Goal: Task Accomplishment & Management: Manage account settings

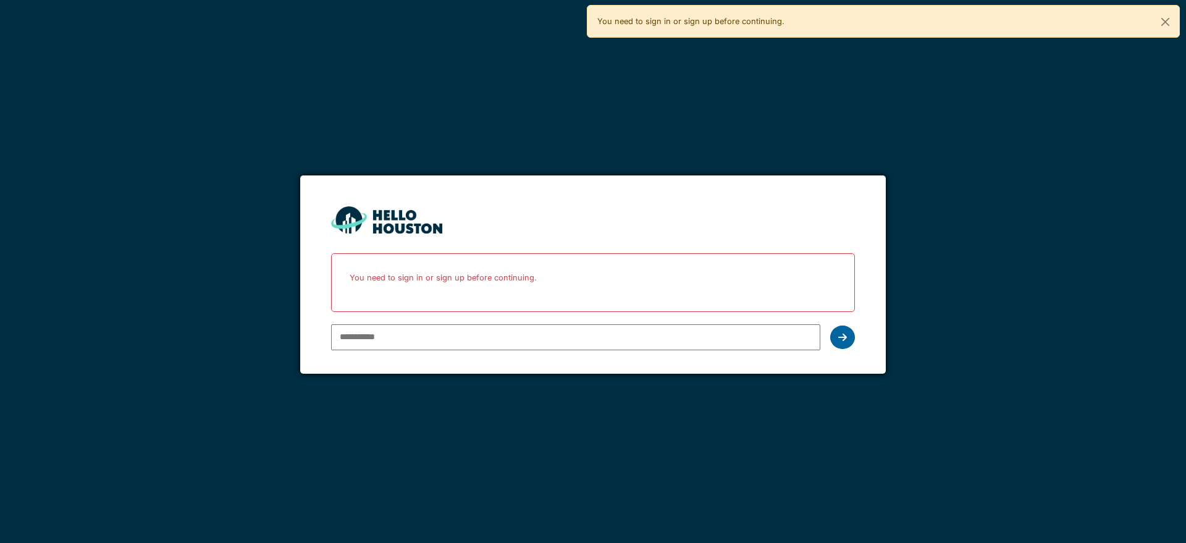
type input "**********"
click at [846, 339] on icon at bounding box center [842, 337] width 9 height 10
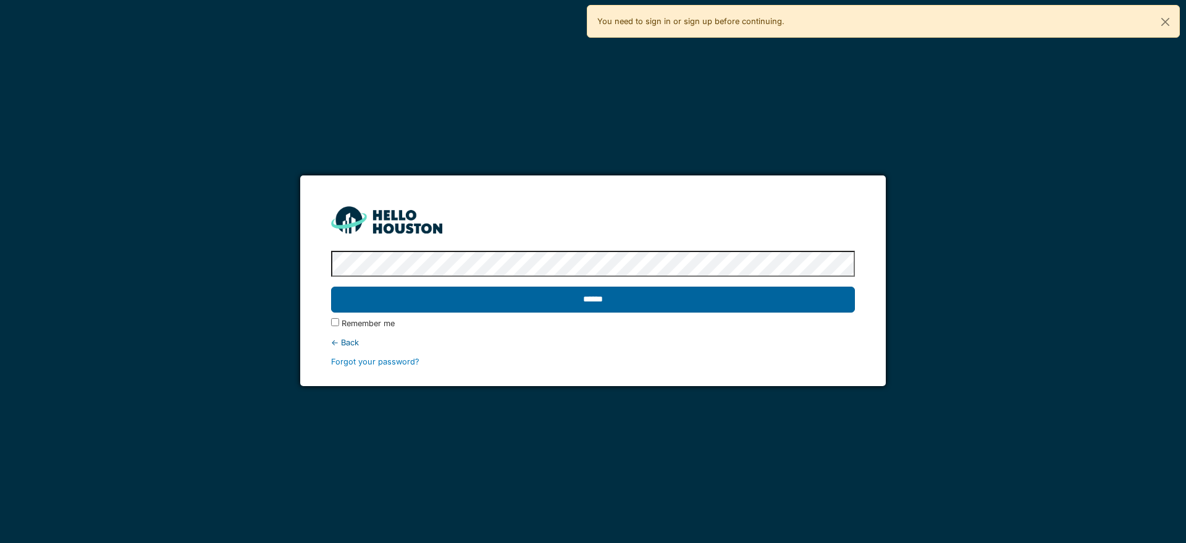
click at [749, 303] on input "******" at bounding box center [592, 300] width 523 height 26
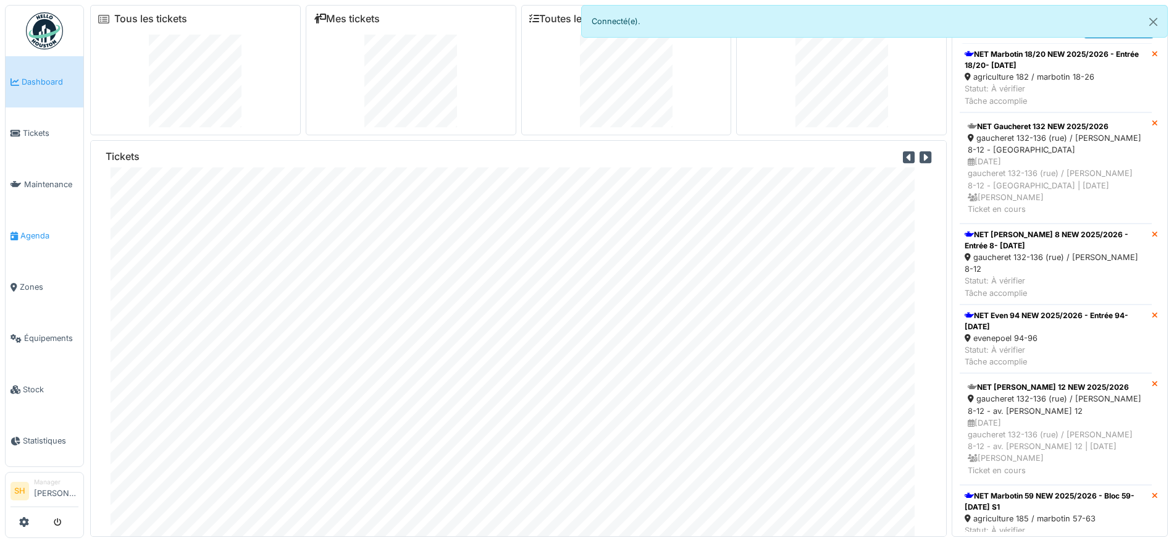
click at [43, 230] on span "Agenda" at bounding box center [49, 236] width 58 height 12
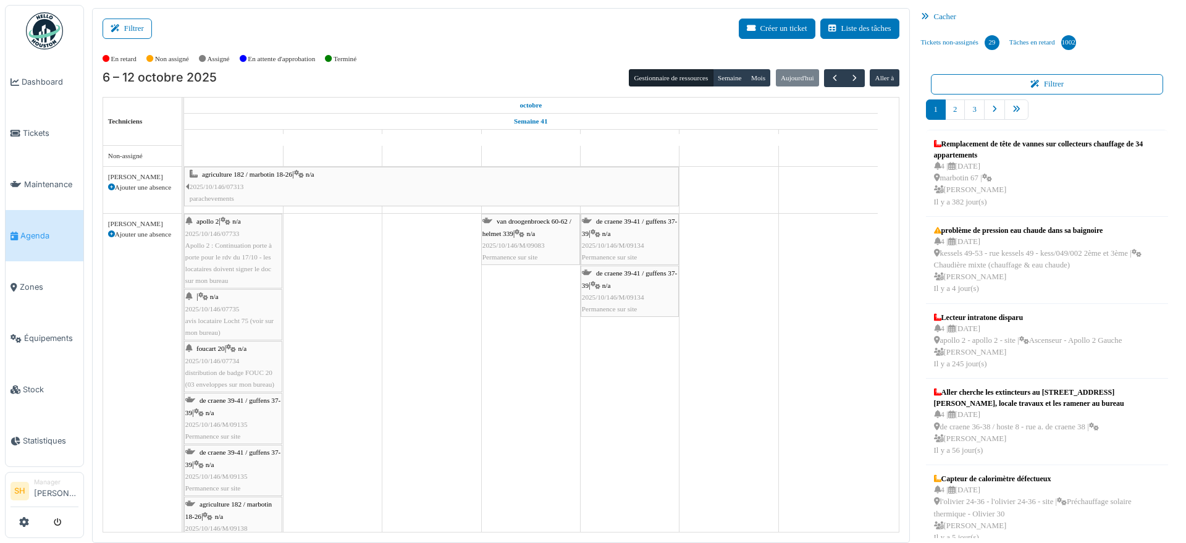
drag, startPoint x: 121, startPoint y: 30, endPoint x: 280, endPoint y: 43, distance: 159.3
click at [125, 30] on button "Filtrer" at bounding box center [127, 29] width 49 height 20
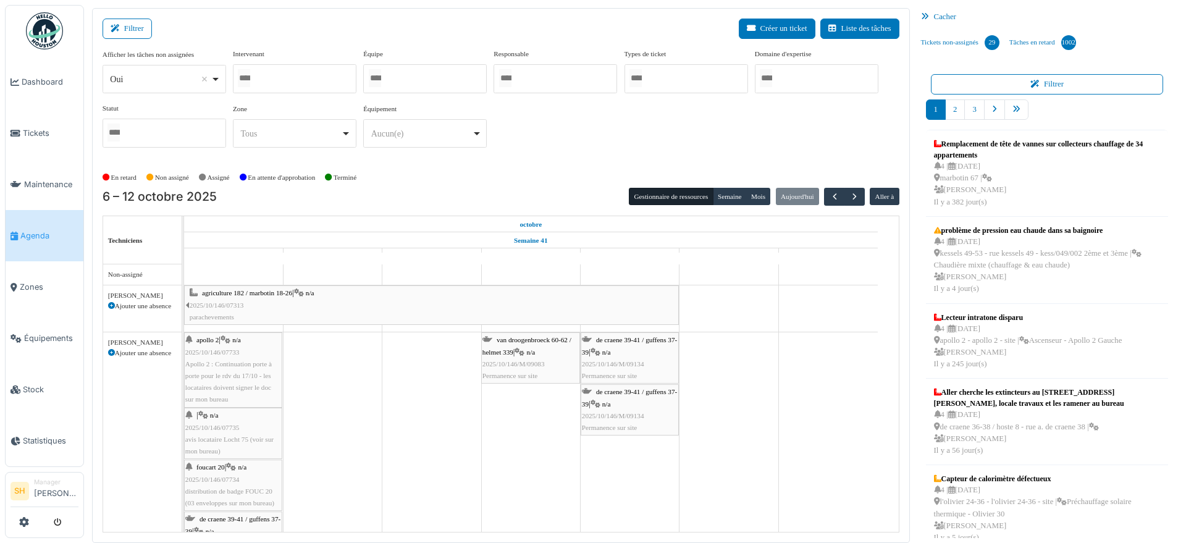
click at [430, 80] on div at bounding box center [425, 78] width 124 height 29
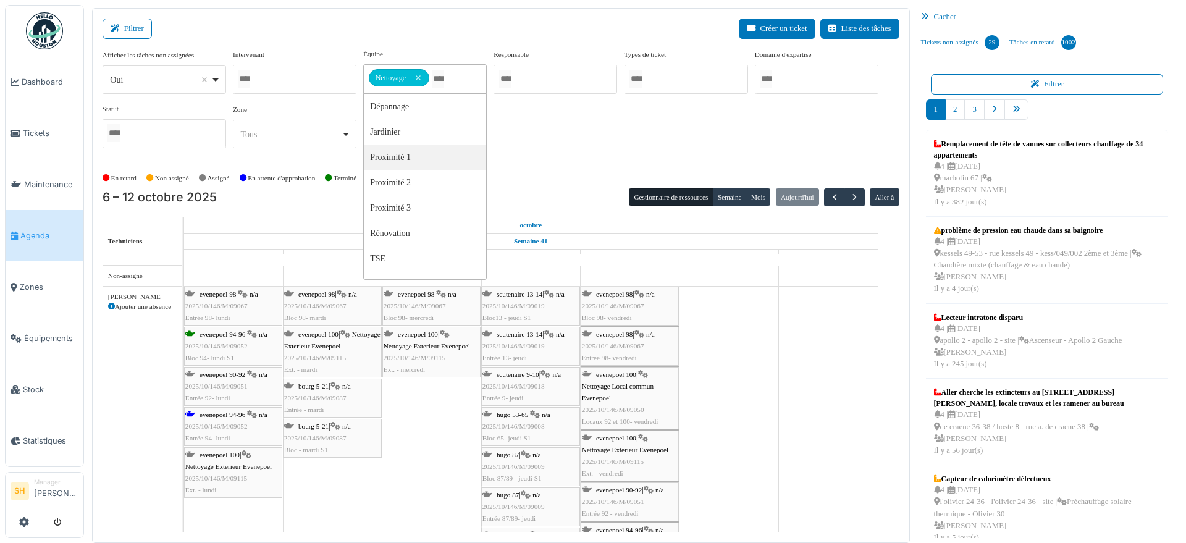
click at [201, 416] on span "evenepoel 94-96" at bounding box center [223, 414] width 46 height 7
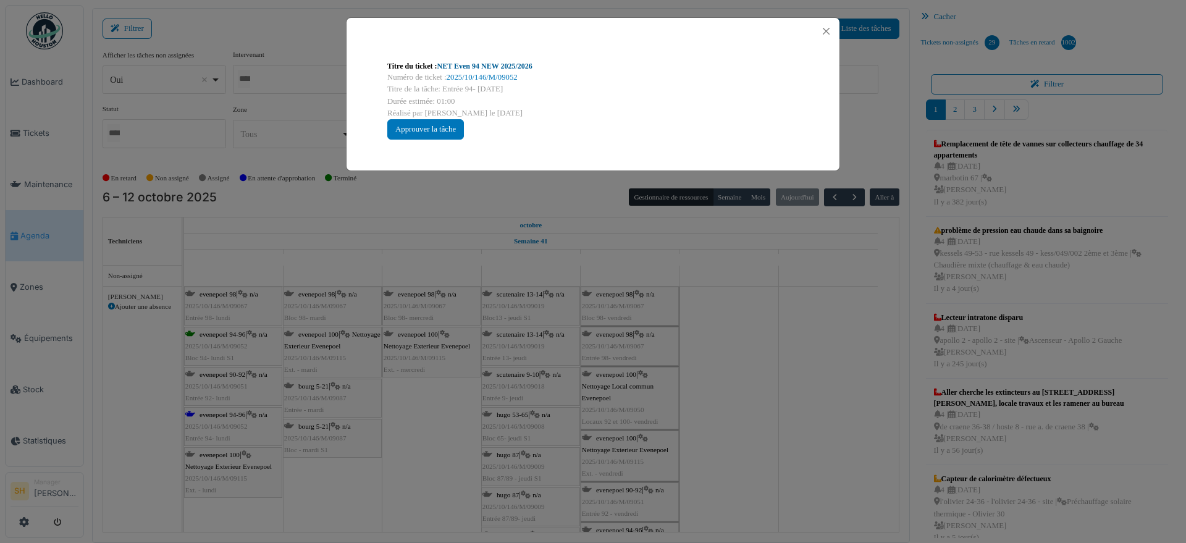
click at [499, 64] on link "NET Even 94 NEW 2025/2026" at bounding box center [484, 66] width 95 height 9
click at [736, 208] on div "Titre du ticket : NET Even 94 NEW 2025/2026 Numéro de ticket : 2025/10/146/M/09…" at bounding box center [593, 271] width 1186 height 543
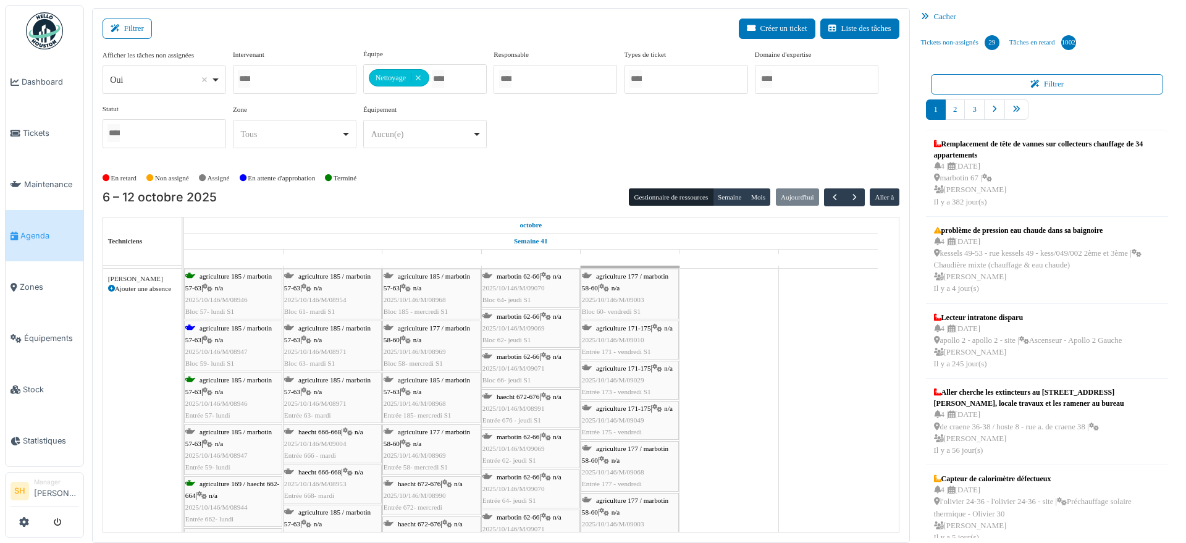
click at [222, 330] on span "agriculture 185 / marbotin 57-63" at bounding box center [228, 333] width 86 height 19
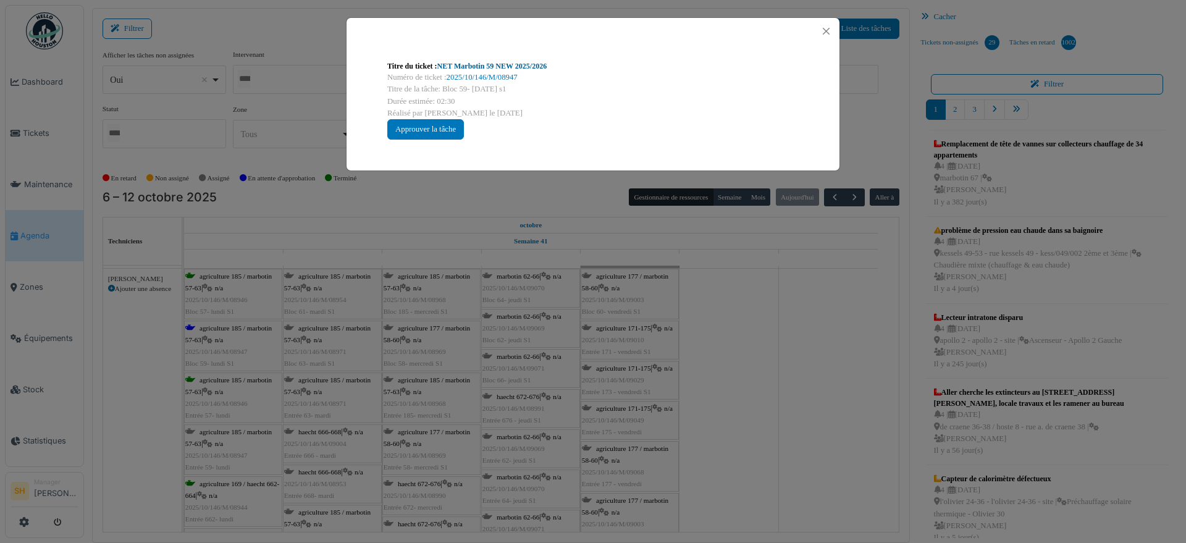
click at [494, 66] on link "NET Marbotin 59 NEW 2025/2026" at bounding box center [492, 66] width 110 height 9
drag, startPoint x: 839, startPoint y: 431, endPoint x: 818, endPoint y: 432, distance: 20.5
click at [828, 432] on div "Titre du ticket : NET Marbotin 59 NEW 2025/2026 Numéro de ticket : 2025/10/146/…" at bounding box center [593, 271] width 1186 height 543
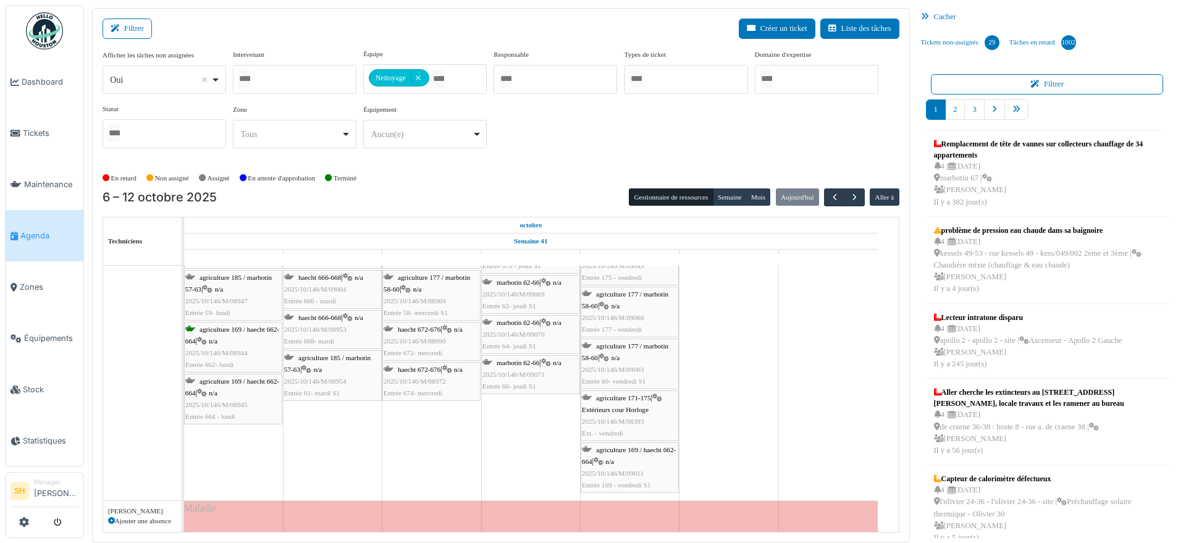
scroll to position [695, 0]
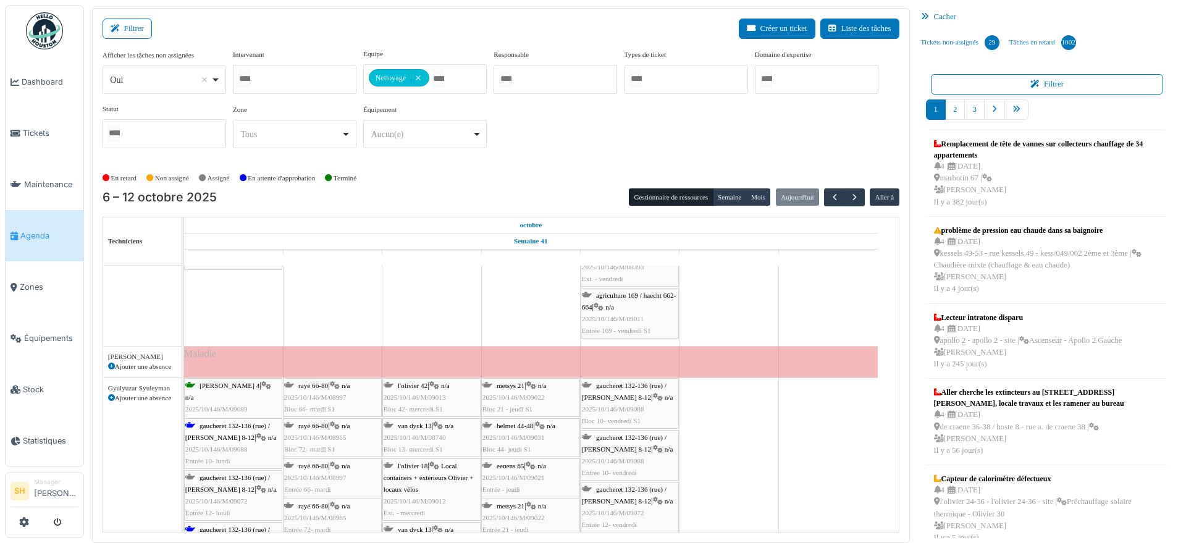
click at [256, 434] on icon at bounding box center [261, 438] width 10 height 8
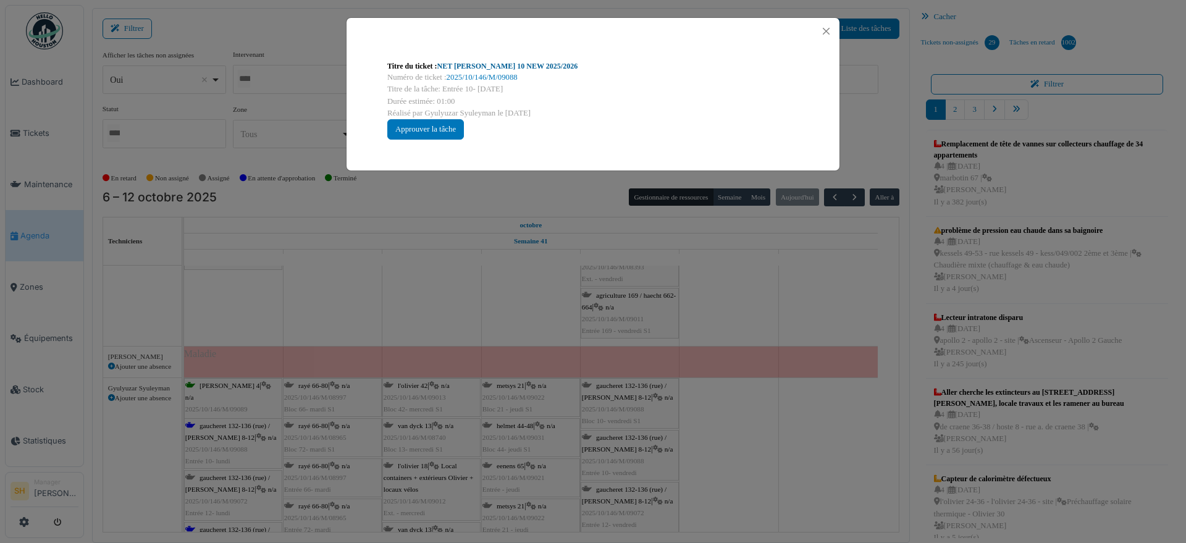
click at [494, 64] on link "NET Thomas 10 NEW 2025/2026" at bounding box center [507, 66] width 141 height 9
click at [867, 450] on div "Titre du ticket : NET Thomas 10 NEW 2025/2026 Numéro de ticket : 2025/10/146/M/…" at bounding box center [593, 271] width 1186 height 543
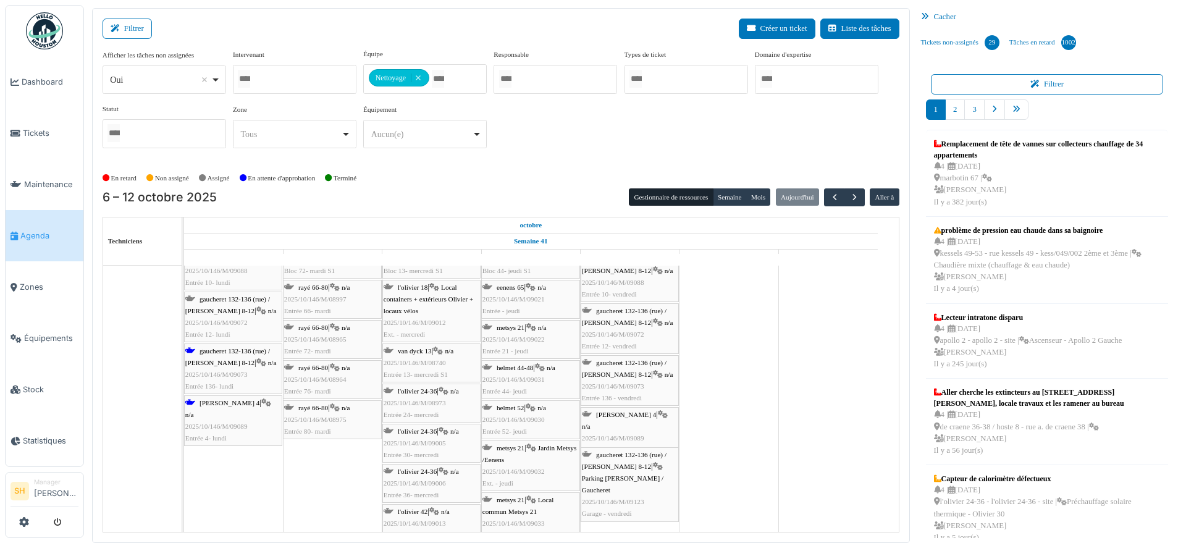
scroll to position [927, 0]
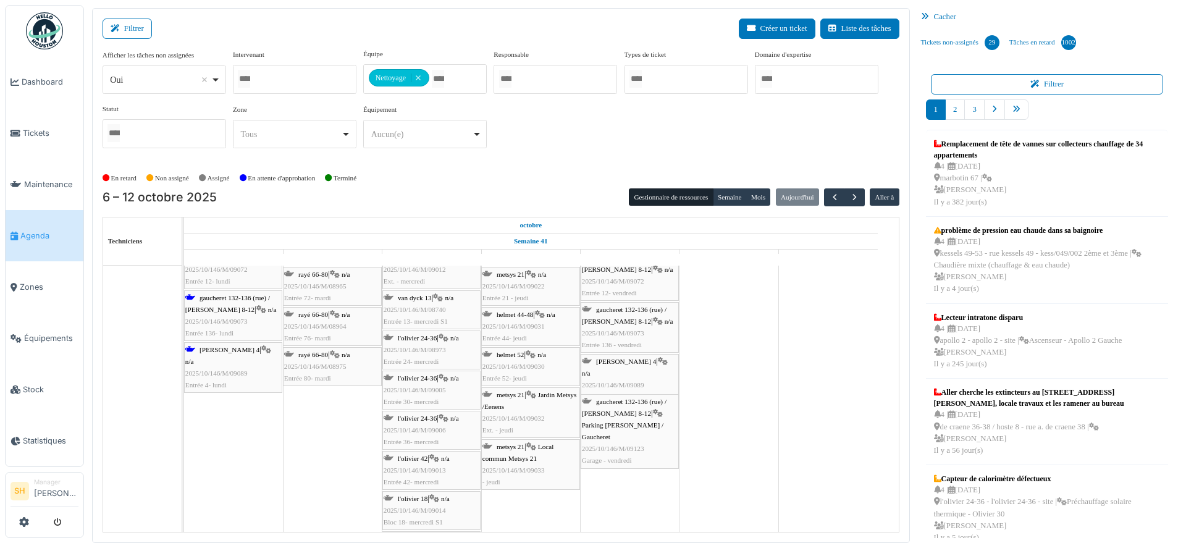
click at [227, 352] on div "thomas 4 | n/a 2025/10/146/M/09089 Entrée 4- lundi" at bounding box center [233, 368] width 96 height 48
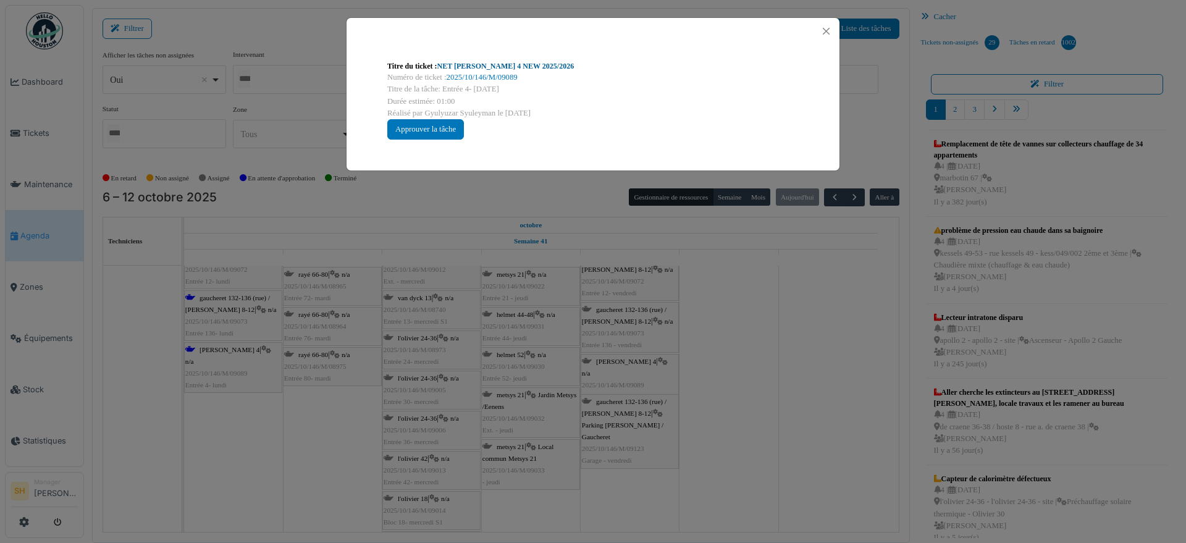
click at [496, 70] on link "NET Thomas 4 NEW 2025/2026" at bounding box center [505, 66] width 137 height 9
click at [829, 469] on div "Titre du ticket : NET Thomas 4 NEW 2025/2026 Numéro de ticket : 2025/10/146/M/0…" at bounding box center [593, 271] width 1186 height 543
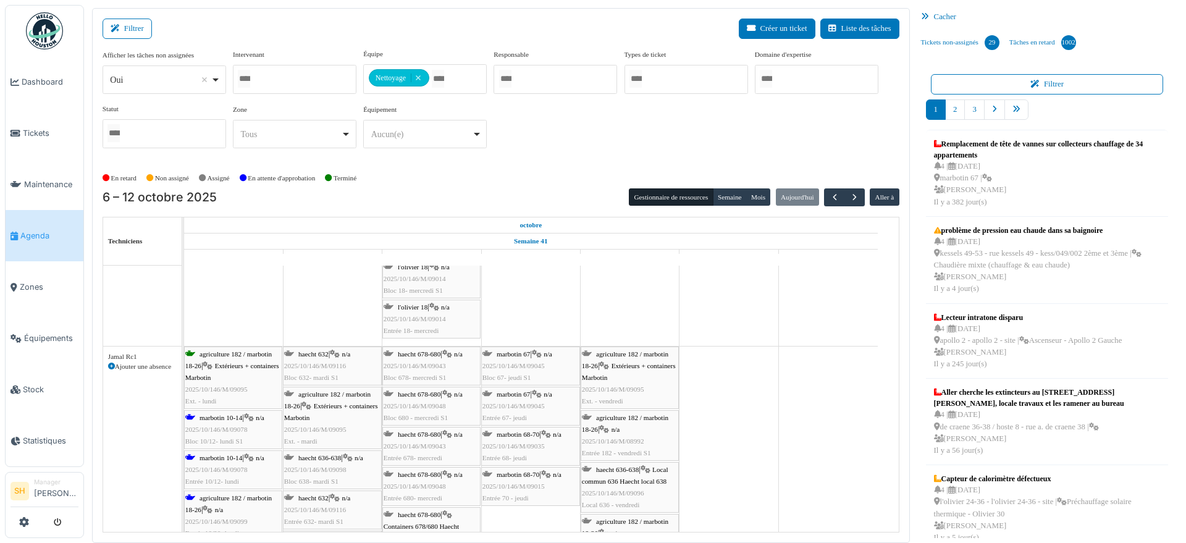
scroll to position [1211, 0]
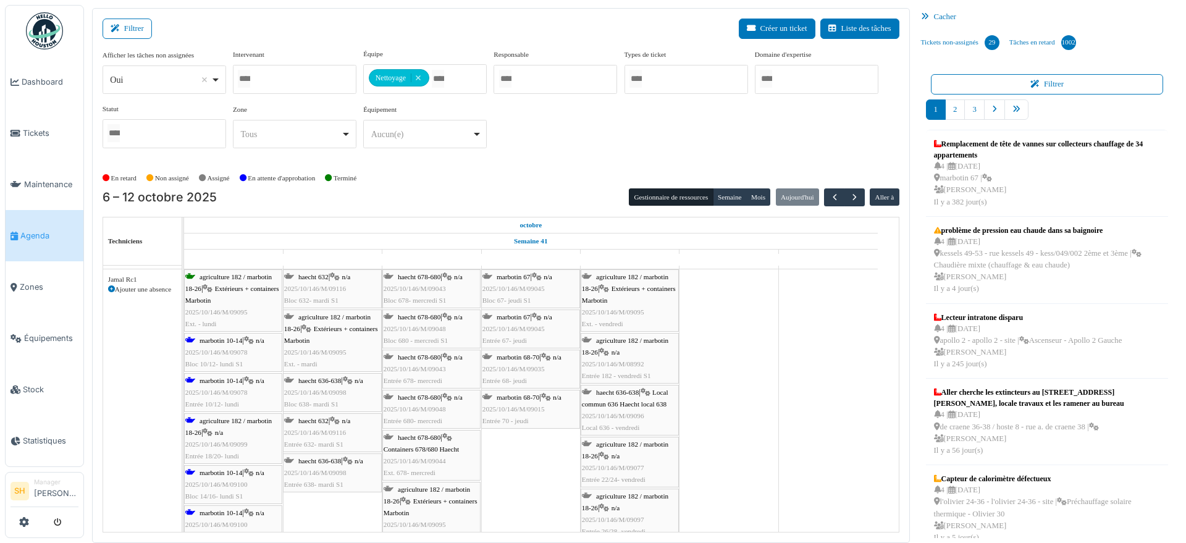
click at [218, 348] on span "2025/10/146/M/09078" at bounding box center [216, 351] width 62 height 7
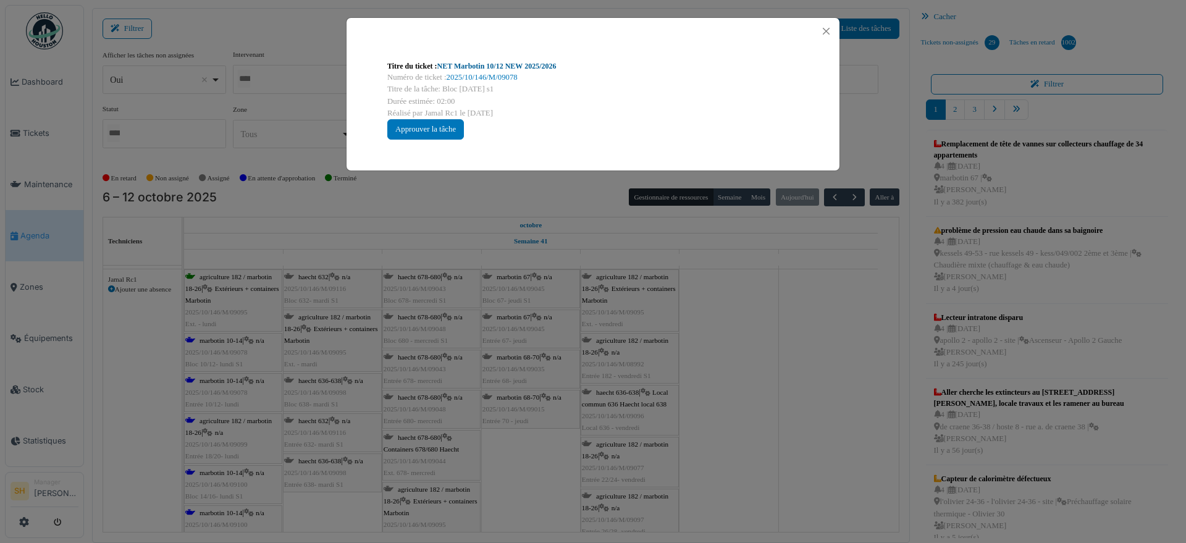
click at [496, 67] on link "NET Marbotin 10/12 NEW 2025/2026" at bounding box center [496, 66] width 119 height 9
click at [662, 385] on div "Titre du ticket : NET Marbotin 10/12 NEW 2025/2026 Numéro de ticket : 2025/10/1…" at bounding box center [593, 271] width 1186 height 543
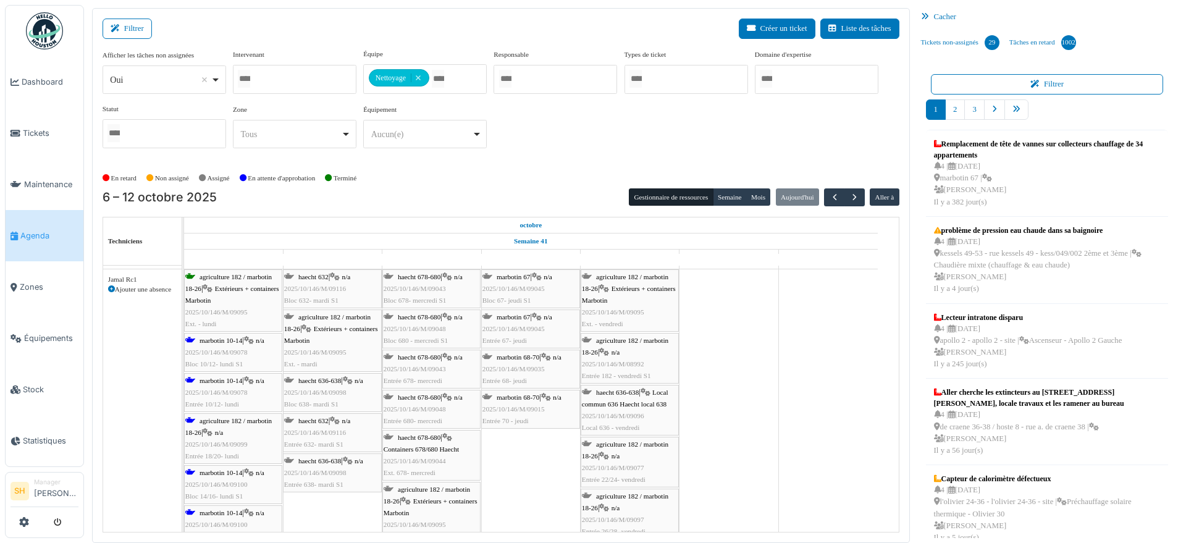
click at [242, 424] on div "agriculture 182 / marbotin 18-26 | n/a 2025/10/146/M/09099 Entrée 18/20- lundi" at bounding box center [233, 439] width 96 height 48
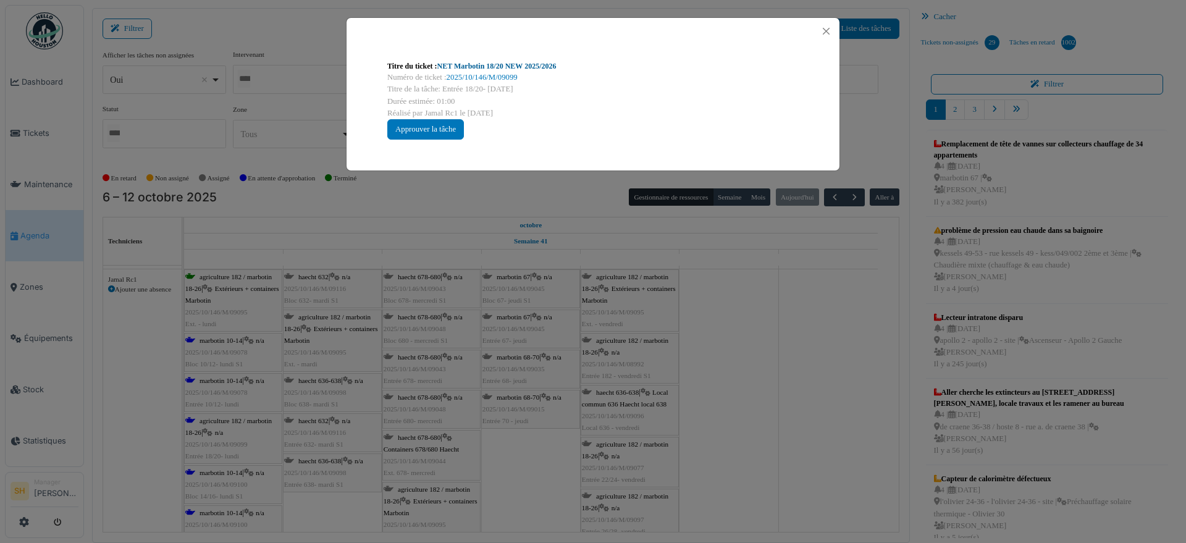
click at [499, 66] on link "NET Marbotin 18/20 NEW 2025/2026" at bounding box center [496, 66] width 119 height 9
click at [709, 406] on div "Titre du ticket : NET Marbotin 18/20 NEW 2025/2026 Numéro de ticket : 2025/10/1…" at bounding box center [593, 271] width 1186 height 543
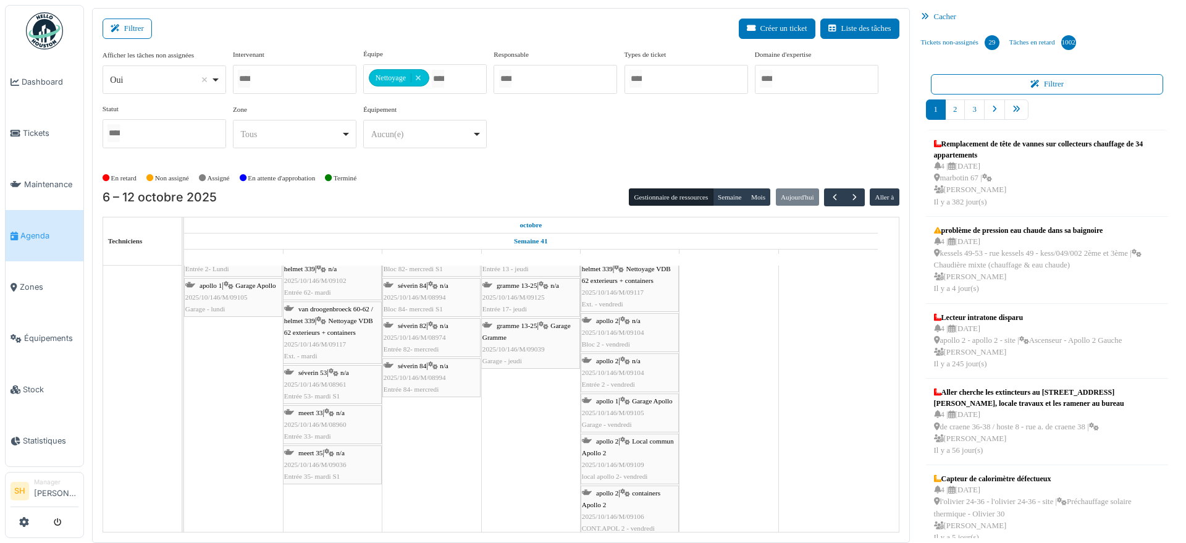
scroll to position [1776, 0]
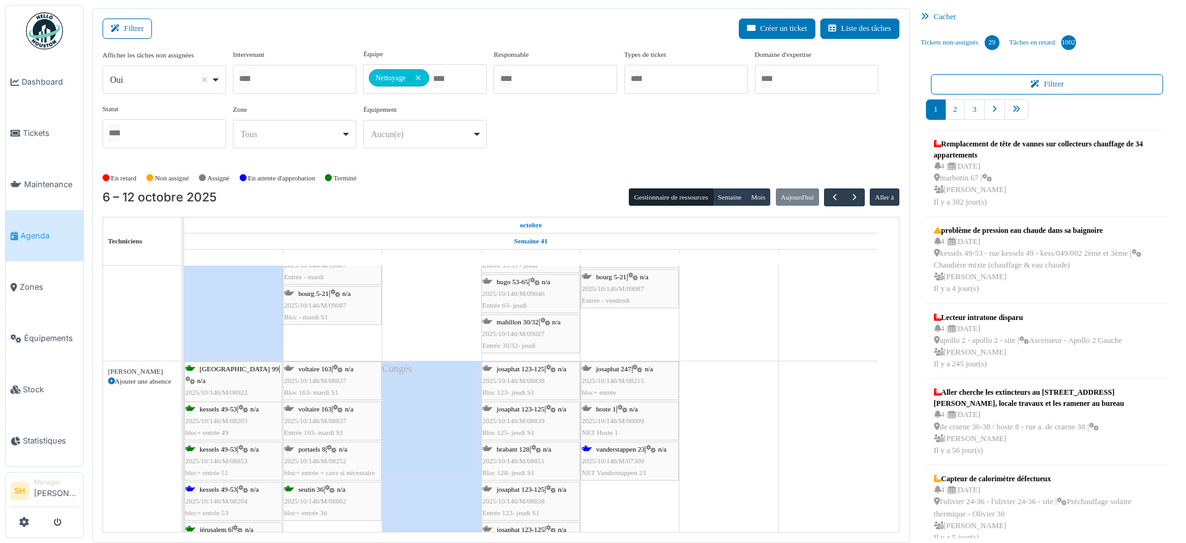
click at [214, 486] on span "kessels 49-53" at bounding box center [219, 489] width 38 height 7
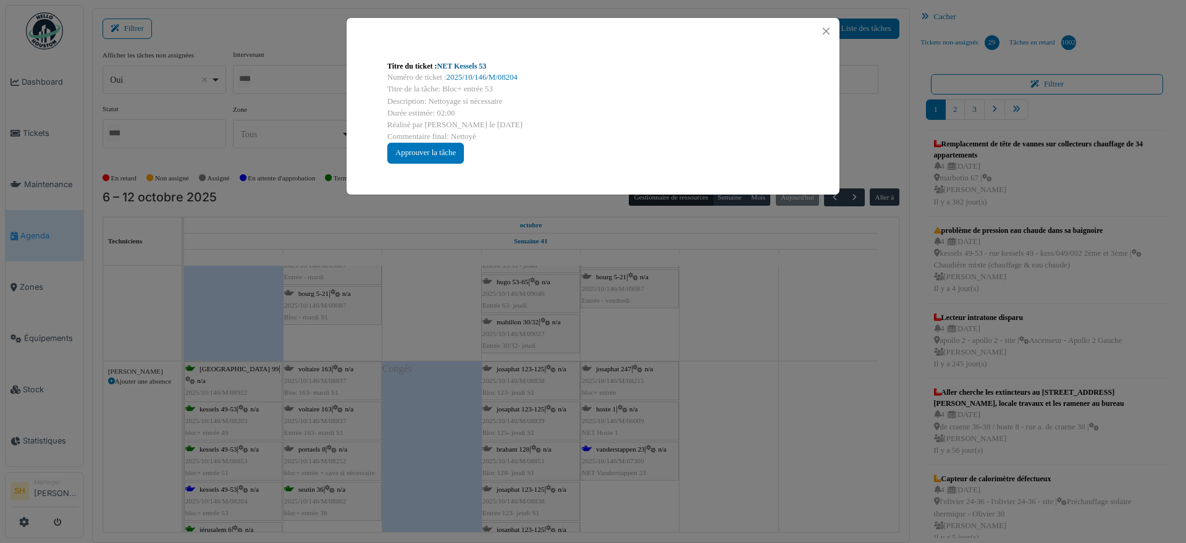
click at [460, 63] on link "NET Kessels 53" at bounding box center [461, 66] width 49 height 9
click at [767, 438] on div "Titre du ticket : NET Kessels 53 Numéro de ticket : 2025/10/146/M/08204 Titre d…" at bounding box center [593, 271] width 1186 height 543
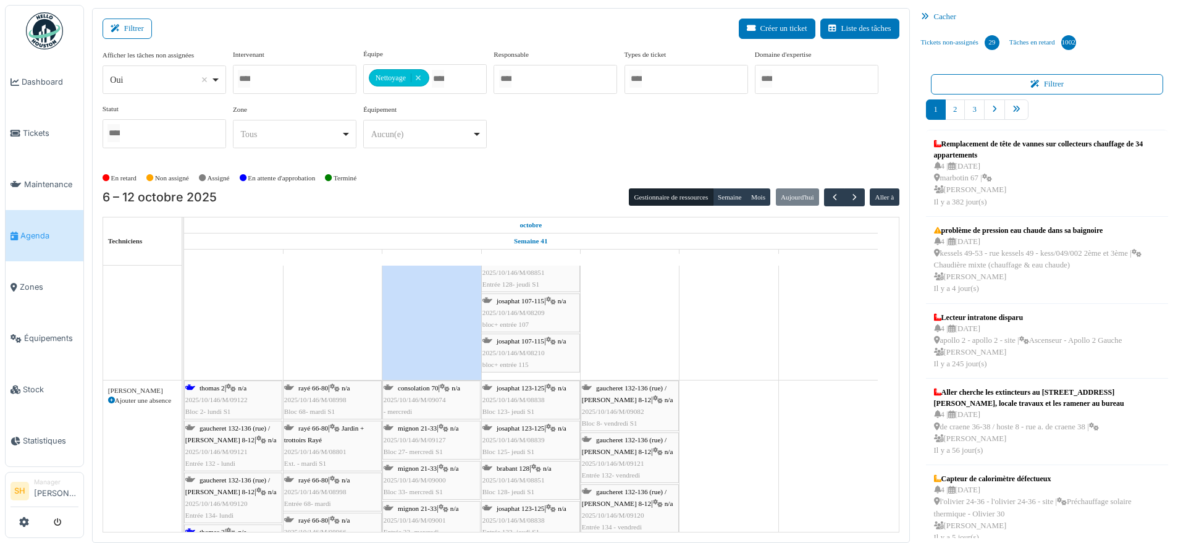
click at [211, 386] on span "thomas 2" at bounding box center [212, 387] width 25 height 7
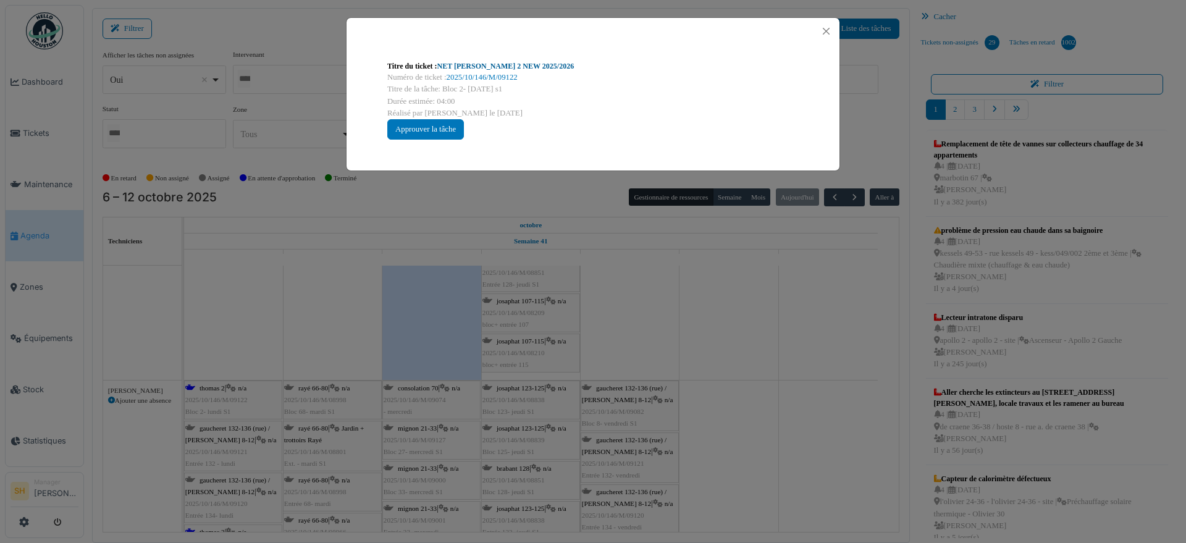
click at [490, 64] on link "NET Thomas 2 NEW 2025/2026" at bounding box center [505, 66] width 137 height 9
click at [669, 356] on div "Titre du ticket : NET Thomas 2 NEW 2025/2026 Numéro de ticket : 2025/10/146/M/0…" at bounding box center [593, 271] width 1186 height 543
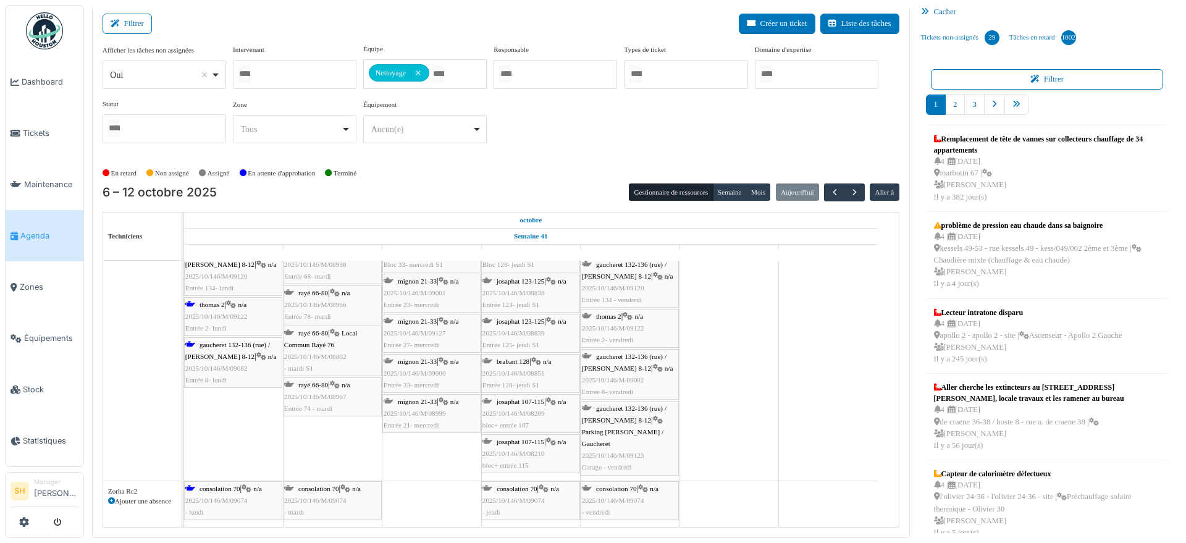
click at [213, 490] on span "consolation 70" at bounding box center [220, 488] width 41 height 7
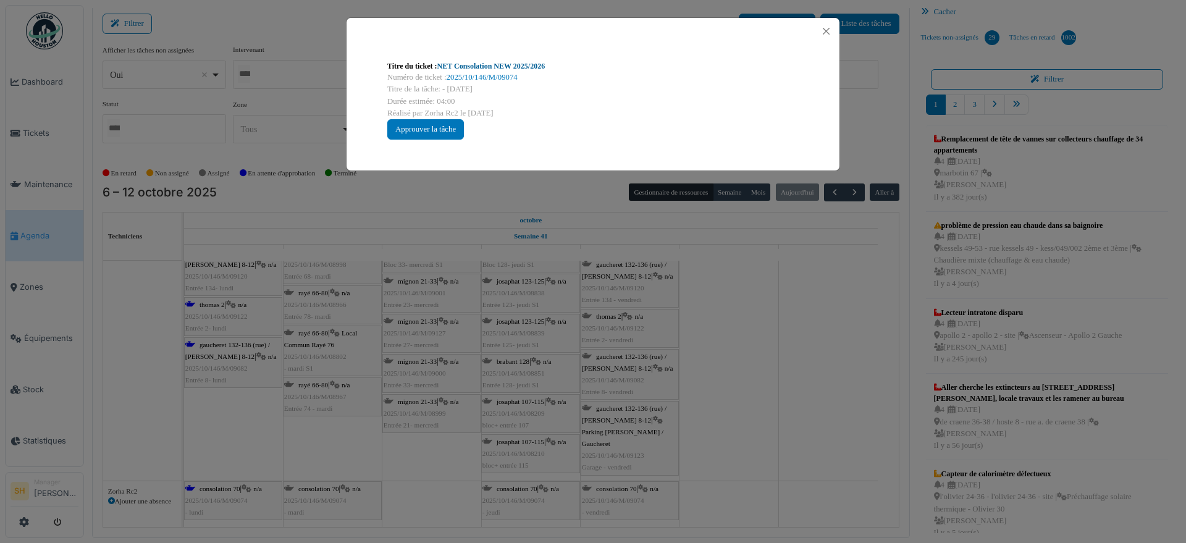
click at [503, 66] on link "NET Consolation NEW 2025/2026" at bounding box center [491, 66] width 108 height 9
drag, startPoint x: 863, startPoint y: 387, endPoint x: 571, endPoint y: 402, distance: 292.5
click at [862, 387] on div "Titre du ticket : NET Consolation NEW 2025/2026 Numéro de ticket : 2025/10/146/…" at bounding box center [593, 271] width 1186 height 543
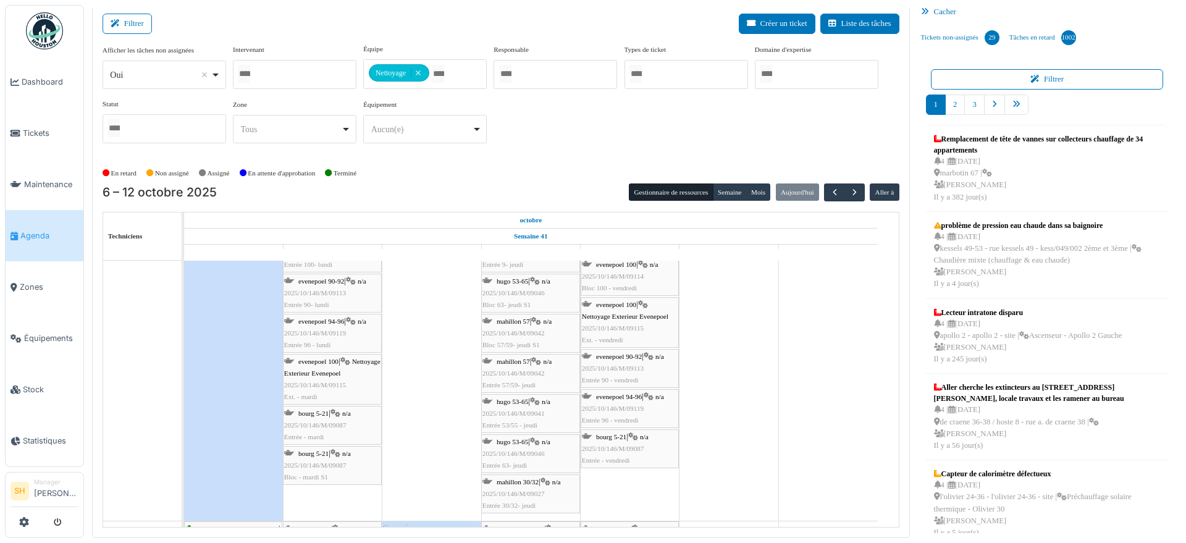
scroll to position [2657, 0]
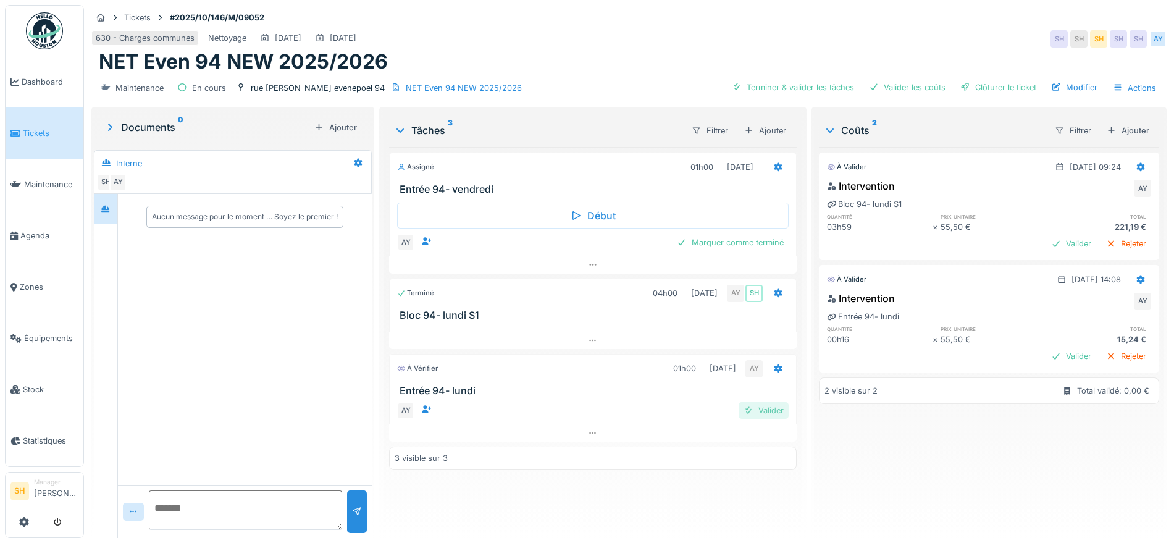
click at [760, 410] on div "Valider" at bounding box center [764, 410] width 50 height 17
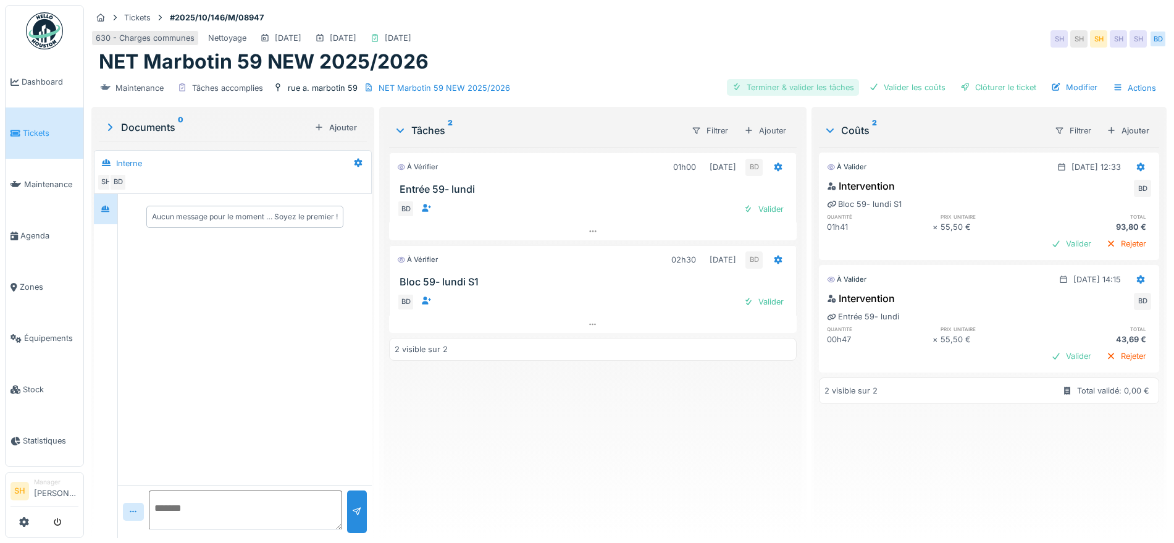
drag, startPoint x: 799, startPoint y: 86, endPoint x: 898, endPoint y: 93, distance: 99.1
click at [808, 92] on div "Terminer & valider les tâches" at bounding box center [793, 87] width 132 height 17
drag, startPoint x: 902, startPoint y: 93, endPoint x: 917, endPoint y: 94, distance: 14.8
click at [904, 94] on div "Valider les coûts" at bounding box center [907, 87] width 86 height 17
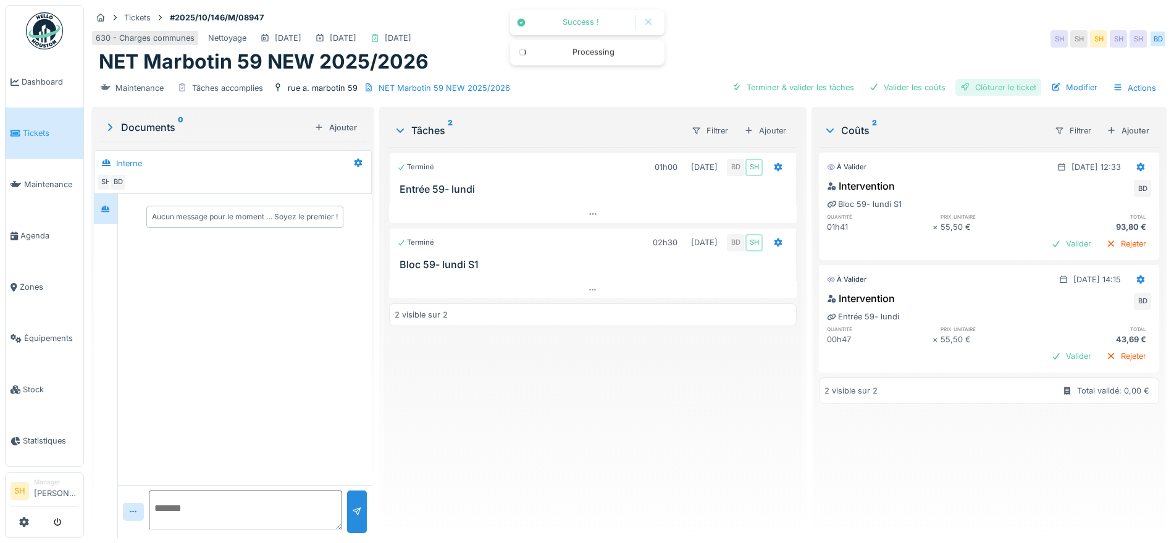
click at [965, 83] on div "Clôturer le ticket" at bounding box center [999, 87] width 86 height 17
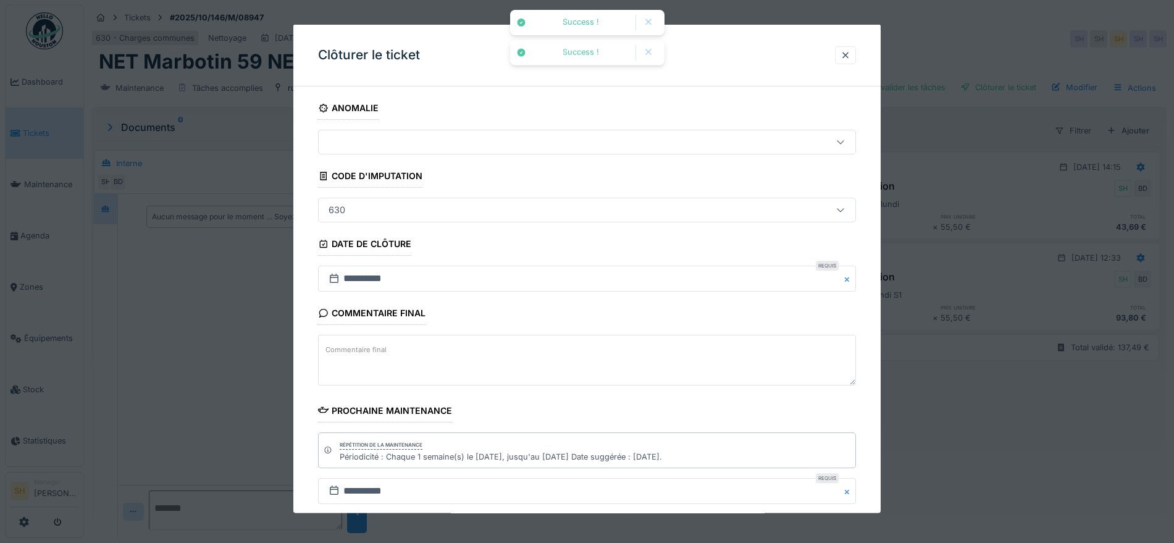
scroll to position [106, 0]
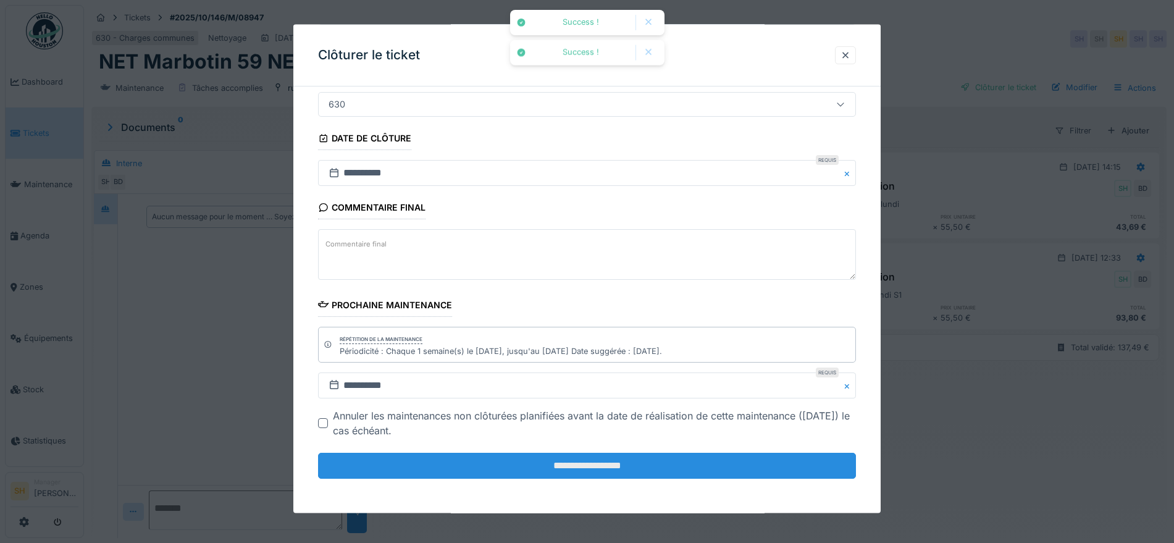
click at [493, 467] on input "**********" at bounding box center [587, 466] width 538 height 26
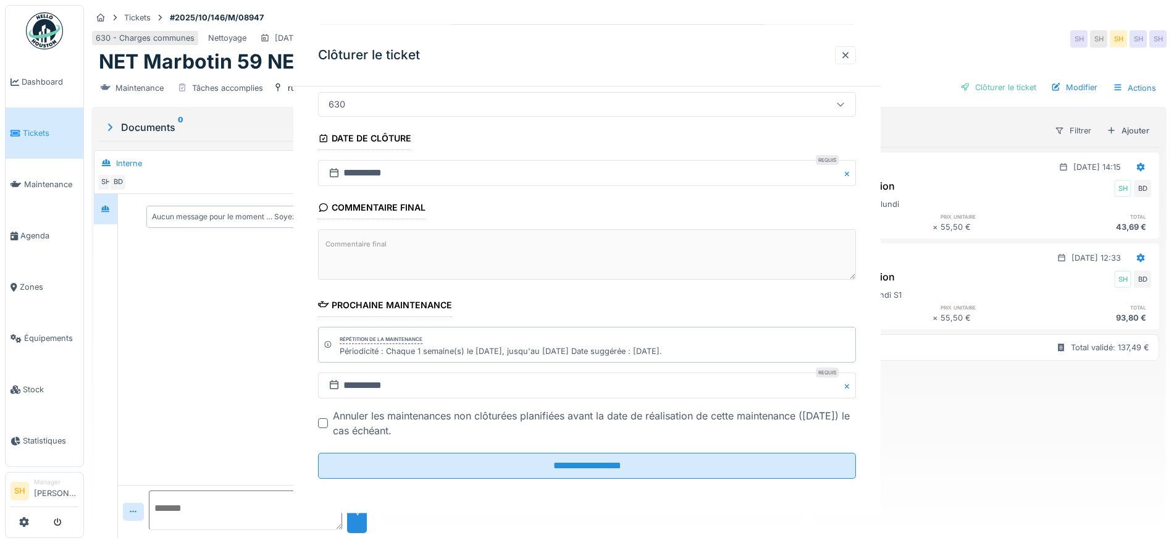
scroll to position [0, 0]
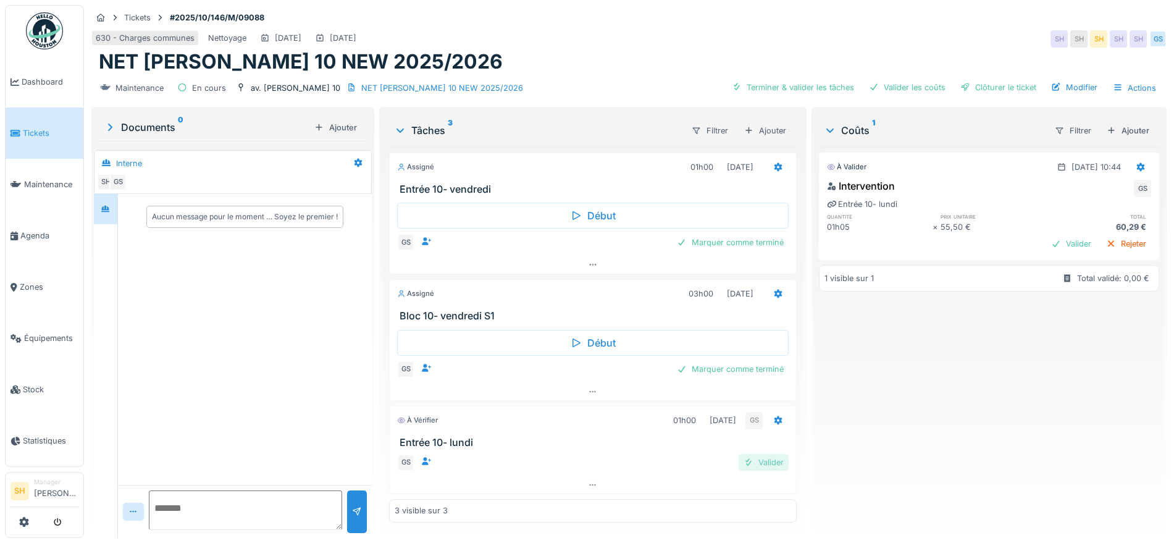
click at [757, 458] on div "Valider" at bounding box center [764, 462] width 50 height 17
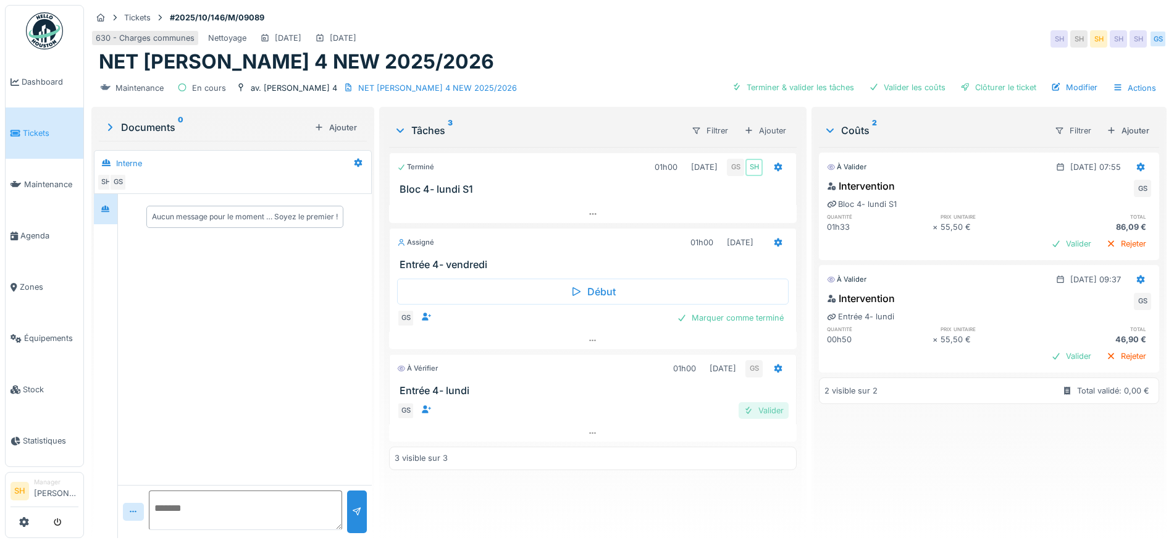
click at [758, 410] on div "Valider" at bounding box center [764, 410] width 50 height 17
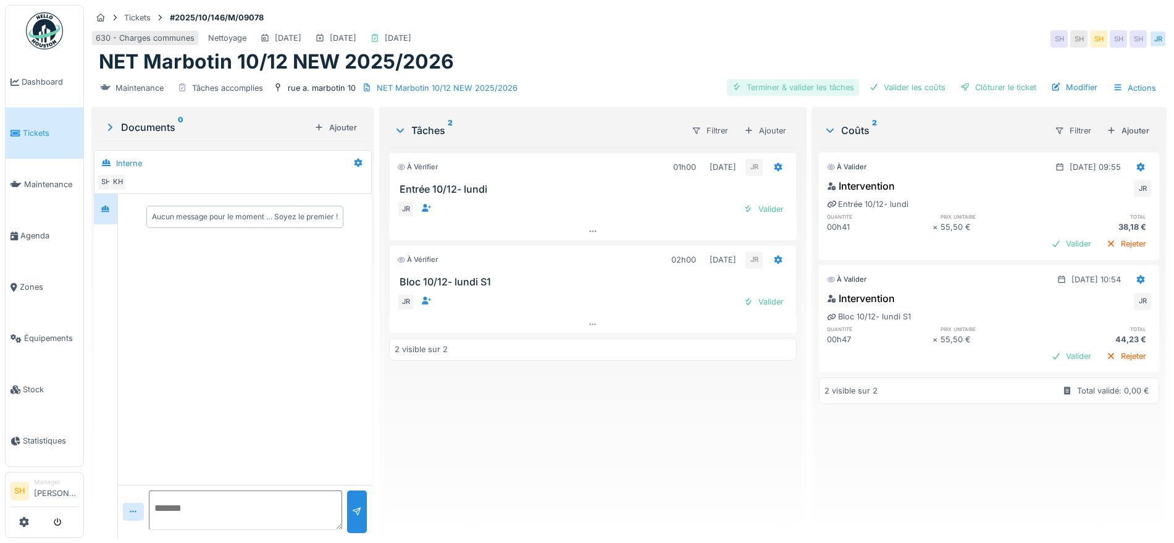
click at [776, 85] on div "Terminer & valider les tâches" at bounding box center [793, 87] width 132 height 17
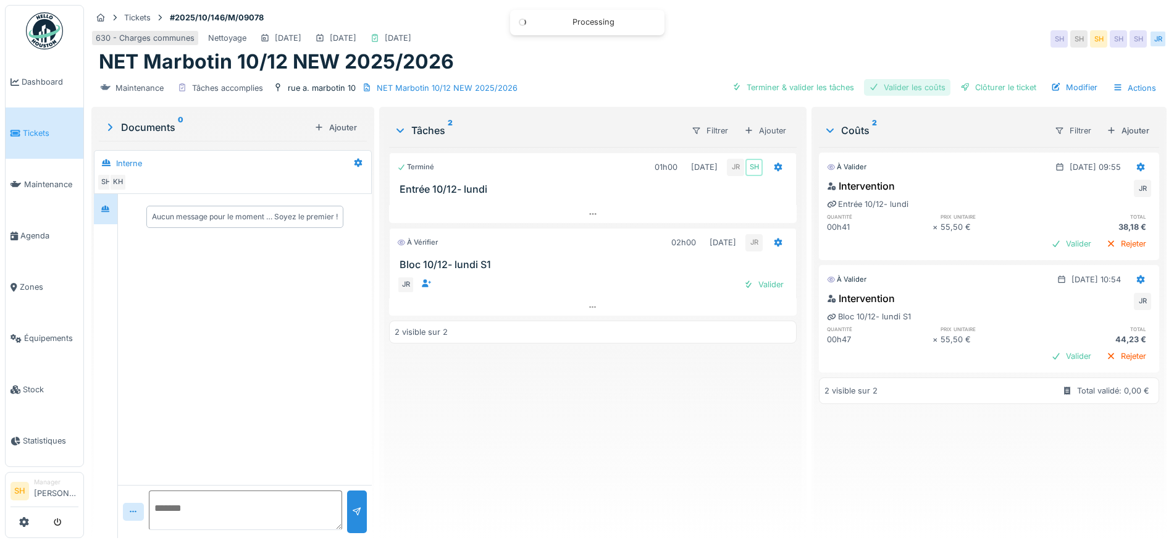
click at [921, 83] on div "Valider les coûts" at bounding box center [907, 87] width 86 height 17
drag, startPoint x: 995, startPoint y: 86, endPoint x: 927, endPoint y: 120, distance: 75.7
click at [996, 86] on div "Clôturer le ticket" at bounding box center [999, 87] width 86 height 17
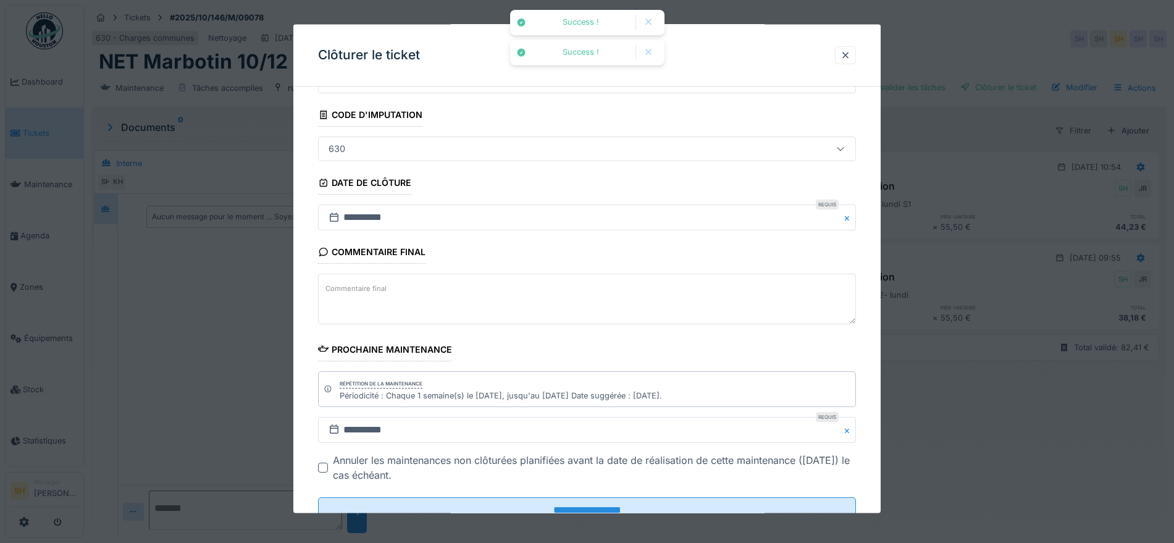
scroll to position [106, 0]
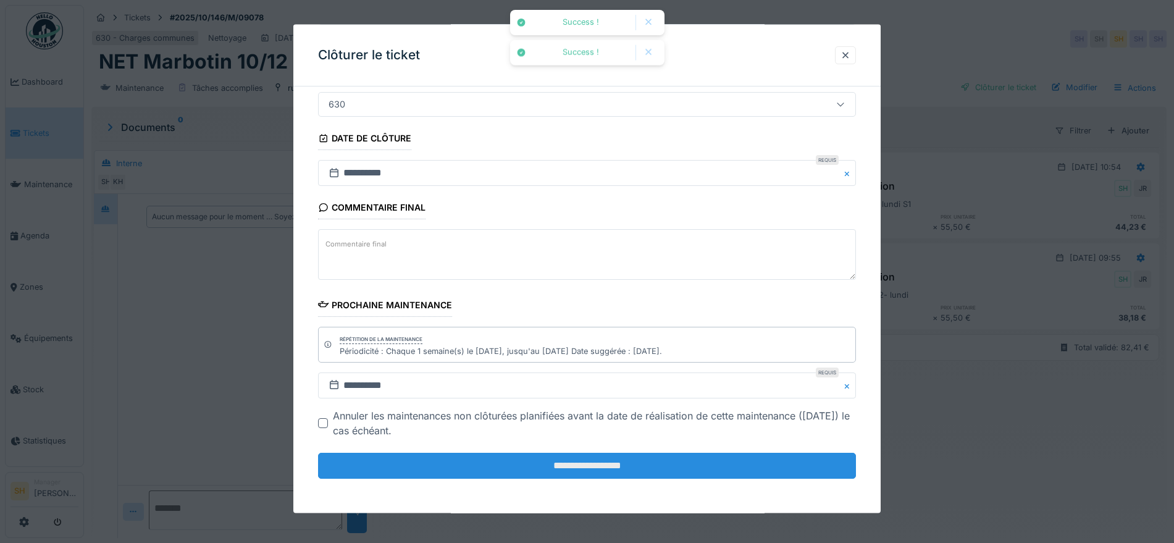
click at [685, 458] on input "**********" at bounding box center [587, 466] width 538 height 26
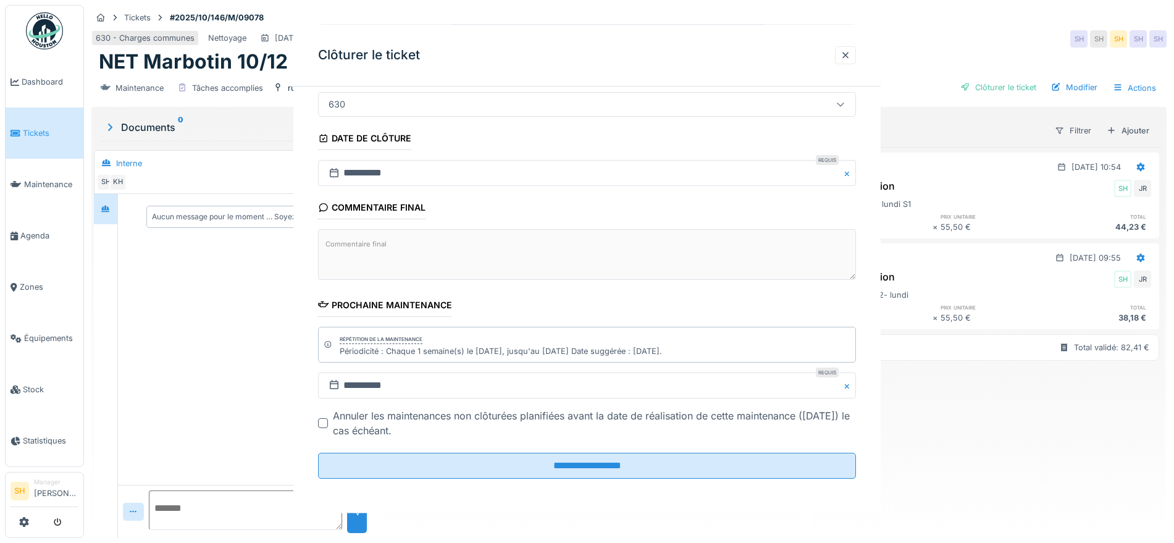
scroll to position [0, 0]
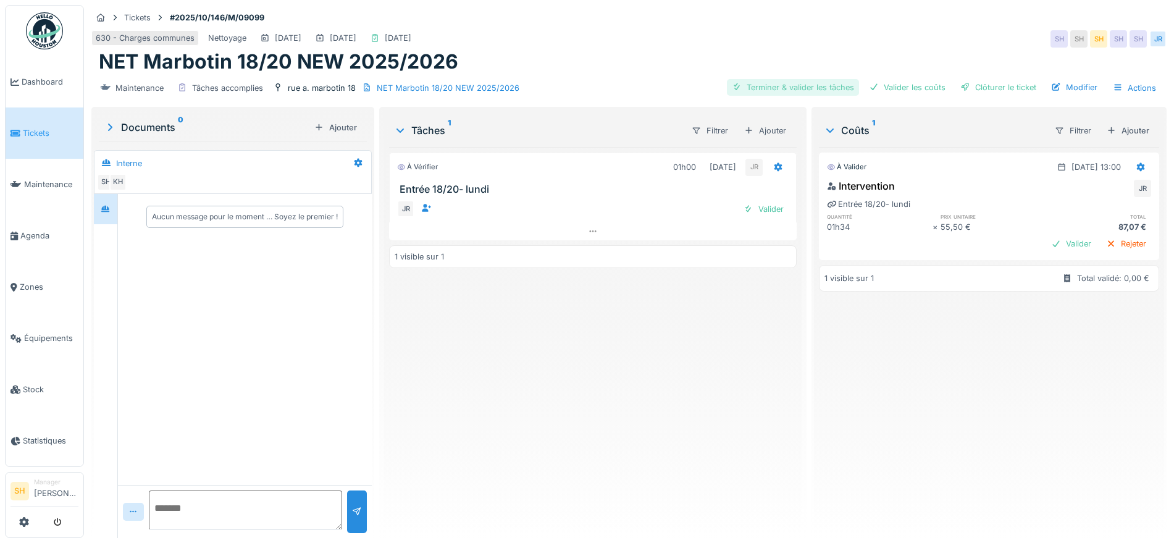
click at [825, 86] on div "Terminer & valider les tâches" at bounding box center [793, 87] width 132 height 17
drag, startPoint x: 901, startPoint y: 89, endPoint x: 974, endPoint y: 92, distance: 73.0
click at [904, 90] on div "Valider les coûts" at bounding box center [907, 87] width 86 height 17
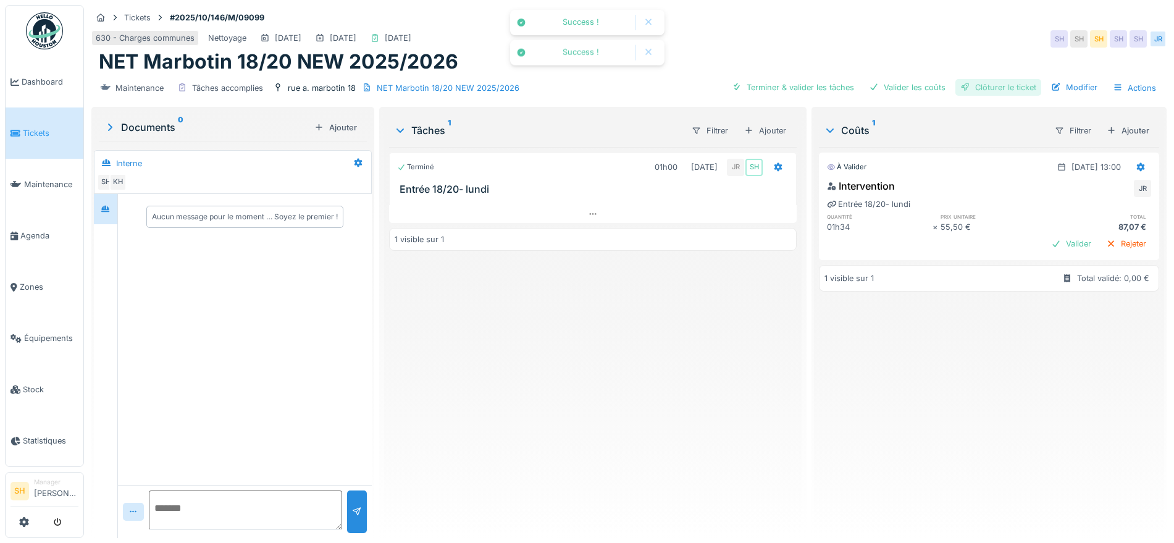
click at [988, 92] on div "Clôturer le ticket" at bounding box center [999, 87] width 86 height 17
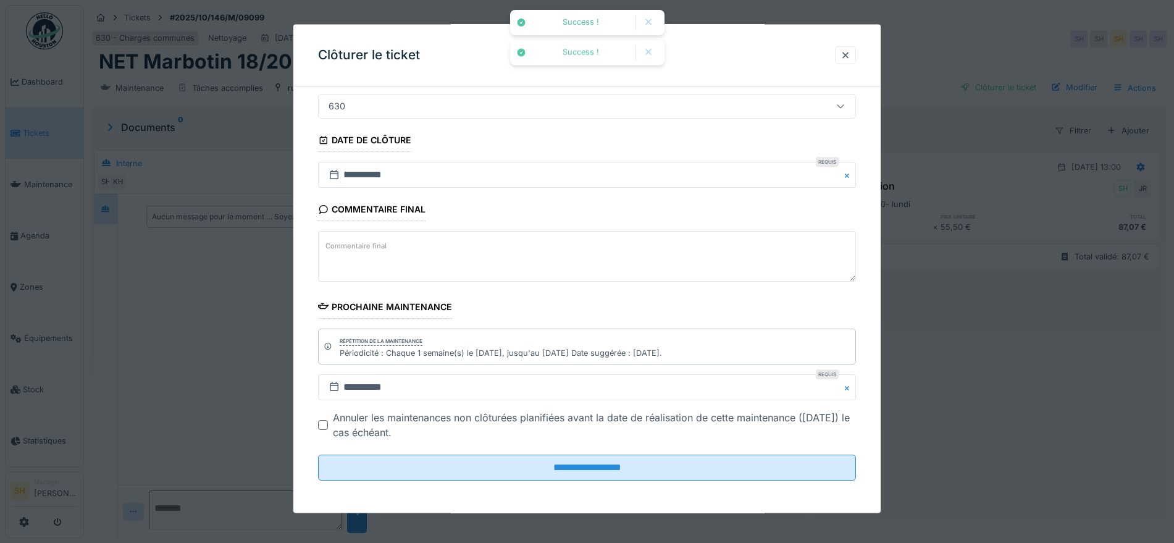
scroll to position [106, 0]
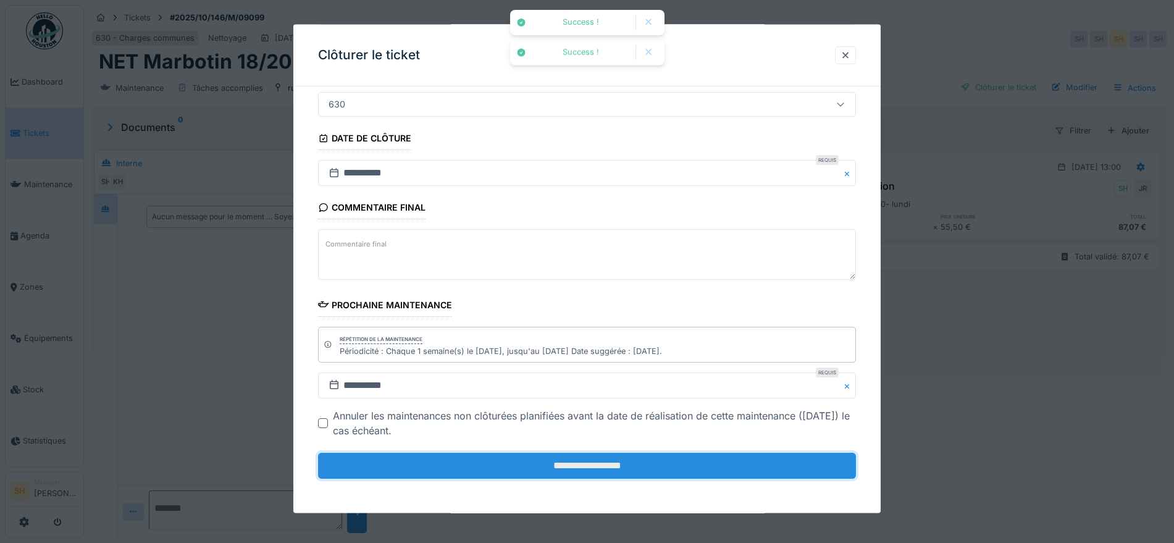
click at [662, 458] on input "**********" at bounding box center [587, 466] width 538 height 26
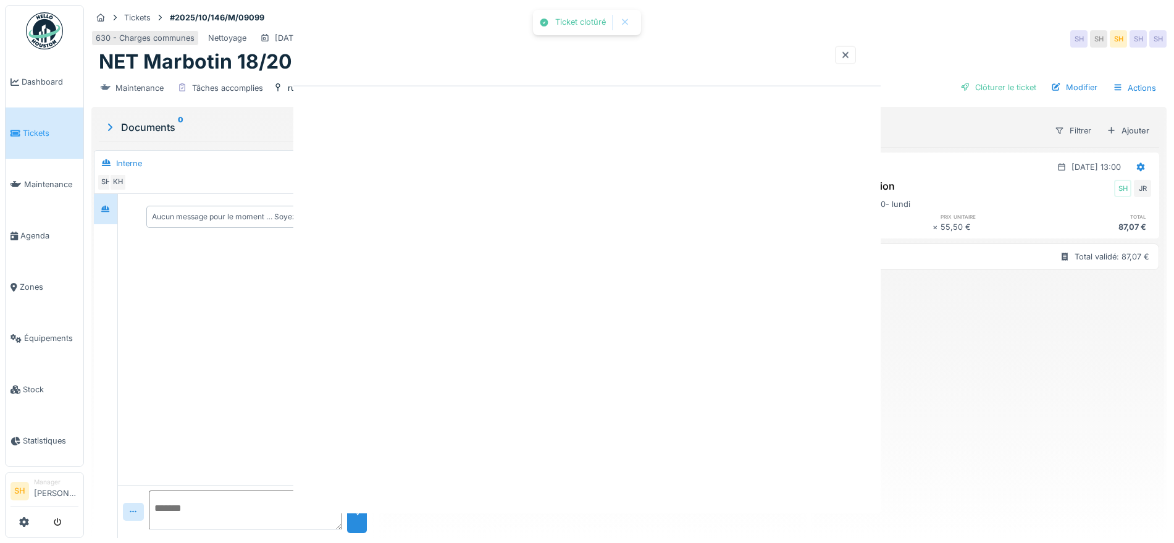
scroll to position [0, 0]
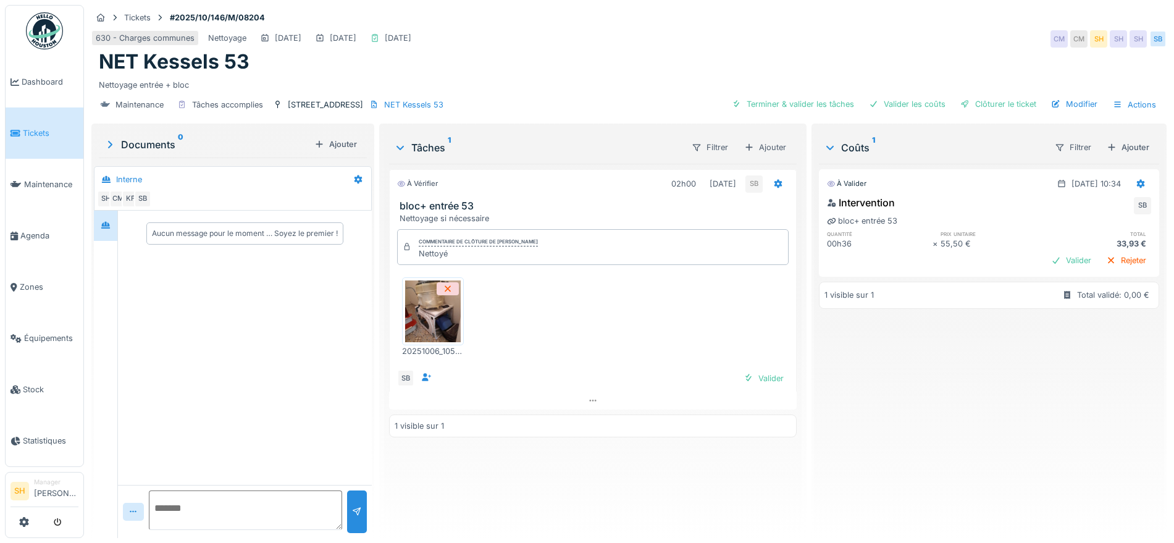
click at [450, 313] on img at bounding box center [433, 311] width 56 height 62
drag, startPoint x: 751, startPoint y: 104, endPoint x: 893, endPoint y: 89, distance: 143.5
click at [752, 104] on div "Terminer & valider les tâches" at bounding box center [793, 104] width 132 height 17
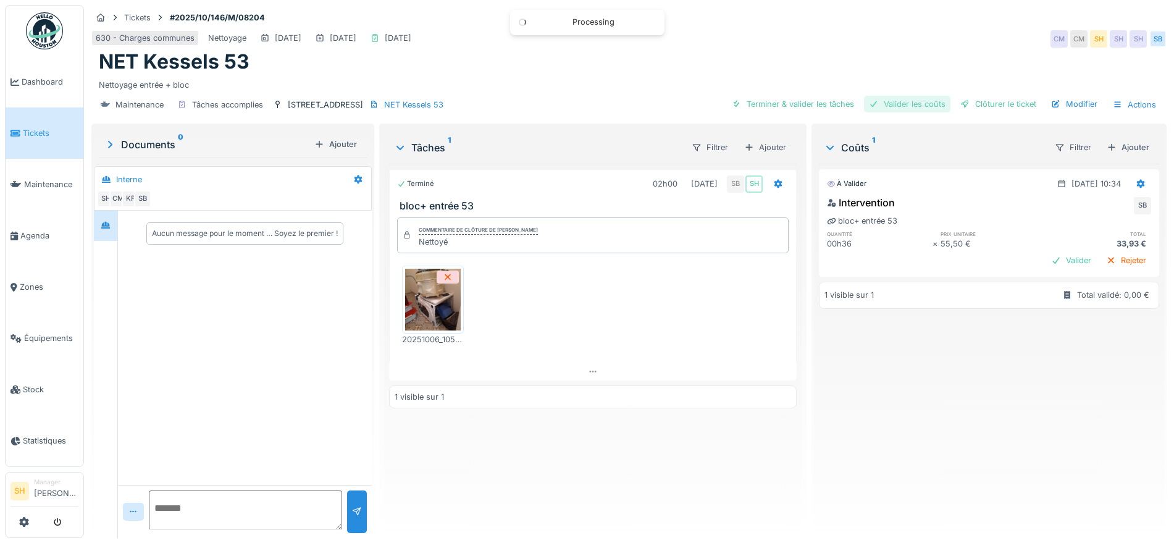
click at [903, 100] on div "Valider les coûts" at bounding box center [907, 104] width 86 height 17
click at [990, 103] on div "Clôturer le ticket" at bounding box center [999, 104] width 86 height 17
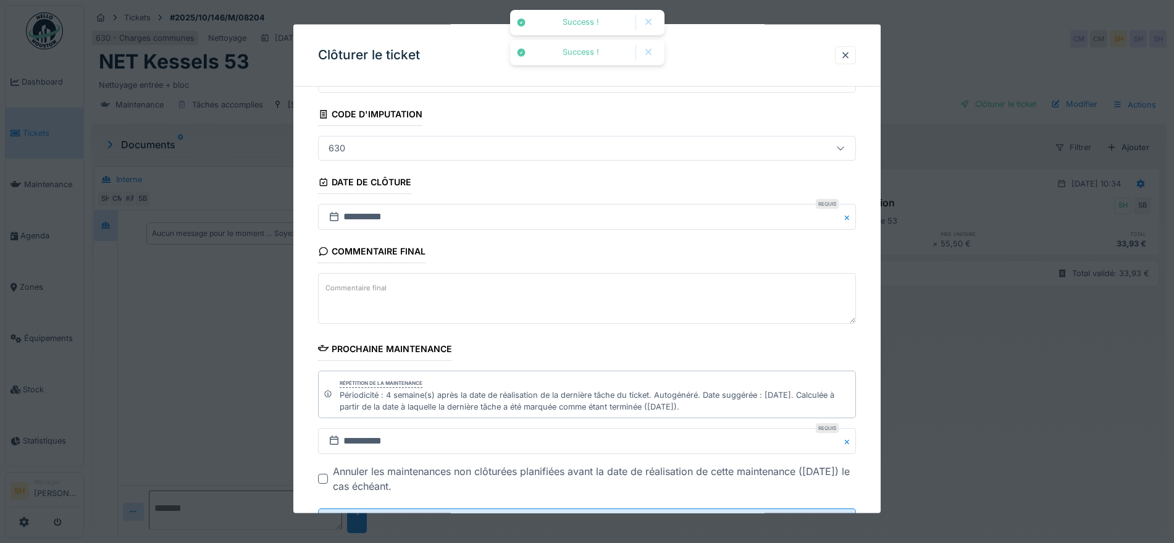
scroll to position [117, 0]
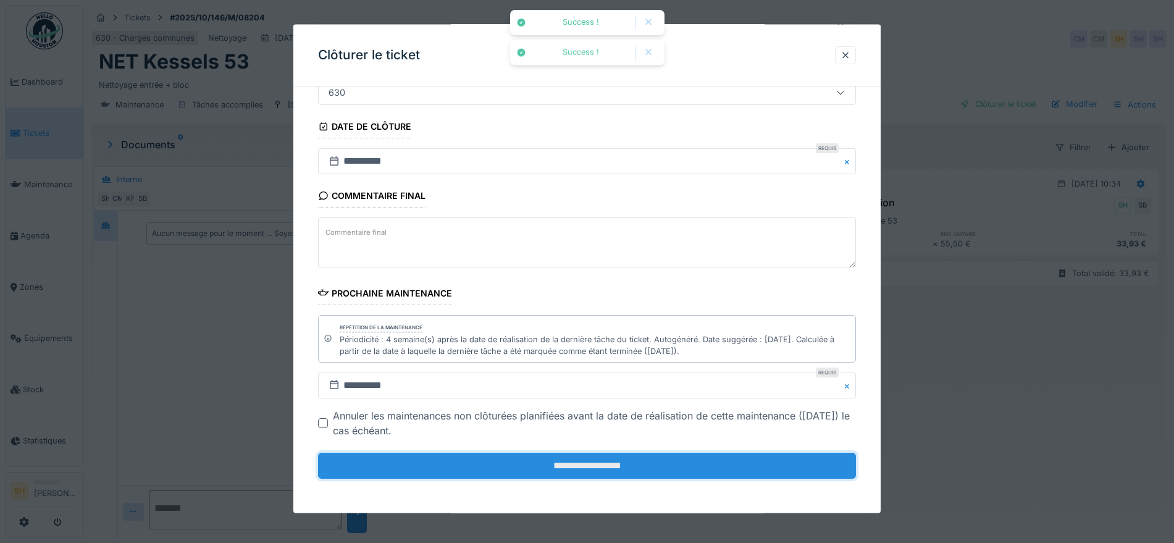
click at [571, 458] on input "**********" at bounding box center [587, 466] width 538 height 26
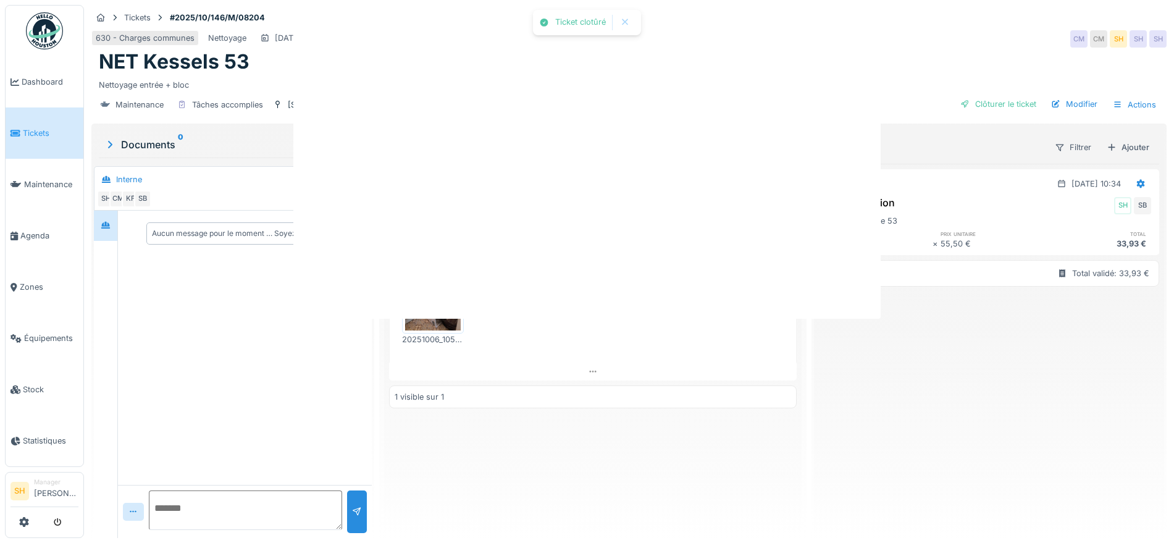
scroll to position [0, 0]
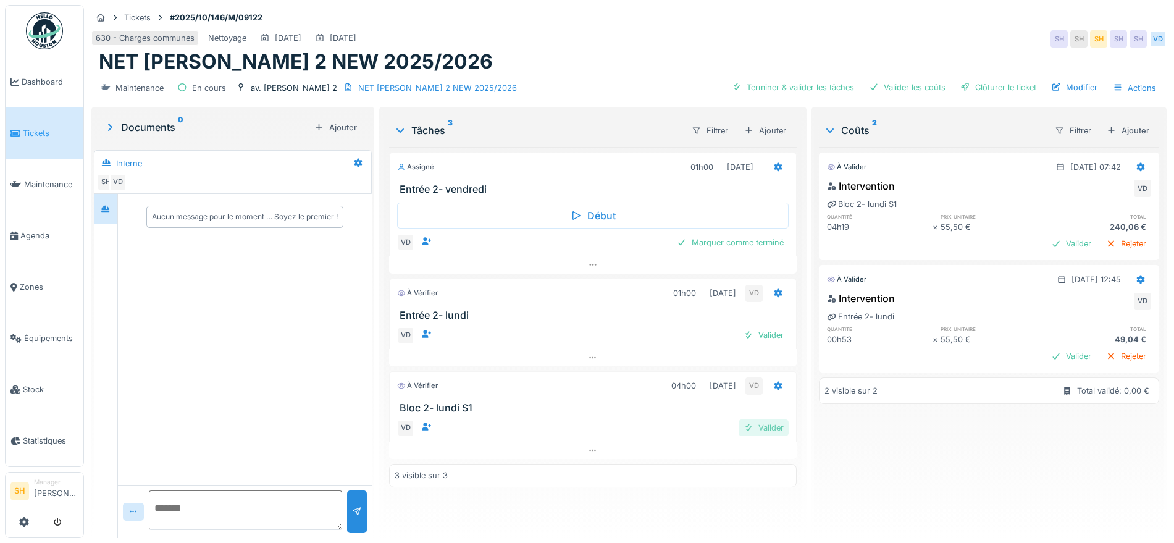
click at [755, 432] on div "Valider" at bounding box center [764, 427] width 50 height 17
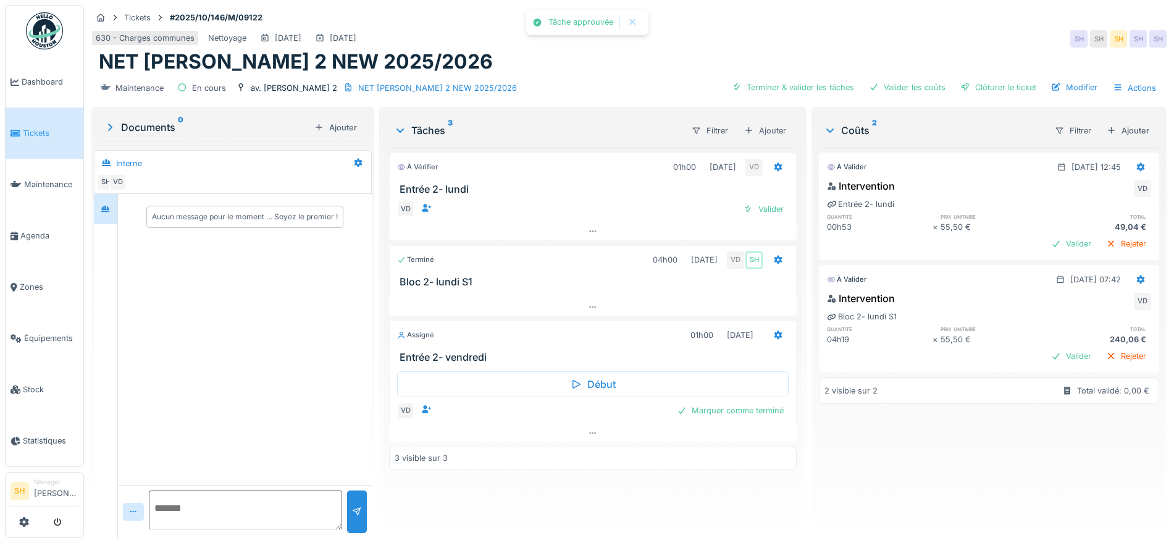
click at [768, 332] on div at bounding box center [778, 335] width 21 height 18
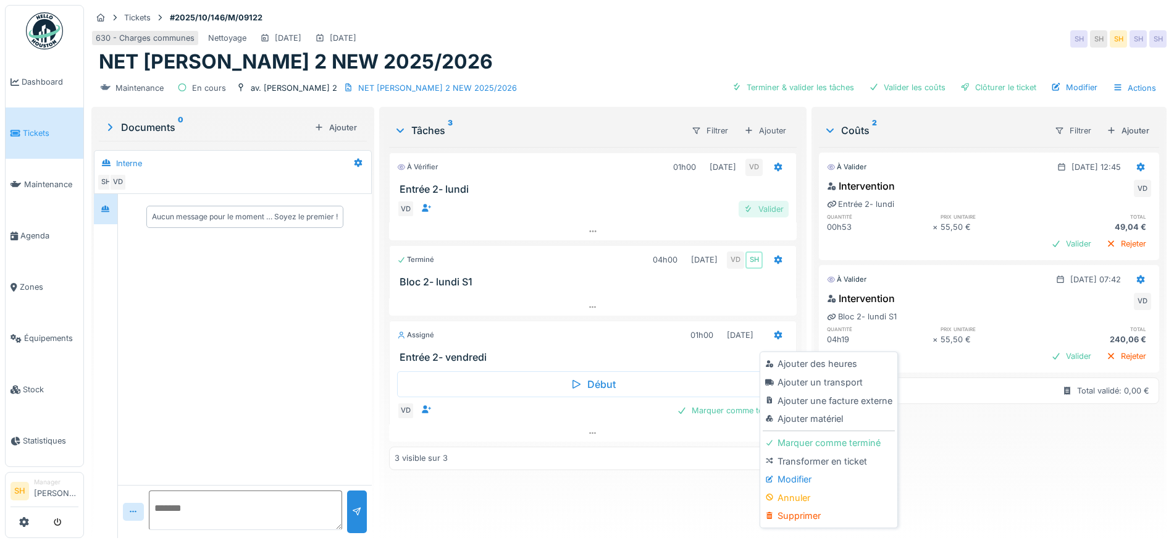
click at [753, 201] on div "Valider" at bounding box center [764, 209] width 50 height 17
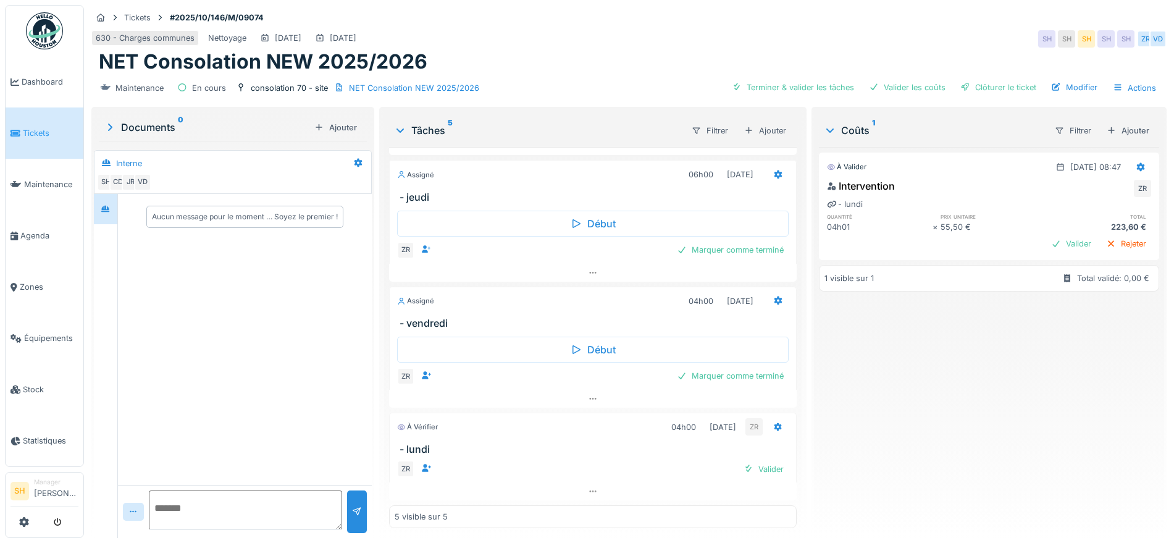
scroll to position [259, 0]
click at [742, 469] on div "Valider" at bounding box center [764, 469] width 50 height 17
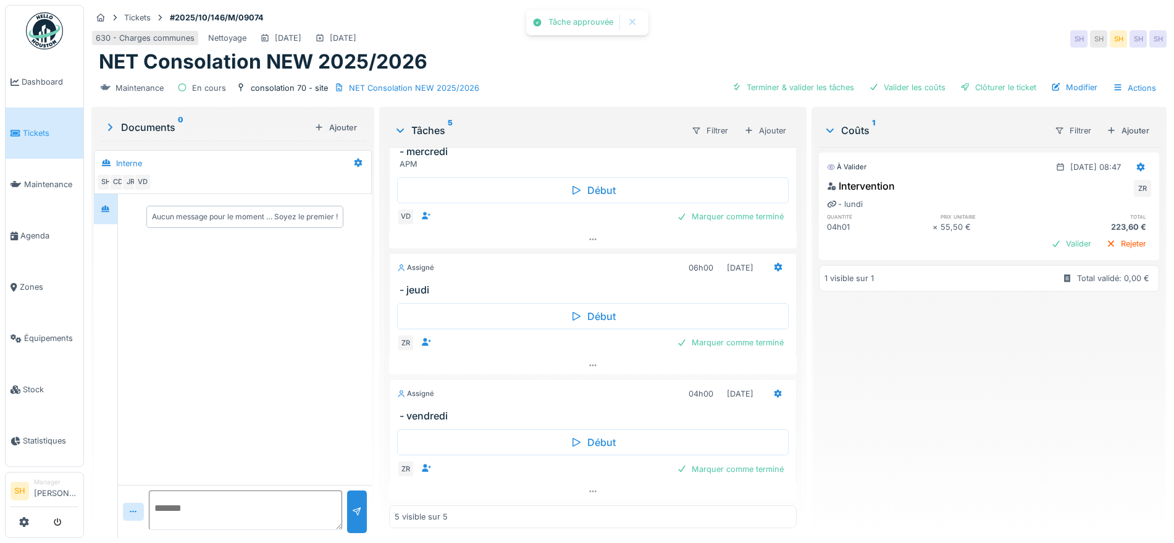
scroll to position [0, 0]
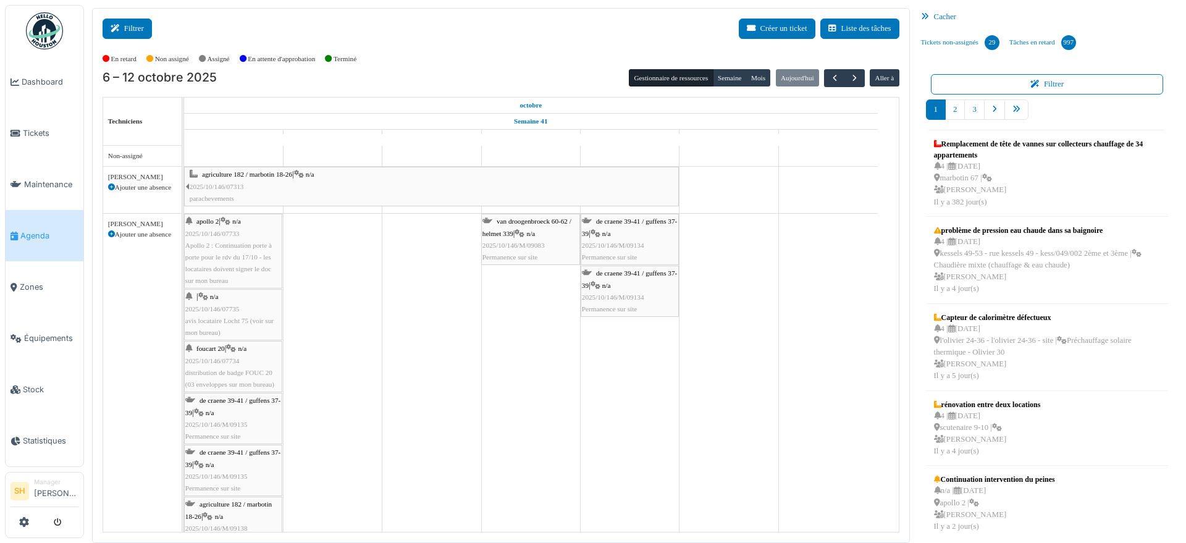
click at [134, 29] on button "Filtrer" at bounding box center [127, 29] width 49 height 20
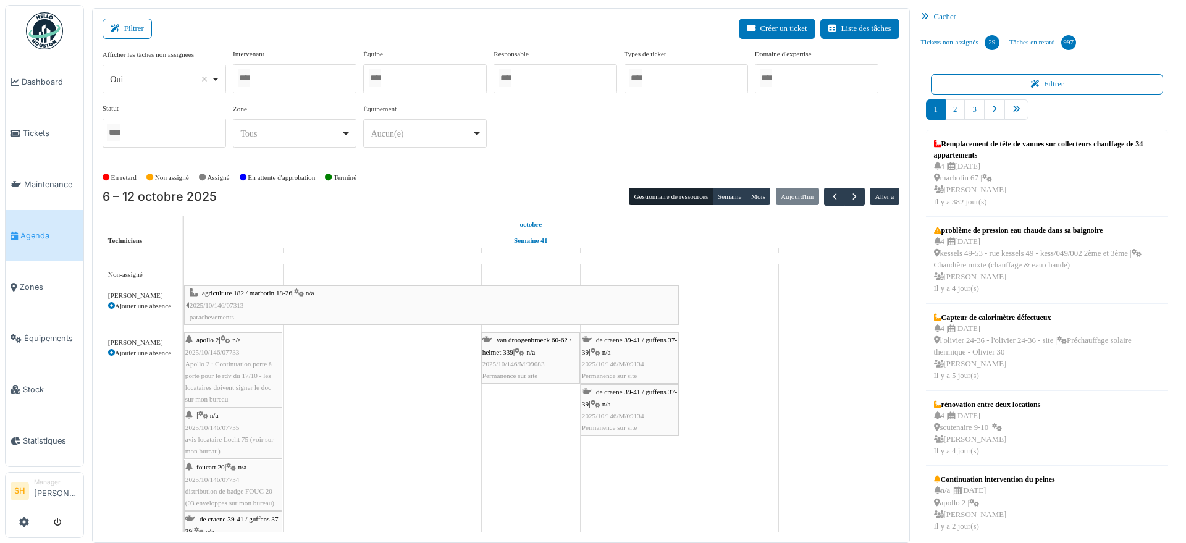
click at [395, 82] on div at bounding box center [425, 78] width 124 height 29
click at [576, 137] on div "Afficher les tâches non assignées *** Oui Remove item Oui Non Intervenant Abdel…" at bounding box center [501, 103] width 797 height 109
click at [381, 76] on input "Tous" at bounding box center [375, 78] width 12 height 18
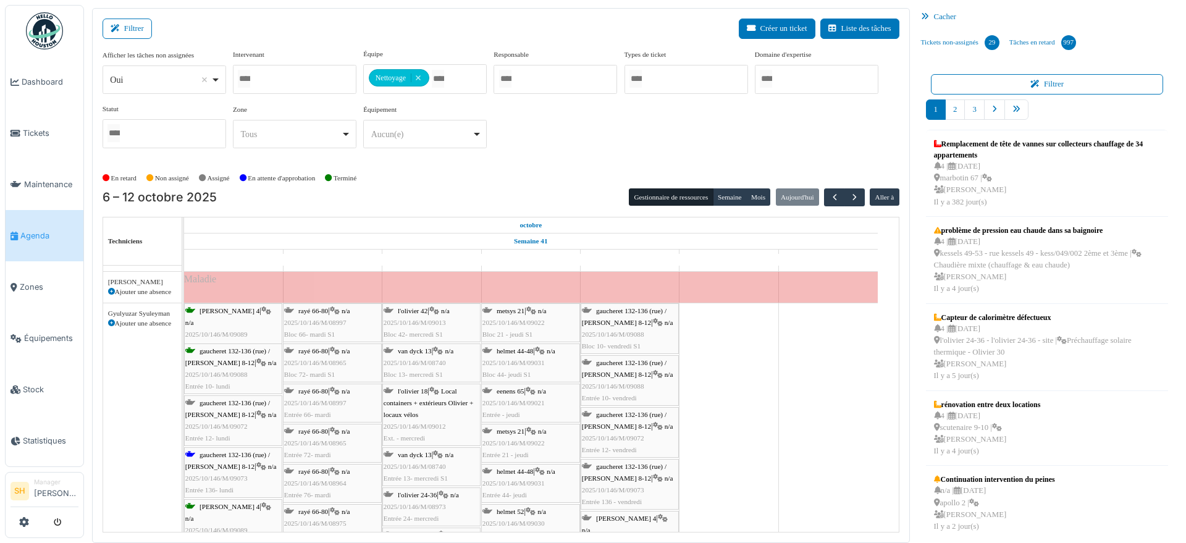
scroll to position [849, 0]
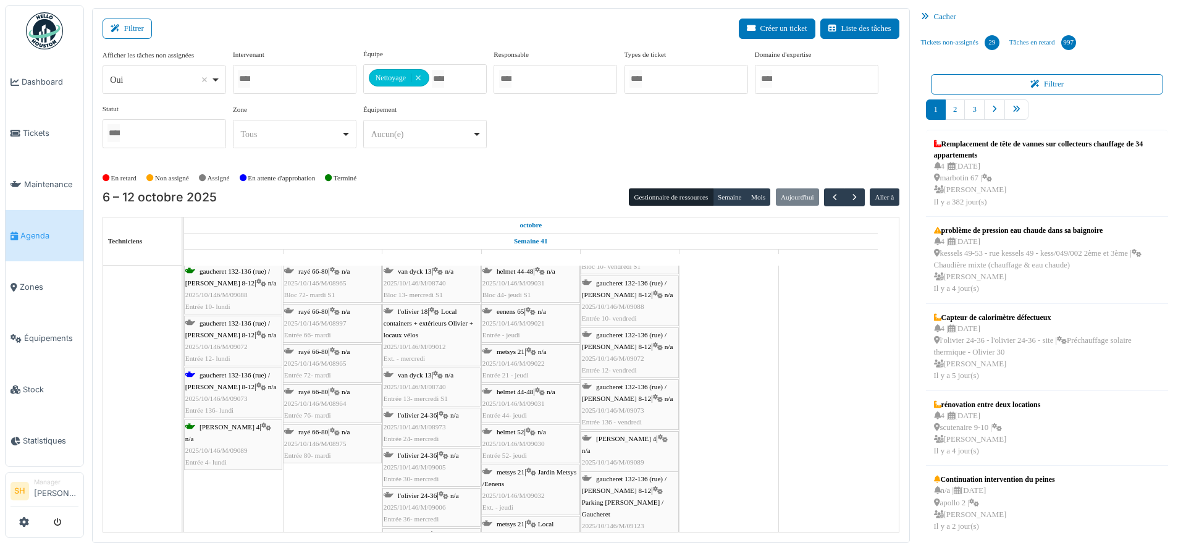
click at [233, 378] on div "gaucheret 132-136 (rue) / thomas 8-12 | n/a 2025/10/146/M/09073 Entrée 136- lun…" at bounding box center [233, 393] width 96 height 48
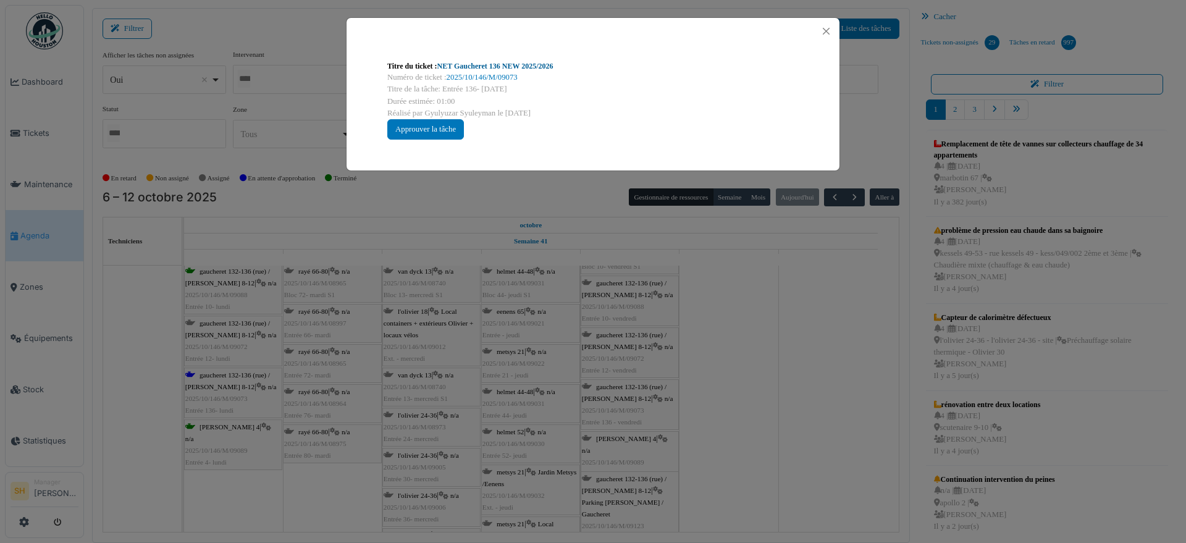
click at [458, 70] on div "Titre du ticket : NET Gaucheret 136 NEW 2025/2026" at bounding box center [592, 66] width 411 height 11
click at [482, 66] on link "NET Gaucheret 136 NEW 2025/2026" at bounding box center [495, 66] width 116 height 9
drag, startPoint x: 970, startPoint y: 423, endPoint x: 959, endPoint y: 423, distance: 11.7
click at [969, 423] on div "Titre du ticket : NET Gaucheret 136 NEW 2025/2026 Numéro de ticket : 2025/10/14…" at bounding box center [593, 271] width 1186 height 543
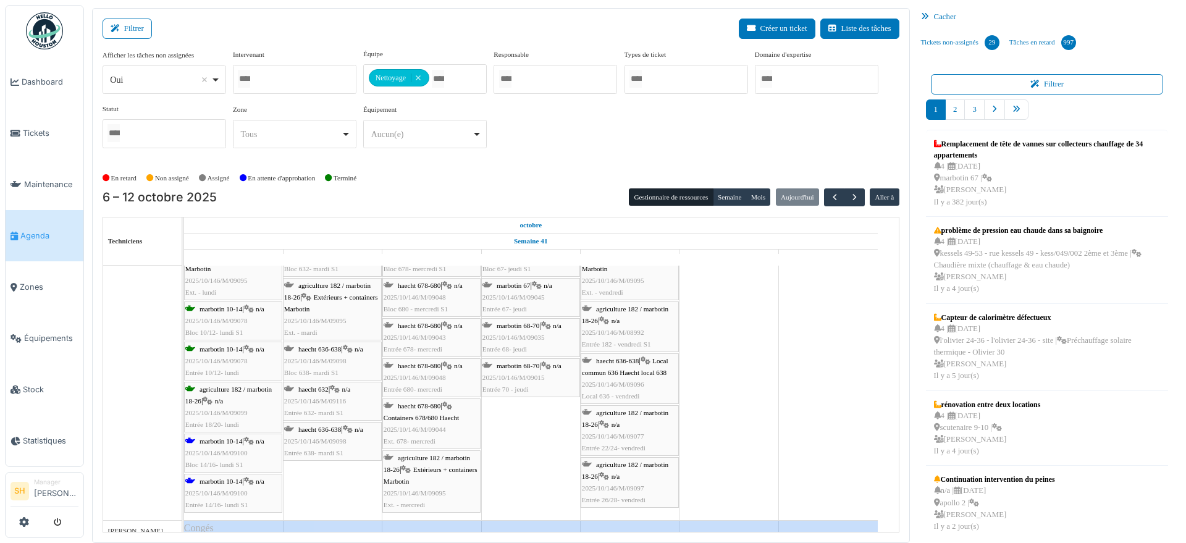
scroll to position [1313, 0]
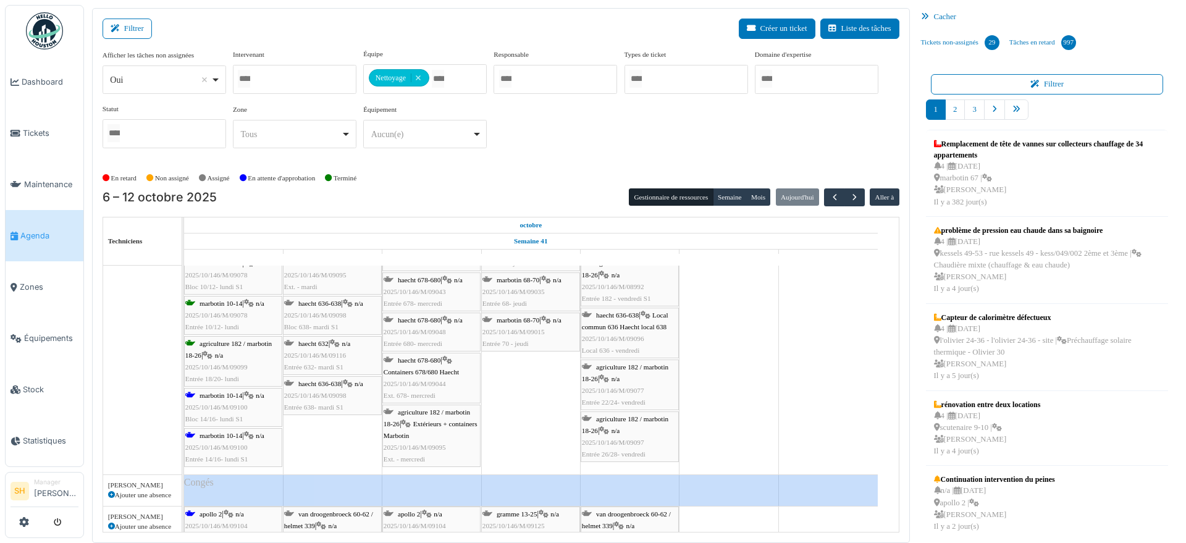
click at [218, 399] on div "marbotin 10-14 | n/a 2025/10/146/M/09100 Bloc 14/16- lundi S1" at bounding box center [233, 408] width 96 height 36
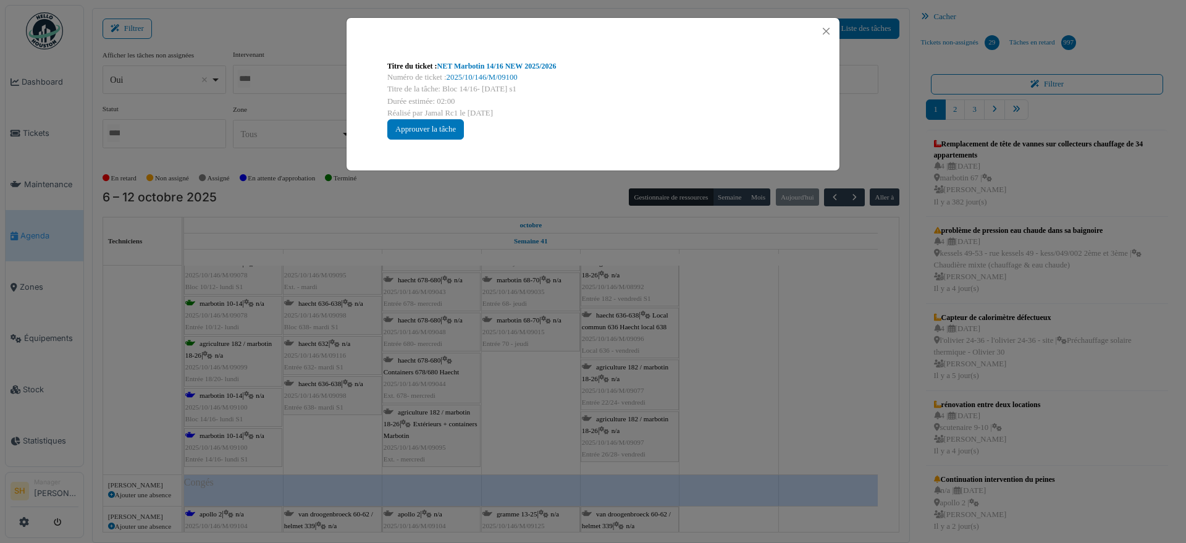
click at [482, 72] on div "Numéro de ticket : 2025/10/146/M/09100" at bounding box center [592, 78] width 411 height 12
click at [492, 63] on link "NET Marbotin 14/16 NEW 2025/2026" at bounding box center [496, 66] width 119 height 9
click at [757, 377] on div "Titre du ticket : NET Marbotin 14/16 NEW 2025/2026 Numéro de ticket : 2025/10/1…" at bounding box center [593, 271] width 1186 height 543
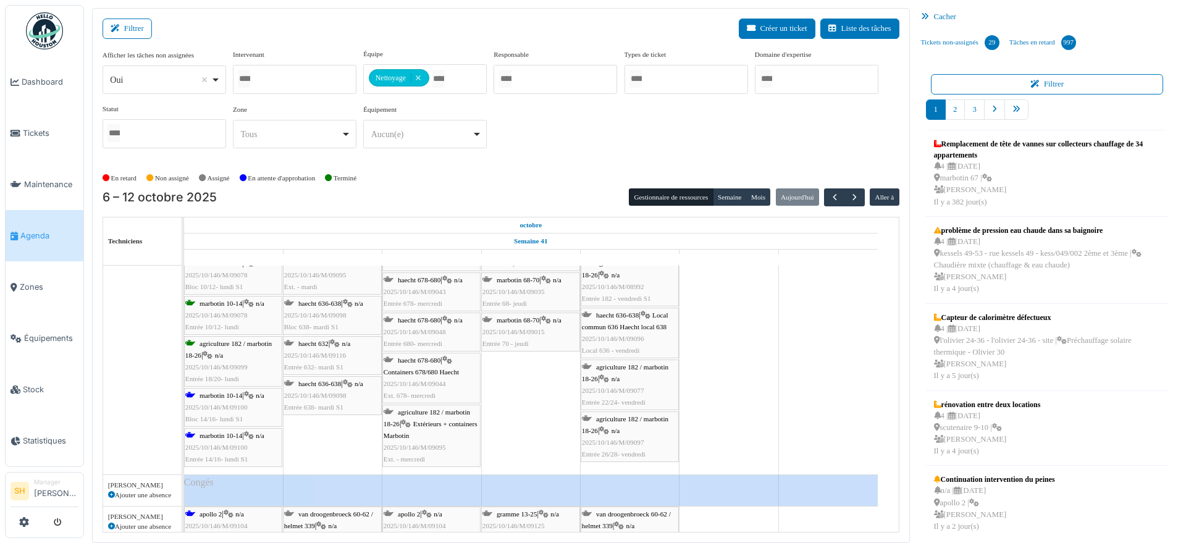
scroll to position [1544, 0]
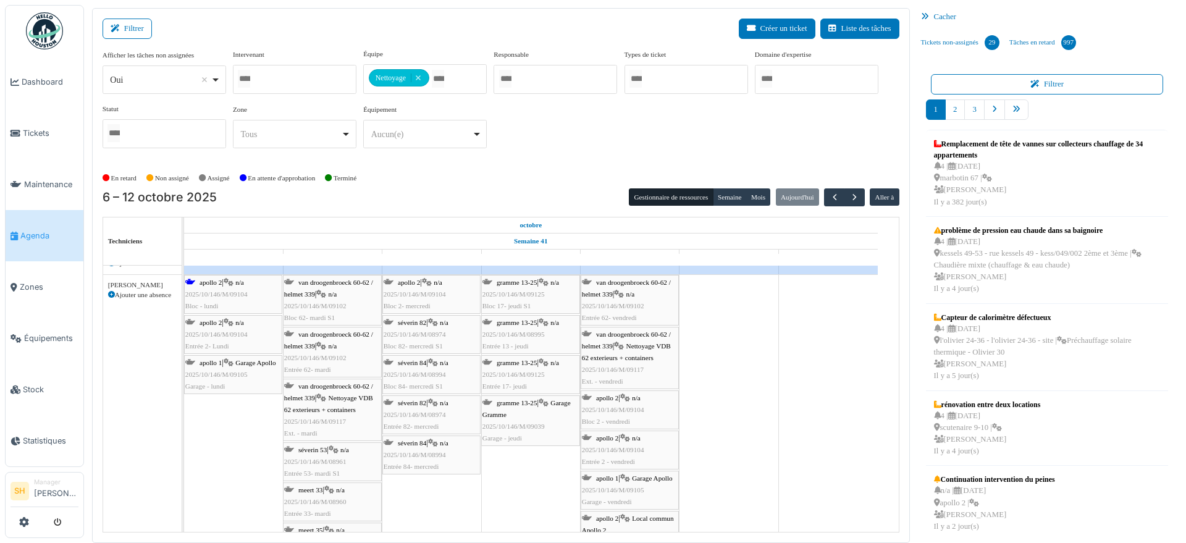
click at [209, 284] on span "apollo 2" at bounding box center [211, 282] width 22 height 7
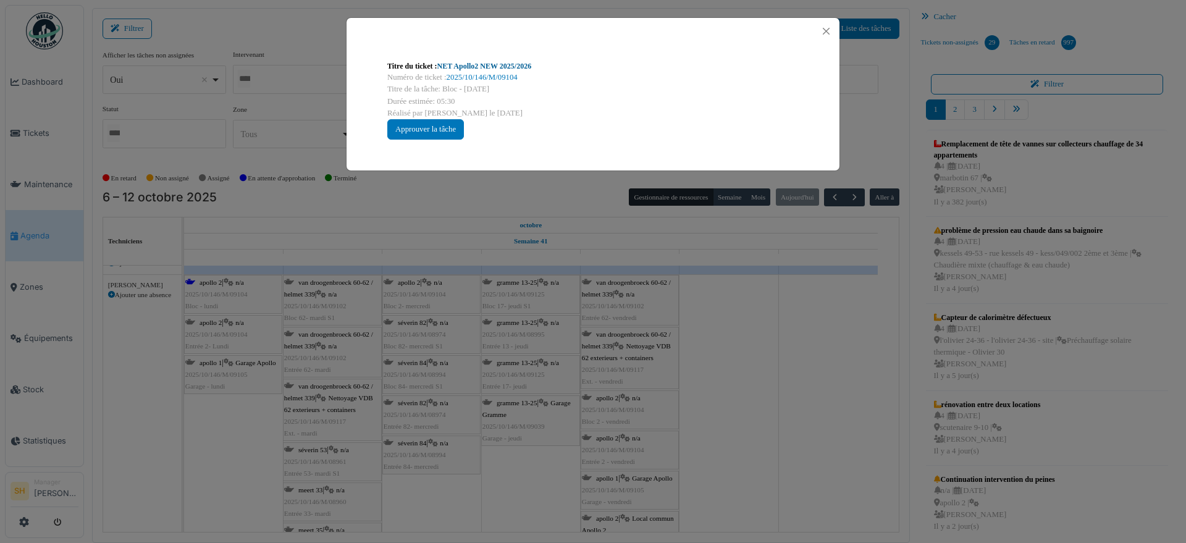
click at [491, 63] on link "NET Apollo2 NEW 2025/2026" at bounding box center [484, 66] width 95 height 9
click at [710, 383] on div "Titre du ticket : NET Apollo2 NEW 2025/2026 Numéro de ticket : 2025/10/146/M/09…" at bounding box center [593, 271] width 1186 height 543
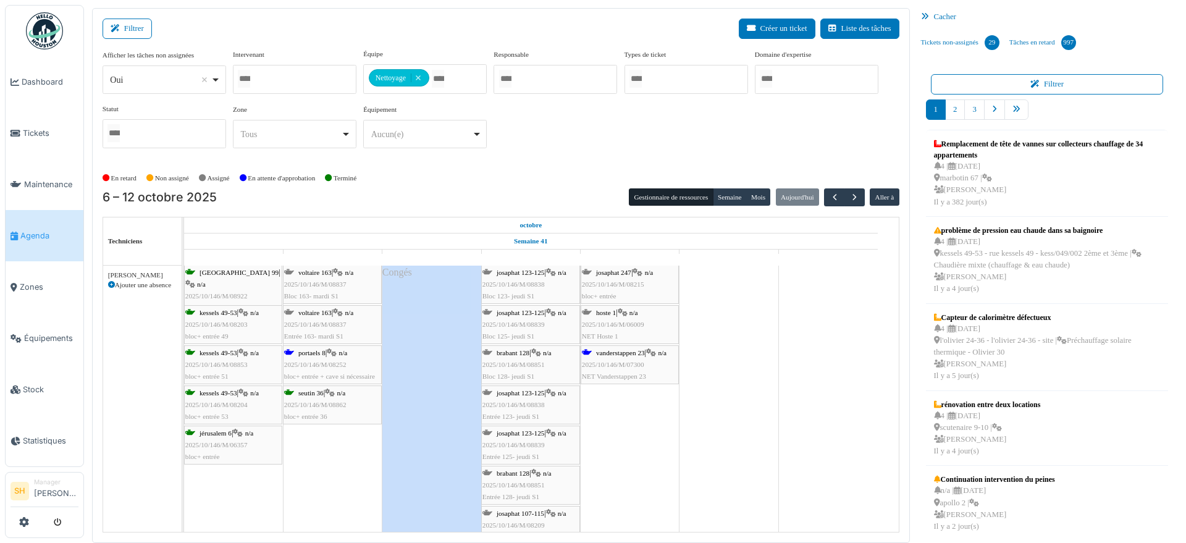
scroll to position [0, 0]
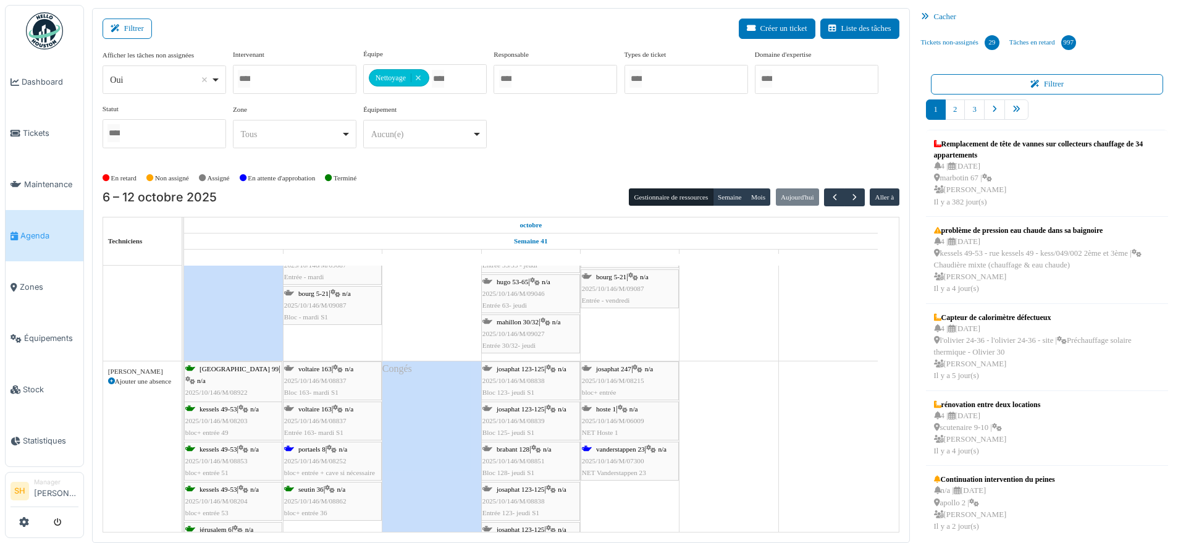
click at [305, 450] on span "portaels 8" at bounding box center [311, 448] width 27 height 7
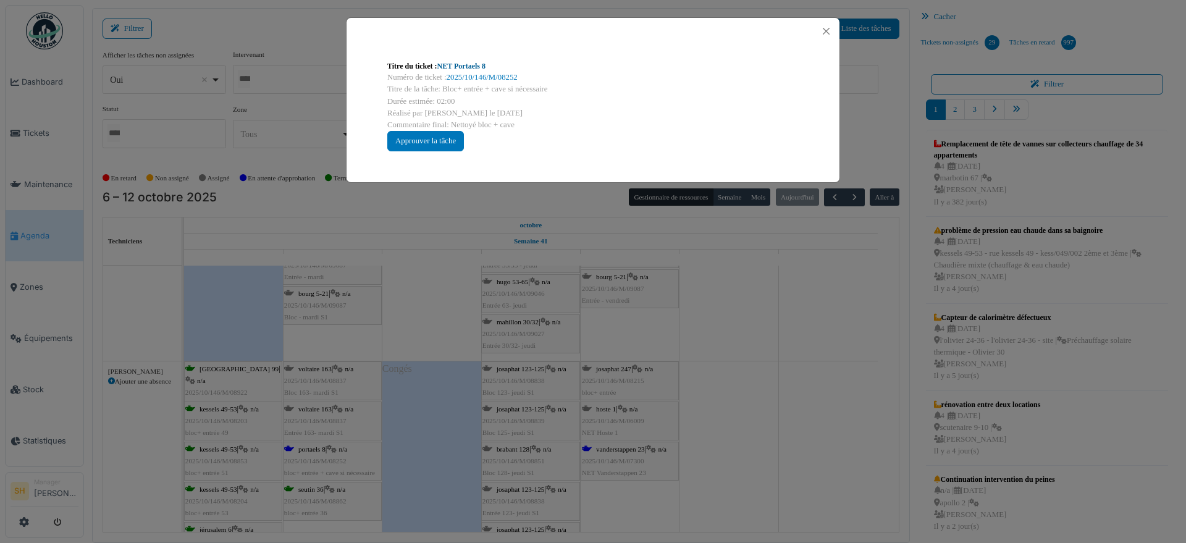
click at [468, 65] on link "NET Portaels 8" at bounding box center [461, 66] width 48 height 9
click at [740, 354] on div "Titre du ticket : NET Portaels 8 Numéro de ticket : 2025/10/146/M/08252 Titre d…" at bounding box center [593, 271] width 1186 height 543
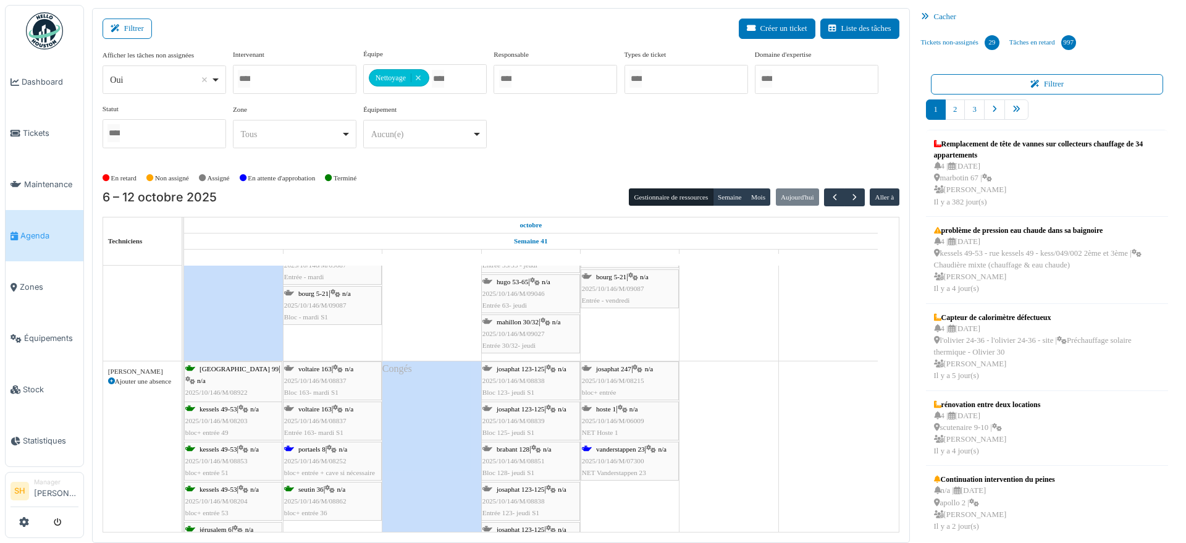
click at [632, 449] on span "vanderstappen 23" at bounding box center [620, 448] width 49 height 7
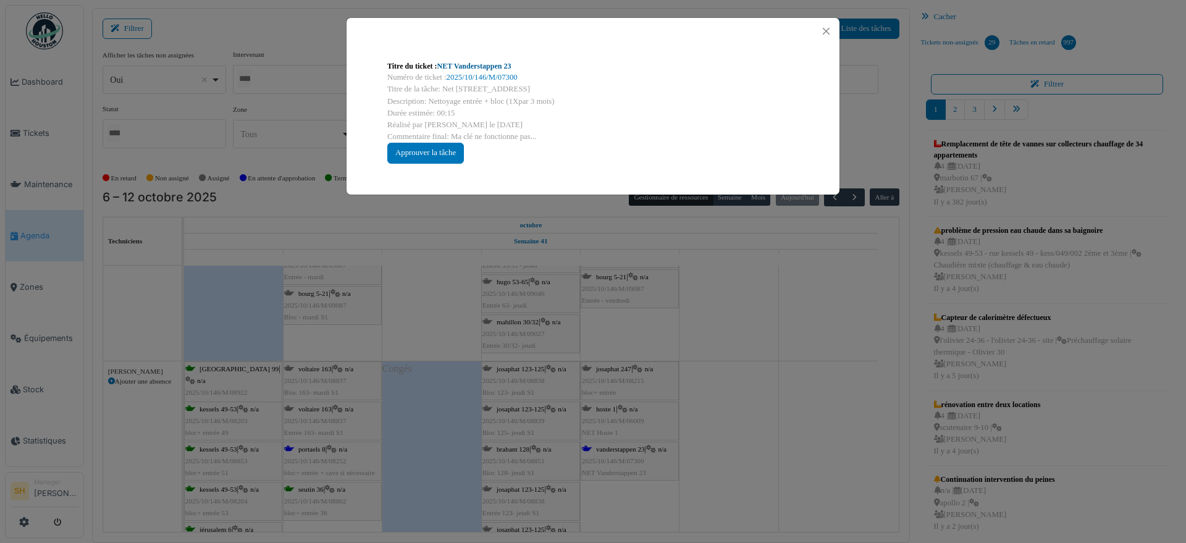
click at [477, 64] on link "NET Vanderstappen 23" at bounding box center [474, 66] width 74 height 9
click at [770, 428] on div "Titre du ticket : NET Vanderstappen 23 Numéro de ticket : 2025/10/146/M/07300 T…" at bounding box center [593, 271] width 1186 height 543
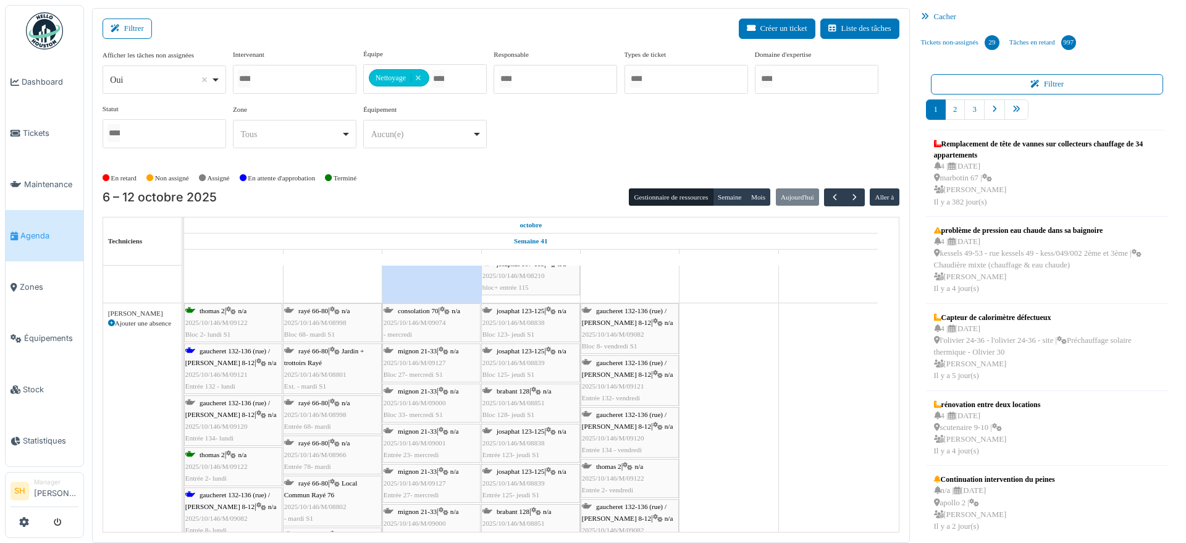
scroll to position [3465, 0]
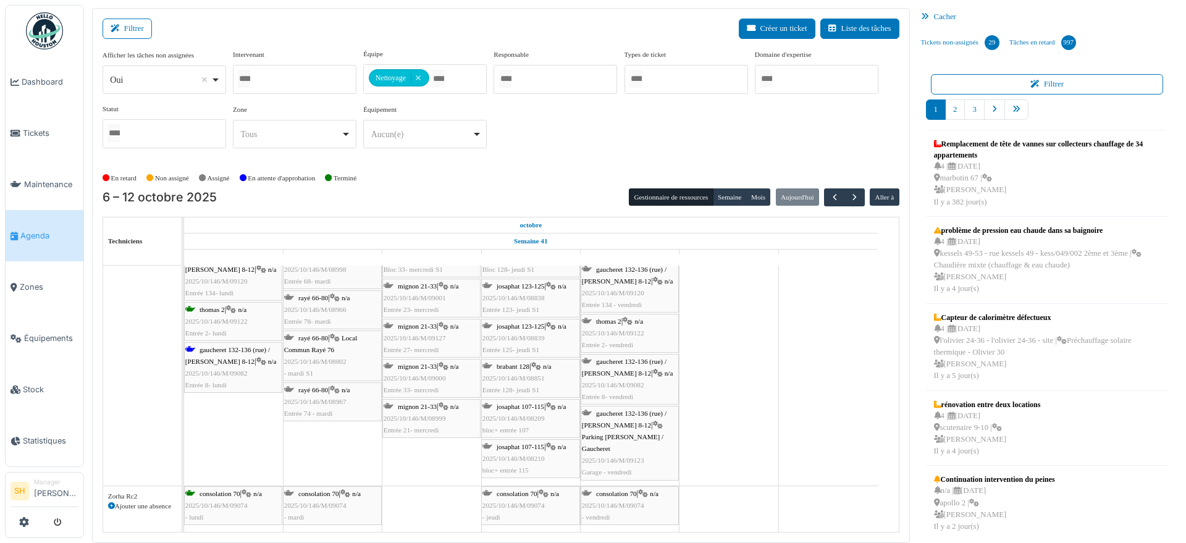
drag, startPoint x: 200, startPoint y: 350, endPoint x: 417, endPoint y: 399, distance: 222.4
click at [201, 350] on span "gaucheret 132-136 (rue) / thomas 8-12" at bounding box center [227, 355] width 85 height 19
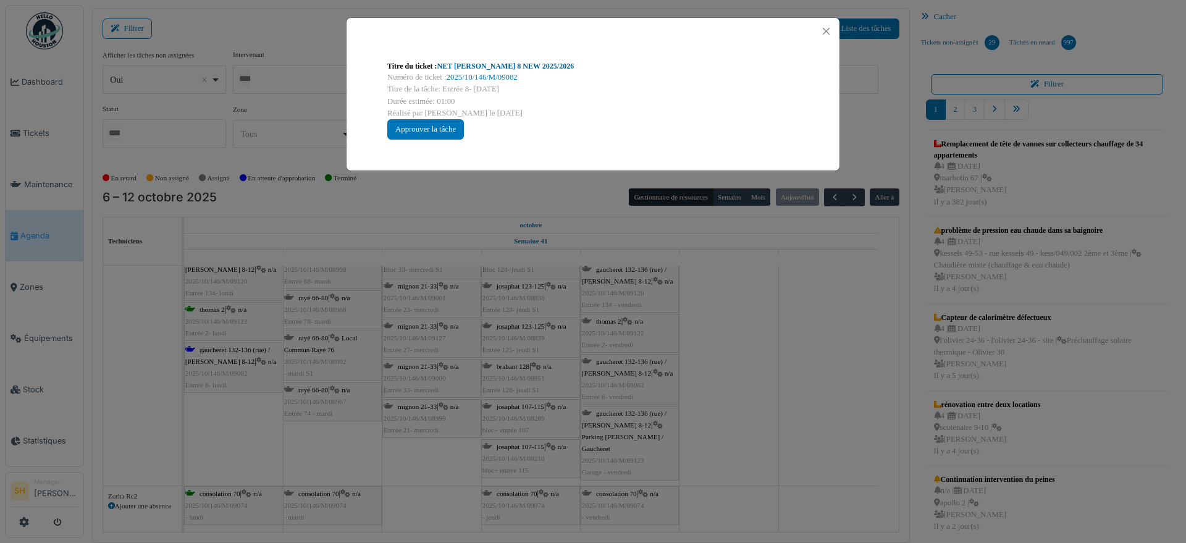
click at [489, 64] on link "NET Thomas 8 NEW 2025/2026" at bounding box center [505, 66] width 137 height 9
drag, startPoint x: 760, startPoint y: 314, endPoint x: 710, endPoint y: 322, distance: 50.6
click at [759, 314] on div "Titre du ticket : NET Thomas 8 NEW 2025/2026 Numéro de ticket : 2025/10/146/M/0…" at bounding box center [593, 271] width 1186 height 543
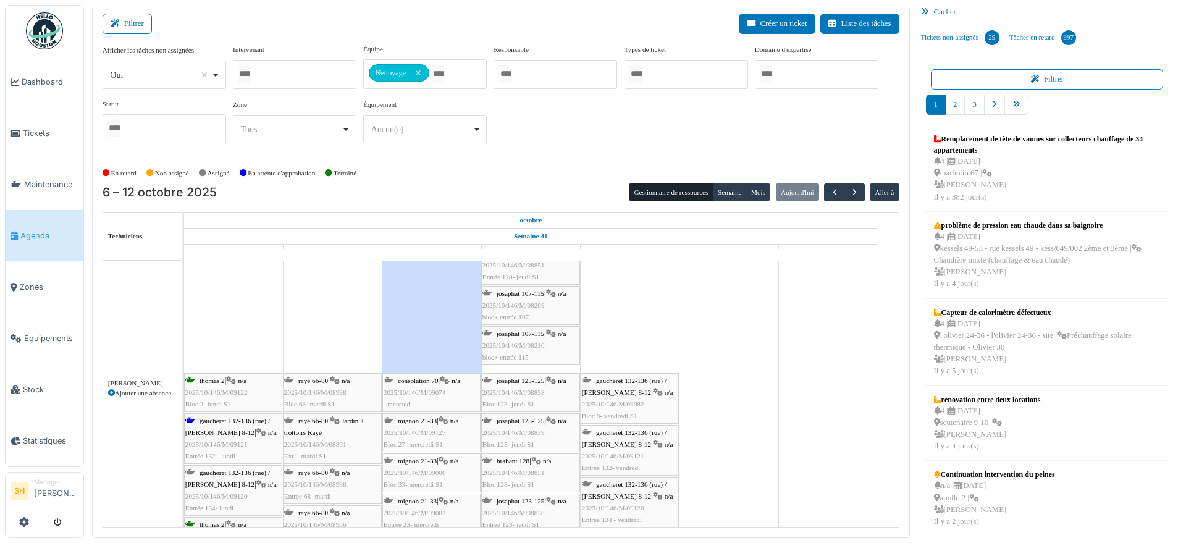
scroll to position [3234, 0]
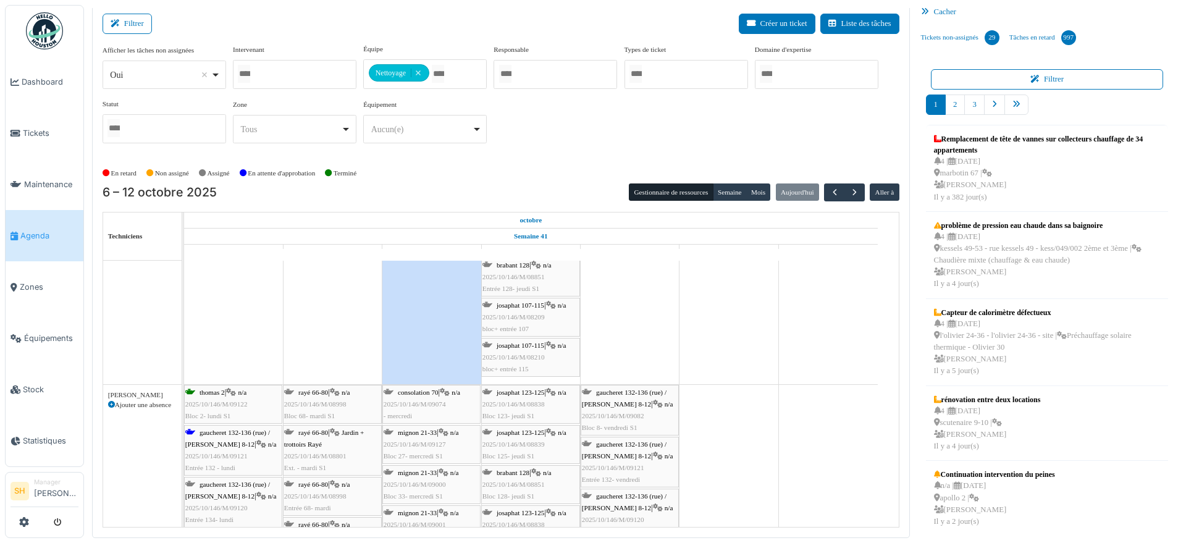
click at [216, 433] on span "gaucheret 132-136 (rue) / thomas 8-12" at bounding box center [227, 438] width 85 height 19
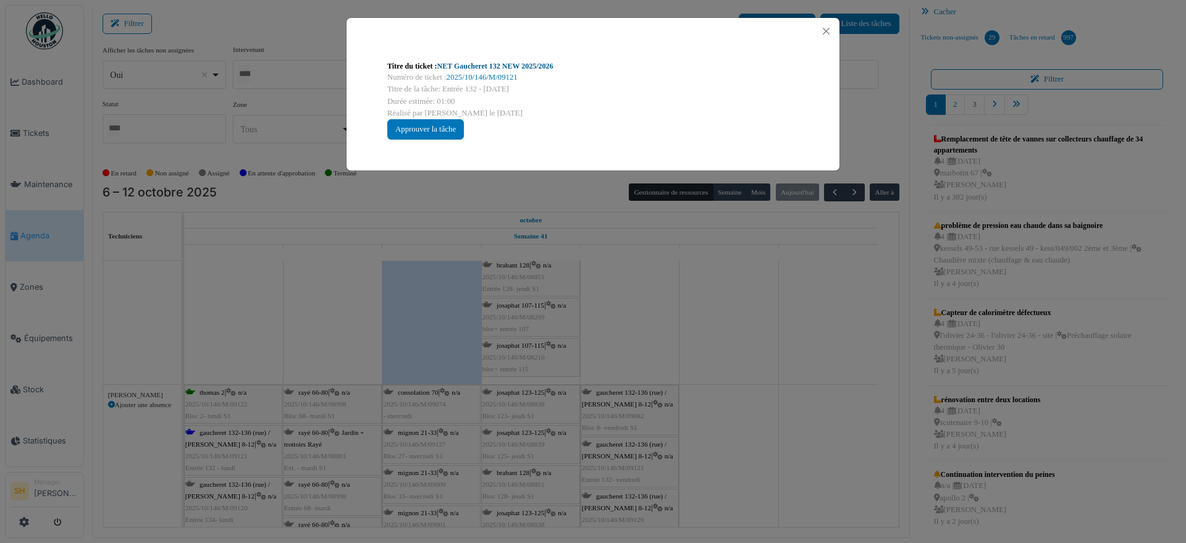
click at [490, 67] on link "NET Gaucheret 132 NEW 2025/2026" at bounding box center [495, 66] width 116 height 9
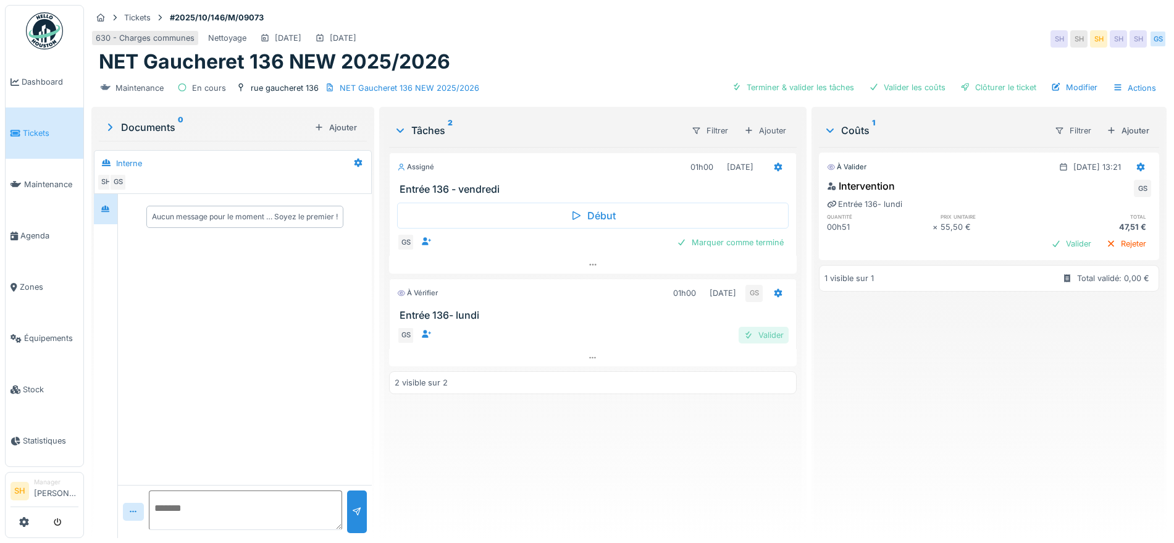
click at [772, 337] on div "Valider" at bounding box center [764, 335] width 50 height 17
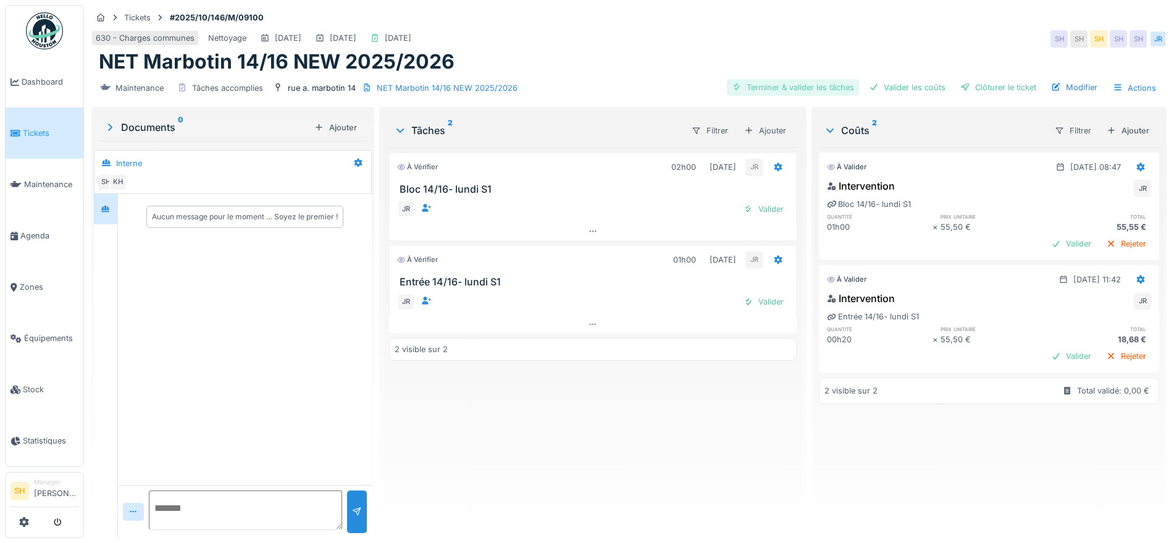
click at [781, 90] on div "Terminer & valider les tâches" at bounding box center [793, 87] width 132 height 17
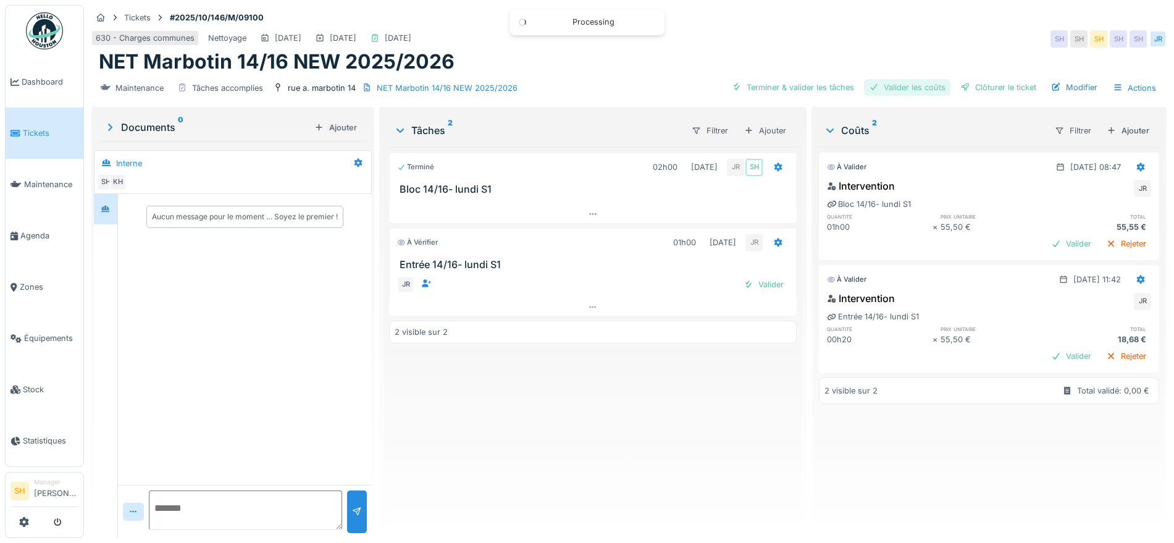
click at [906, 95] on div "Valider les coûts" at bounding box center [907, 87] width 86 height 17
click at [980, 91] on div "Clôturer le ticket" at bounding box center [999, 87] width 86 height 17
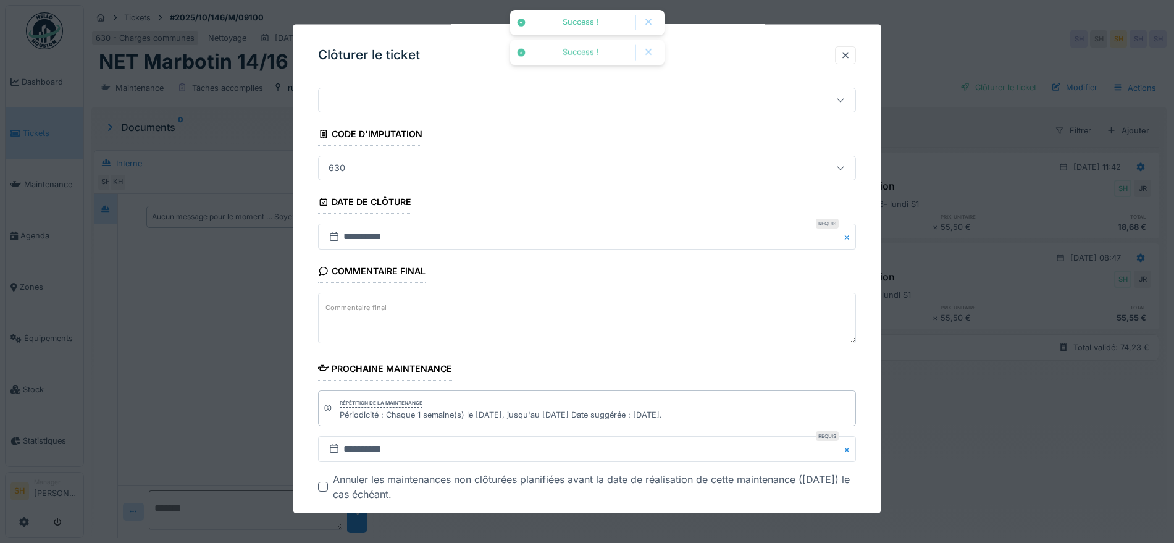
scroll to position [106, 0]
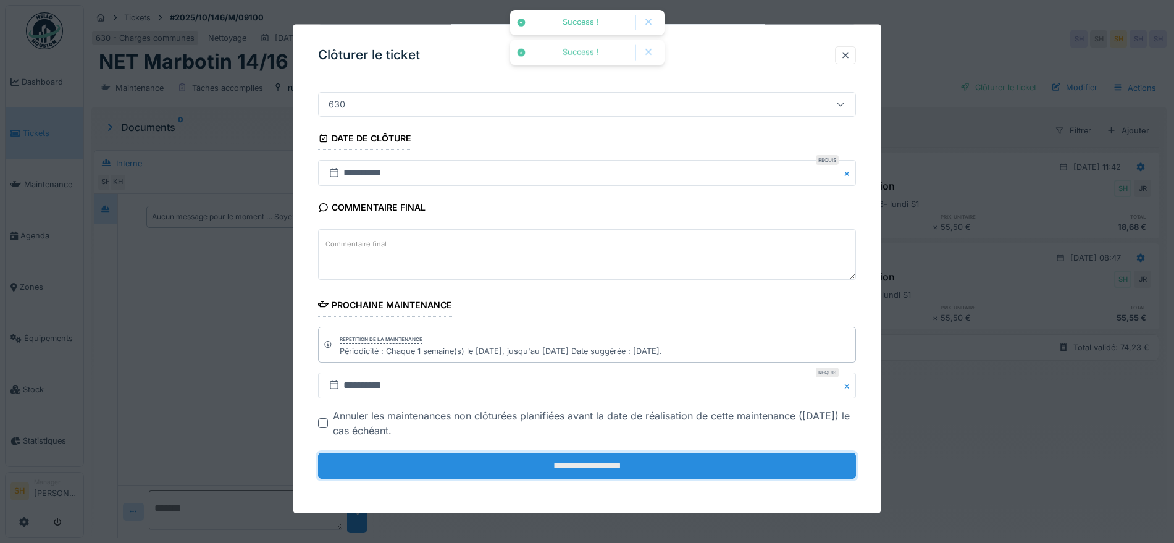
click at [620, 461] on input "**********" at bounding box center [587, 466] width 538 height 26
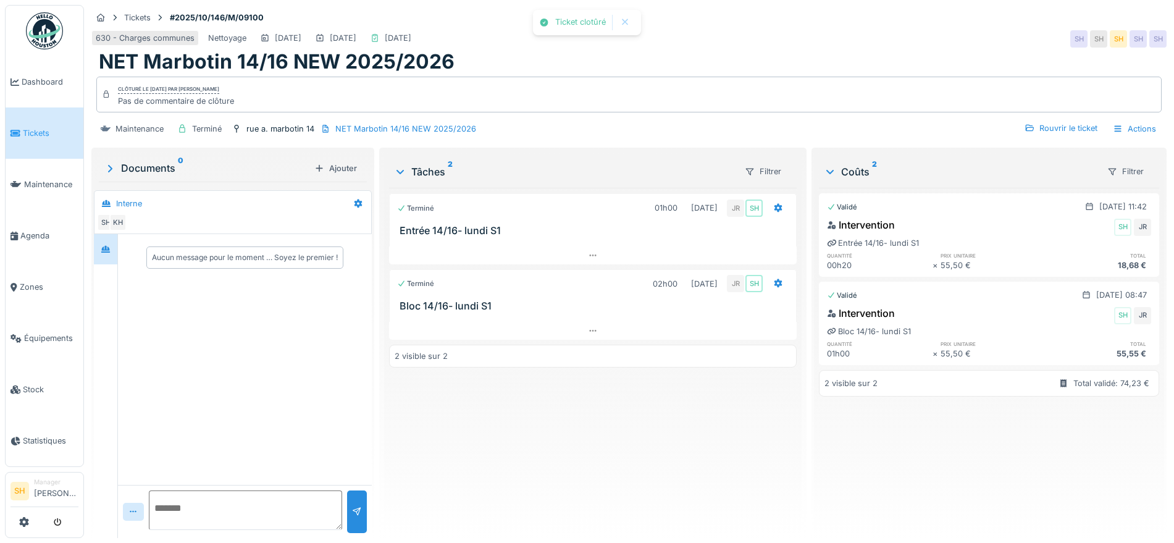
scroll to position [12, 0]
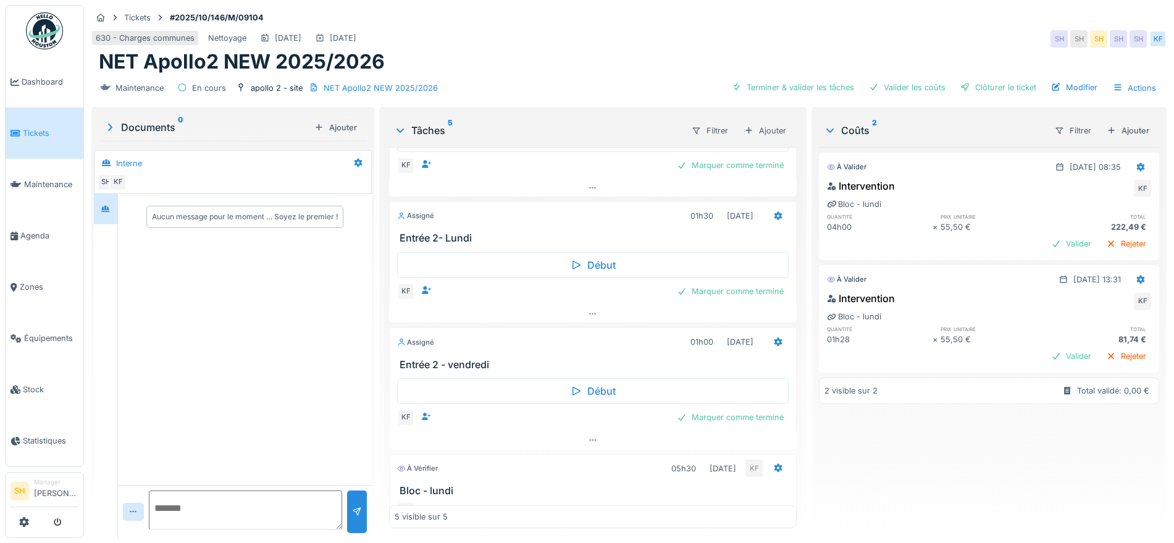
scroll to position [248, 0]
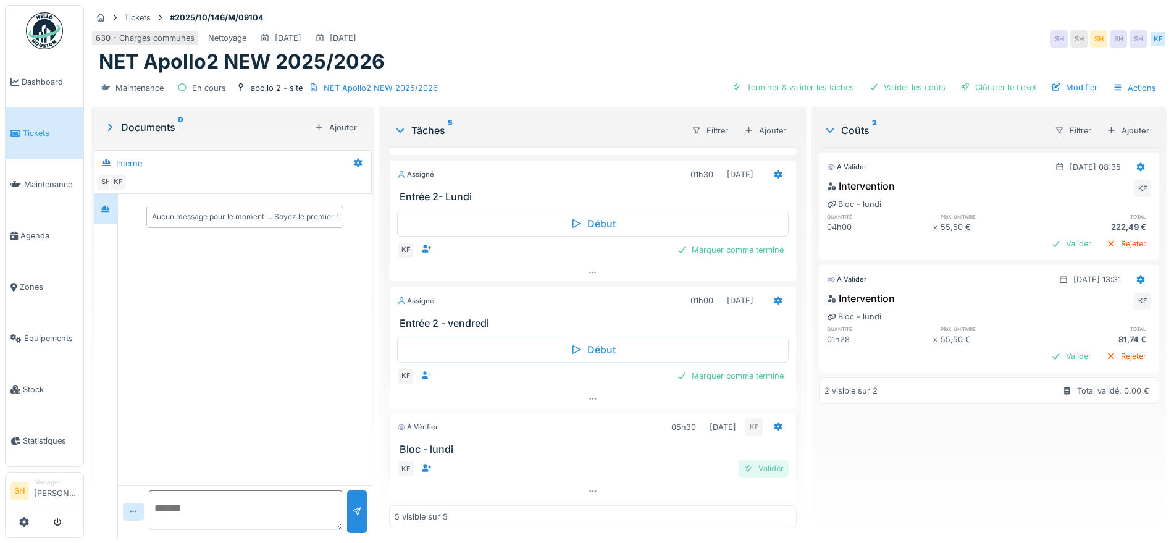
click at [749, 474] on div "Valider" at bounding box center [764, 468] width 50 height 17
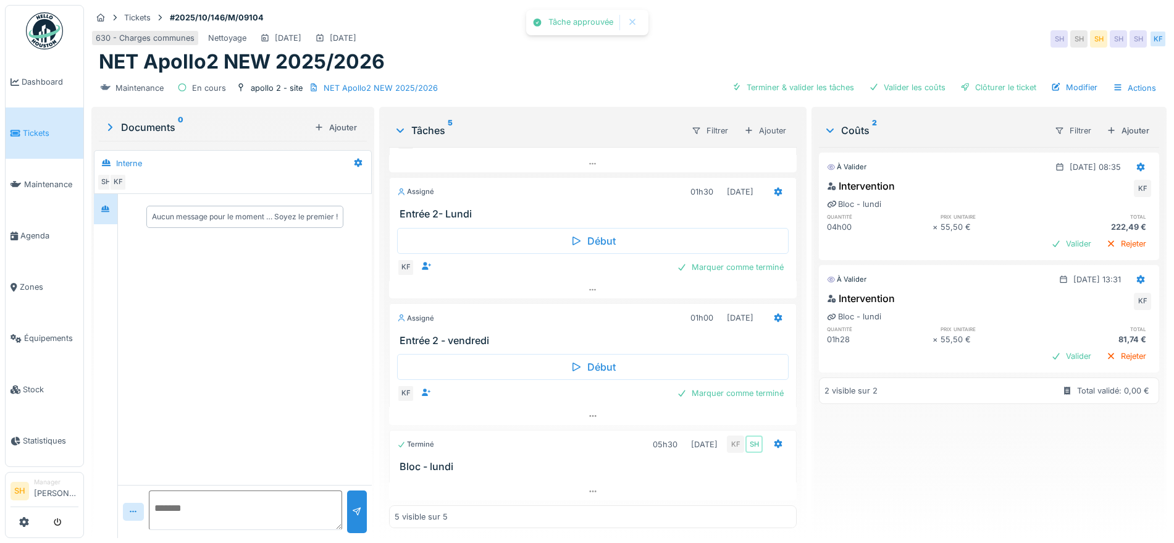
scroll to position [0, 0]
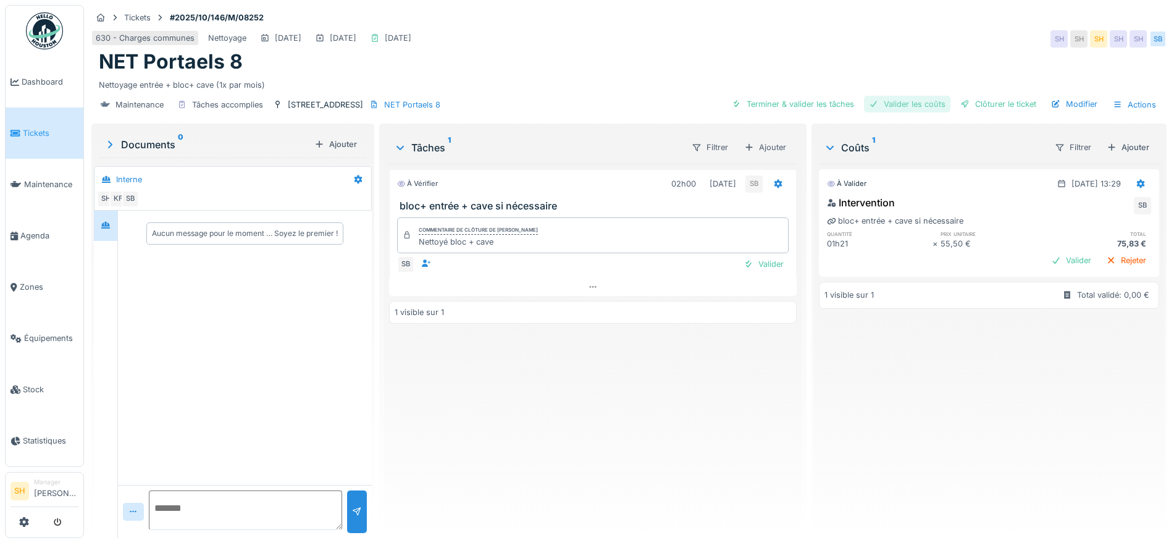
drag, startPoint x: 791, startPoint y: 100, endPoint x: 867, endPoint y: 101, distance: 76.0
click at [794, 99] on div "Terminer & valider les tâches" at bounding box center [793, 104] width 132 height 17
drag, startPoint x: 911, startPoint y: 104, endPoint x: 968, endPoint y: 106, distance: 57.5
click at [911, 104] on div "Valider les coûts" at bounding box center [907, 104] width 86 height 17
click at [975, 106] on div "Clôturer le ticket" at bounding box center [999, 104] width 86 height 17
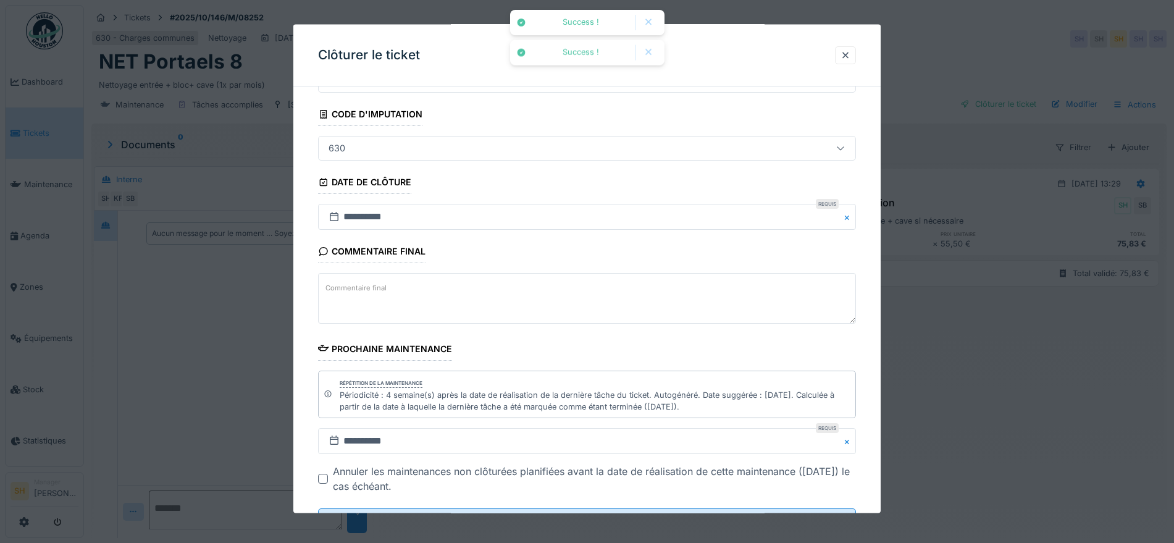
scroll to position [117, 0]
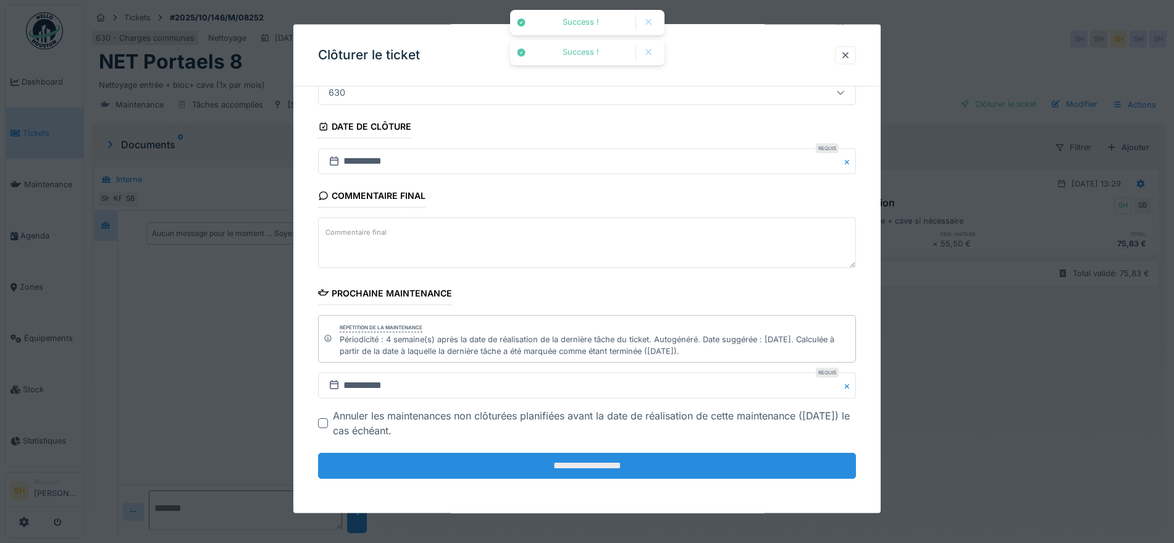
click at [599, 469] on input "**********" at bounding box center [587, 466] width 538 height 26
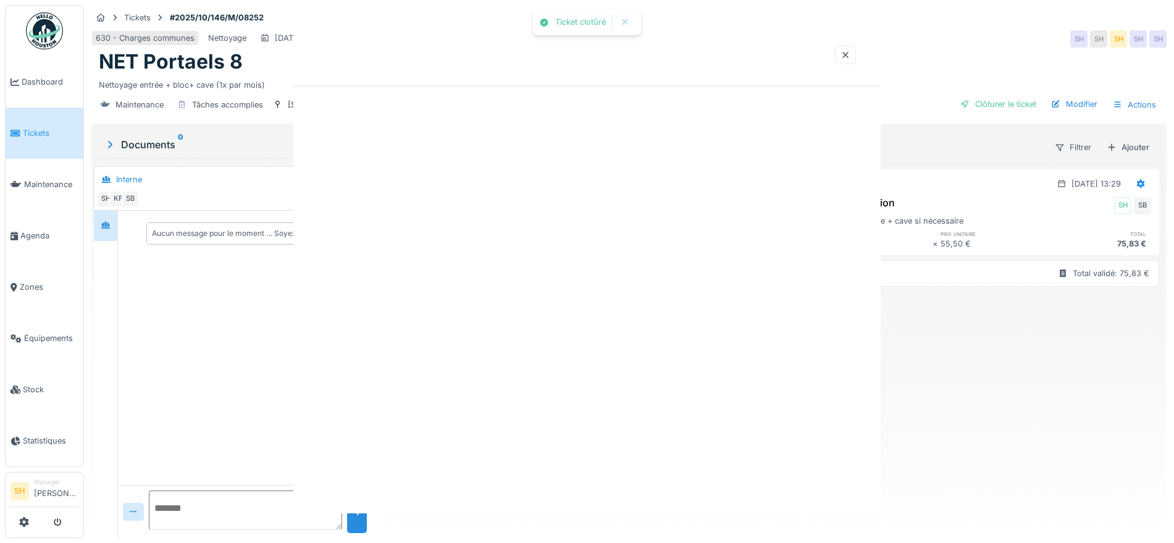
scroll to position [0, 0]
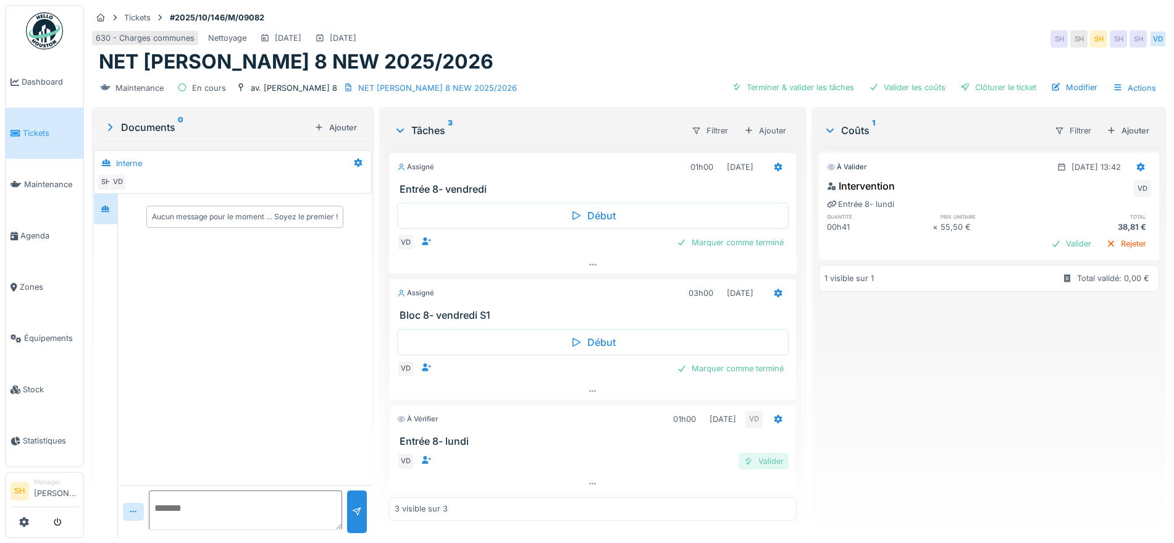
click at [764, 462] on div "Valider" at bounding box center [764, 461] width 50 height 17
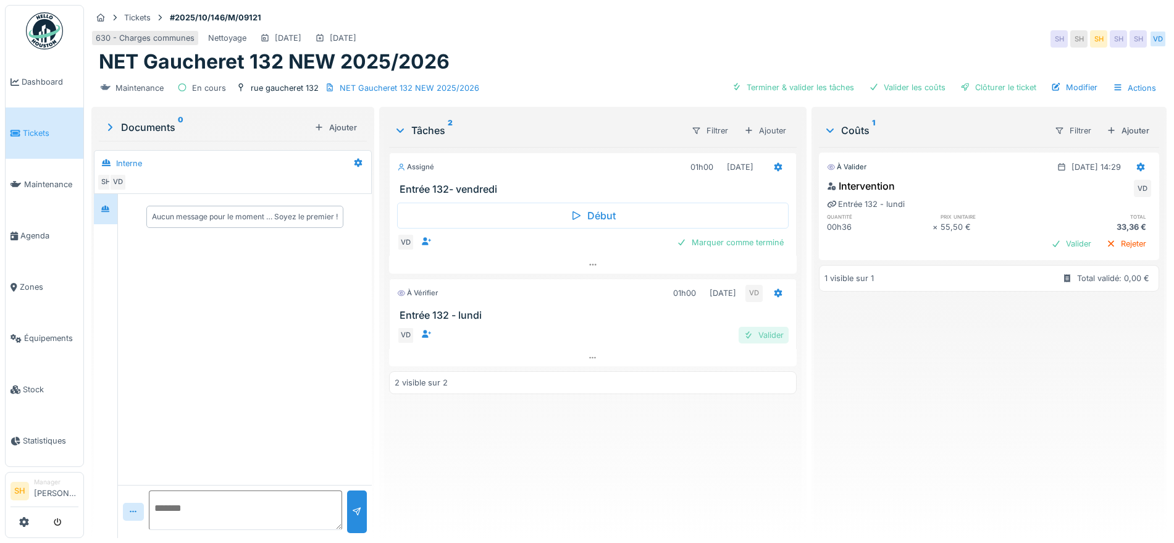
click at [765, 337] on div "Valider" at bounding box center [764, 335] width 50 height 17
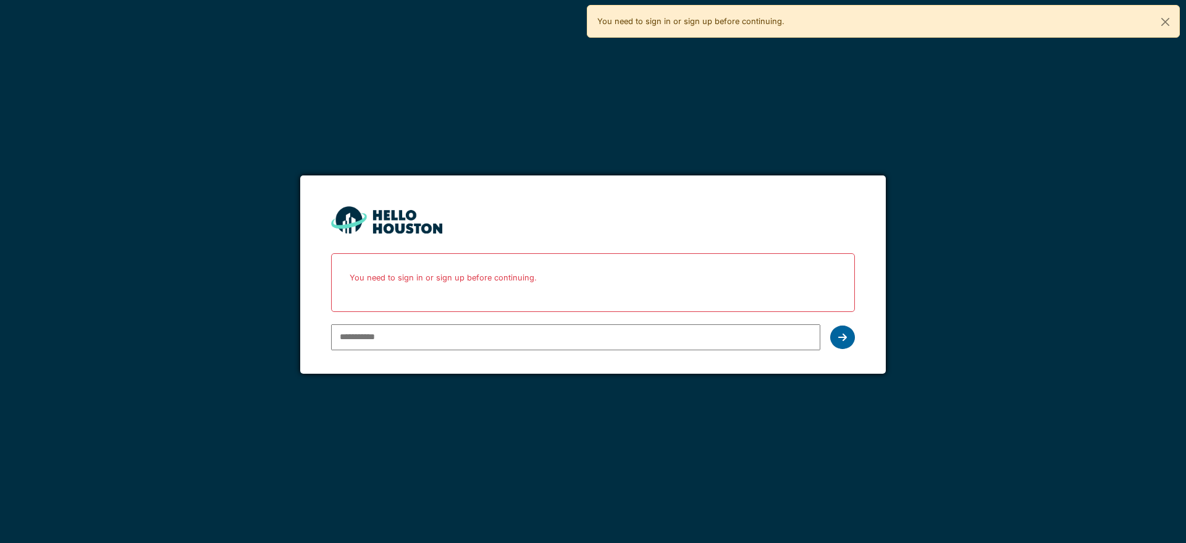
type input "**********"
click at [840, 337] on icon at bounding box center [842, 337] width 9 height 10
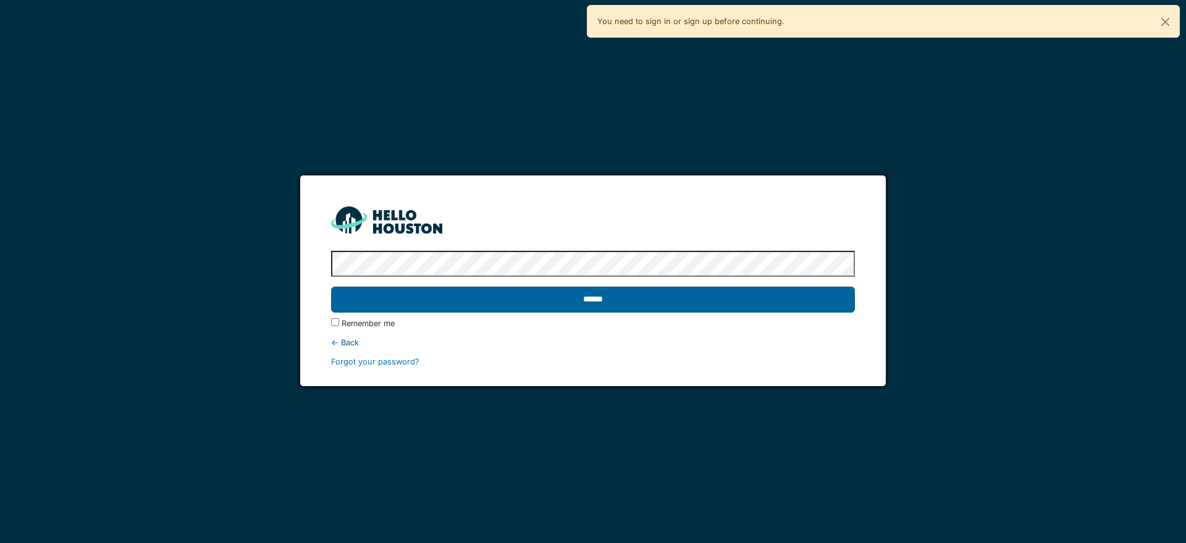
click at [744, 311] on input "******" at bounding box center [592, 300] width 523 height 26
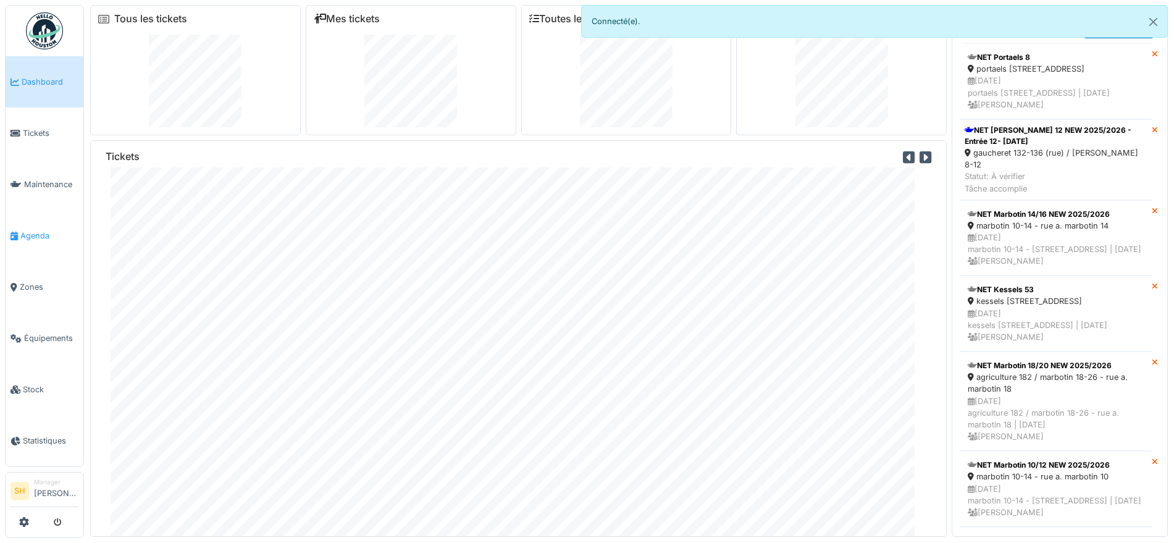
click at [28, 230] on span "Agenda" at bounding box center [49, 236] width 58 height 12
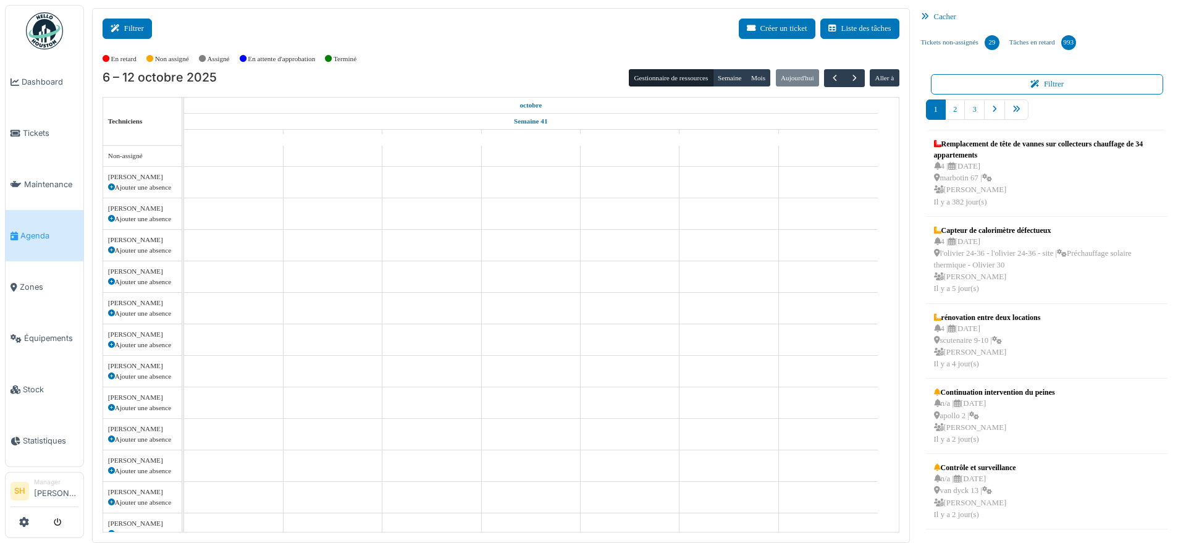
click at [136, 28] on button "Filtrer" at bounding box center [127, 29] width 49 height 20
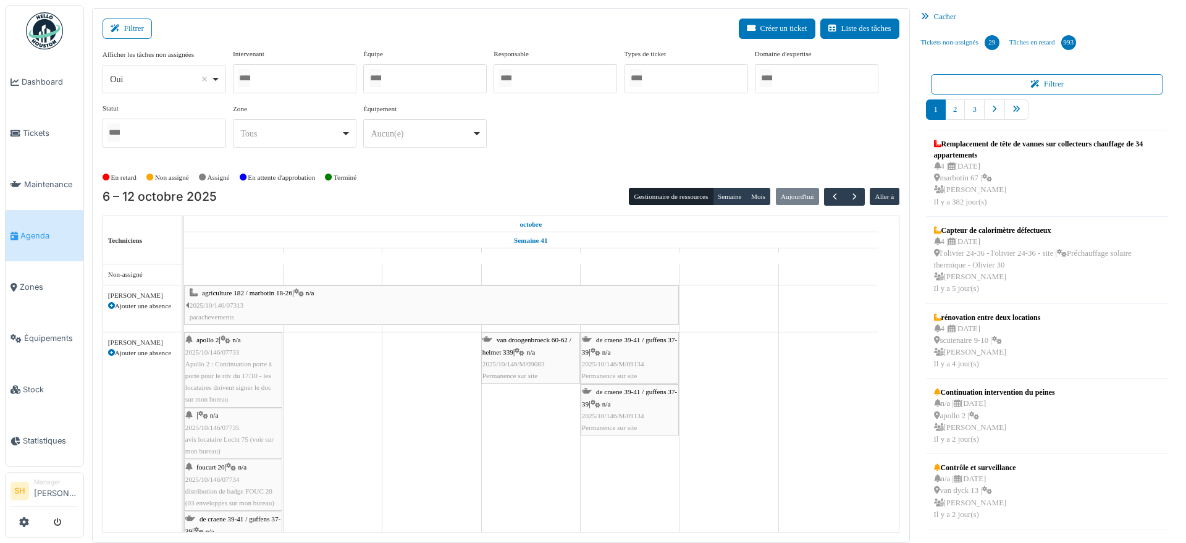
click at [314, 78] on div at bounding box center [295, 78] width 124 height 29
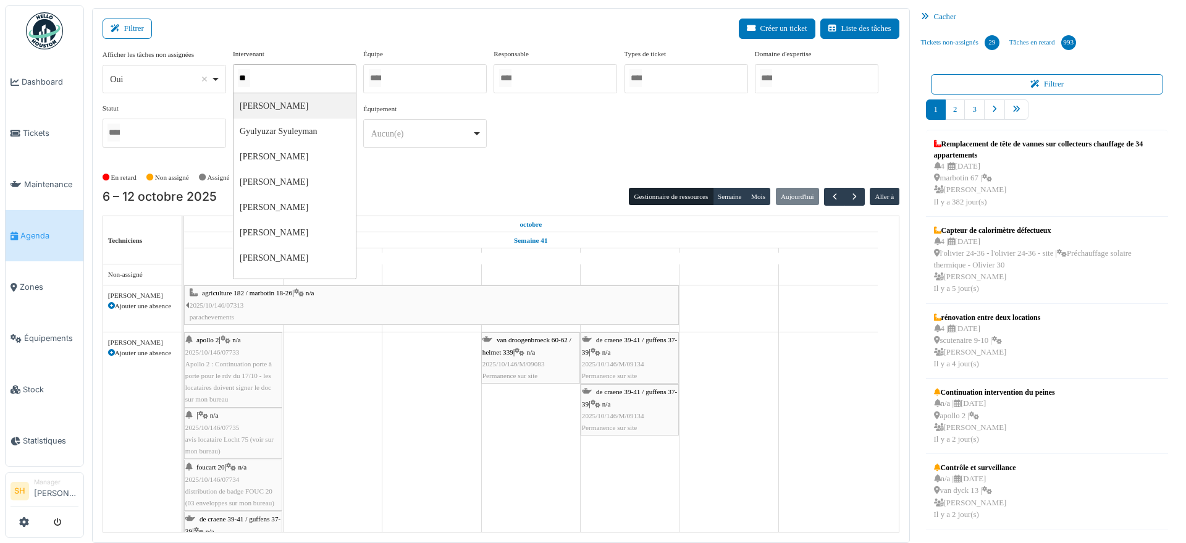
type input "***"
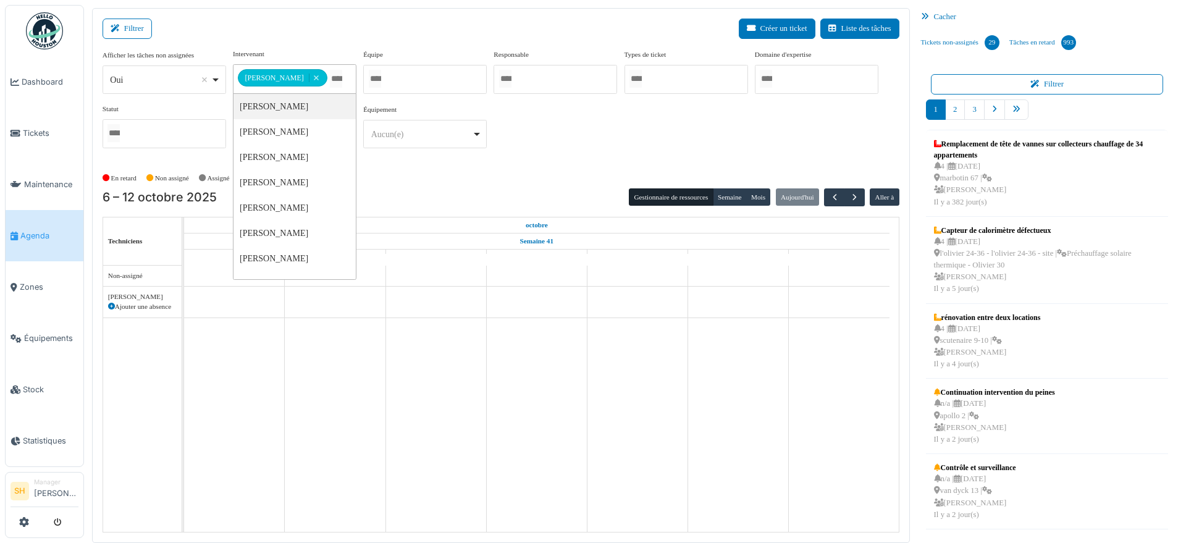
click at [473, 128] on div "Aucun(e) Remove item" at bounding box center [425, 134] width 113 height 18
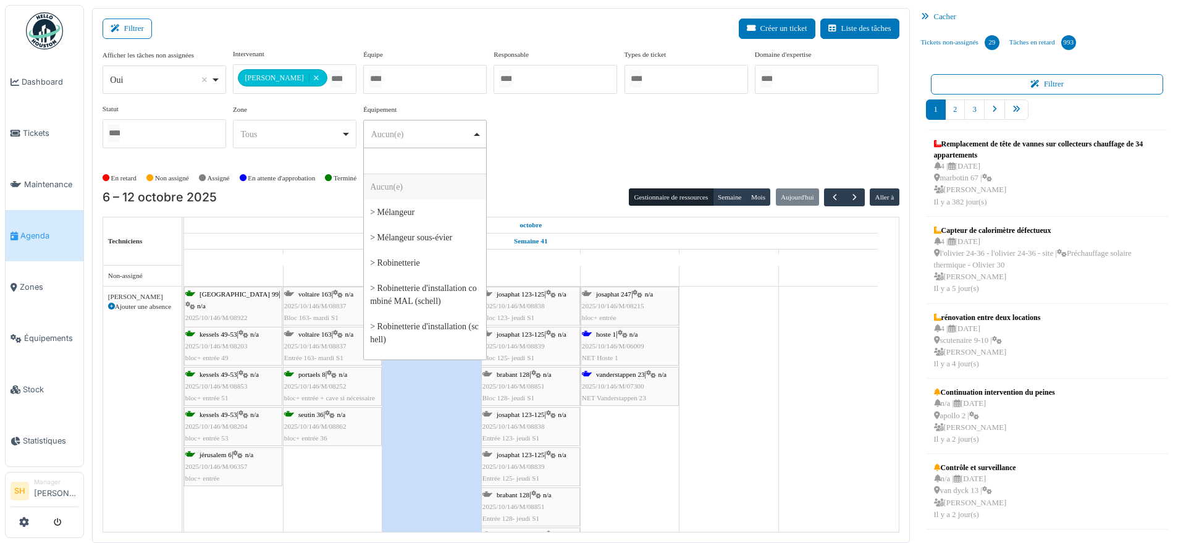
click at [576, 135] on div "**********" at bounding box center [501, 103] width 797 height 109
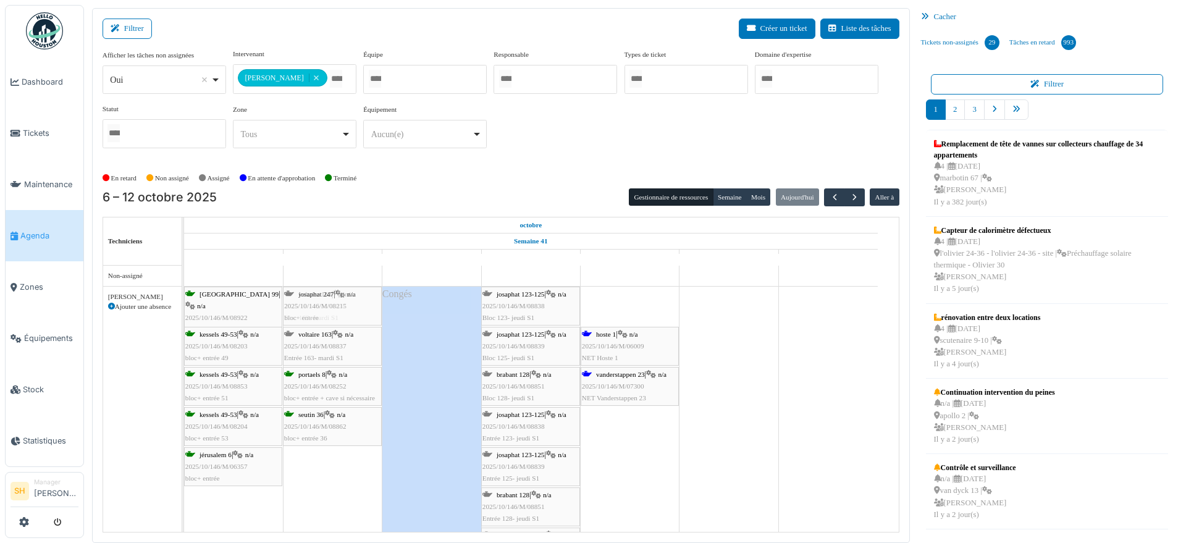
drag, startPoint x: 616, startPoint y: 299, endPoint x: 335, endPoint y: 360, distance: 287.5
click at [184, 360] on div "jérusalem 99 | n/a 2025/10/146/M/08922 bloc+ entrée voltaire 163 | n/a 2025/10/…" at bounding box center [184, 450] width 0 height 327
click at [849, 196] on span "button" at bounding box center [854, 197] width 11 height 11
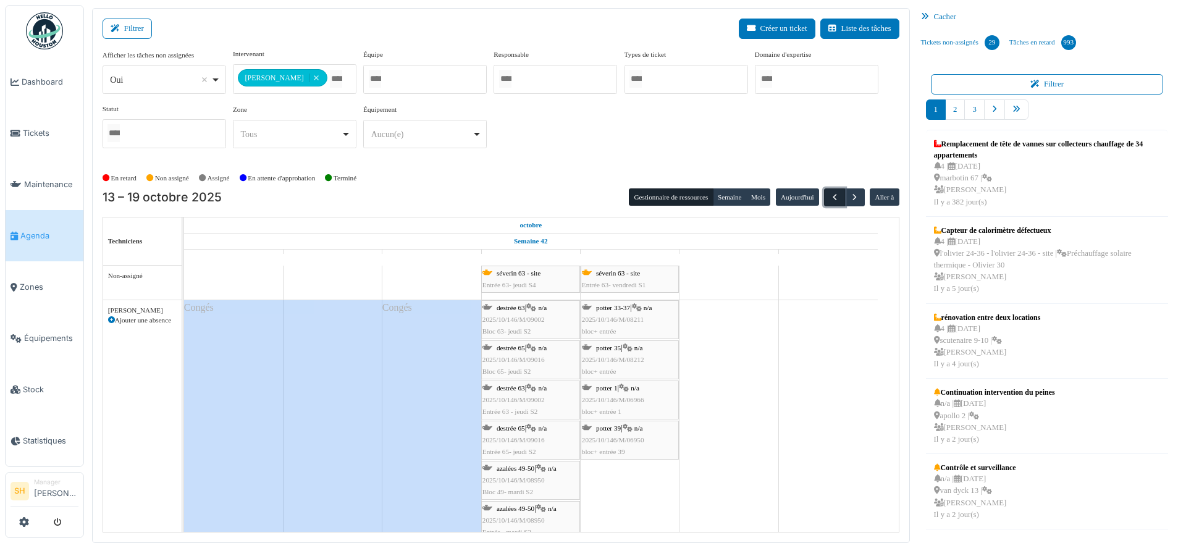
click at [830, 199] on span "button" at bounding box center [835, 197] width 11 height 11
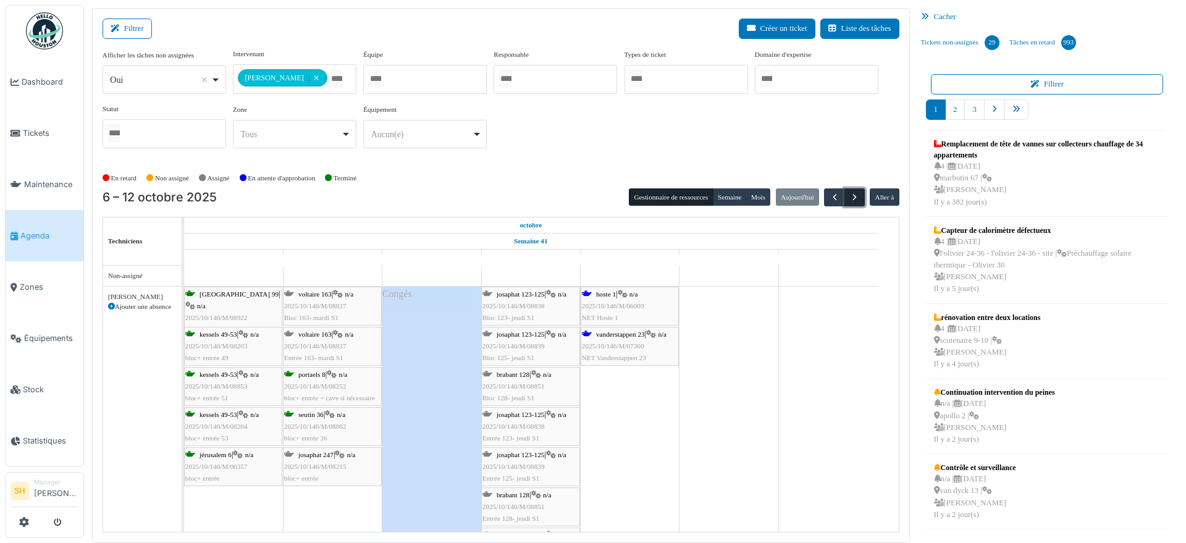
click at [849, 197] on span "button" at bounding box center [854, 197] width 11 height 11
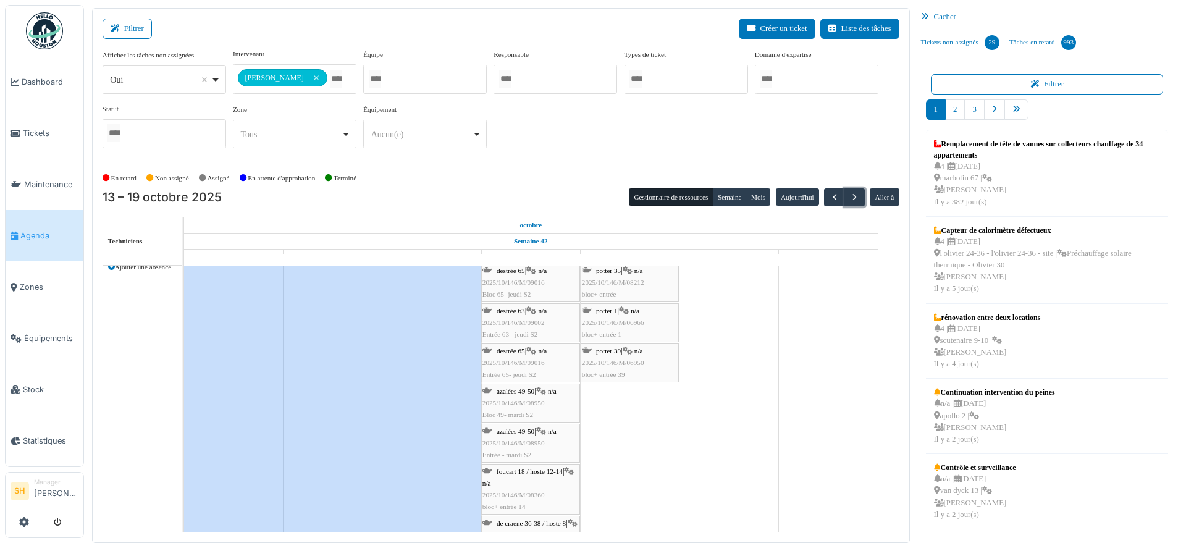
scroll to position [77, 0]
click at [503, 391] on span "azalées 49-50" at bounding box center [516, 390] width 38 height 7
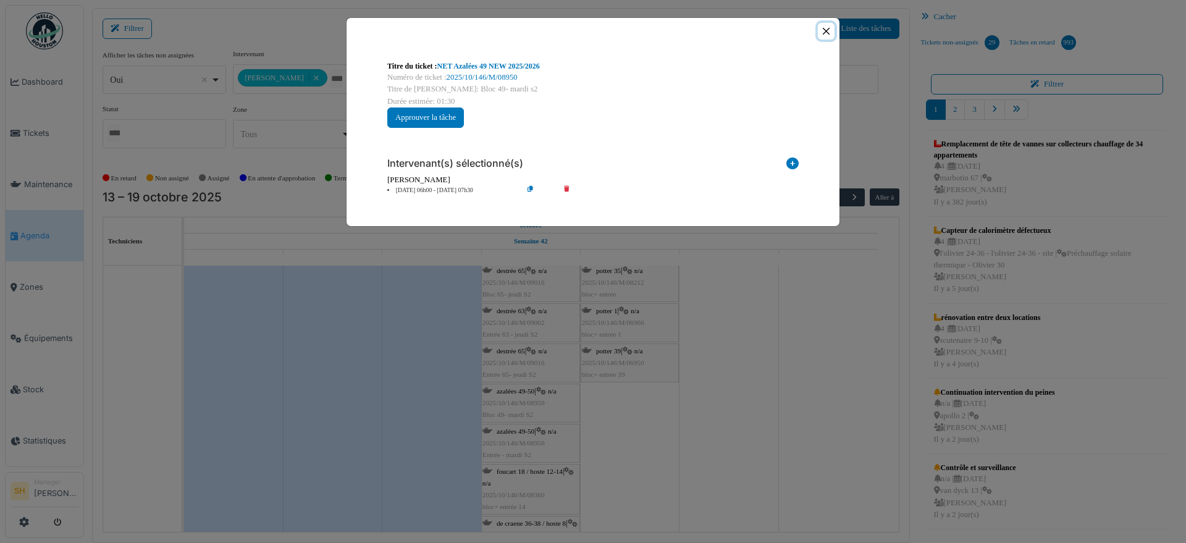
click at [827, 30] on button "Close" at bounding box center [826, 31] width 17 height 17
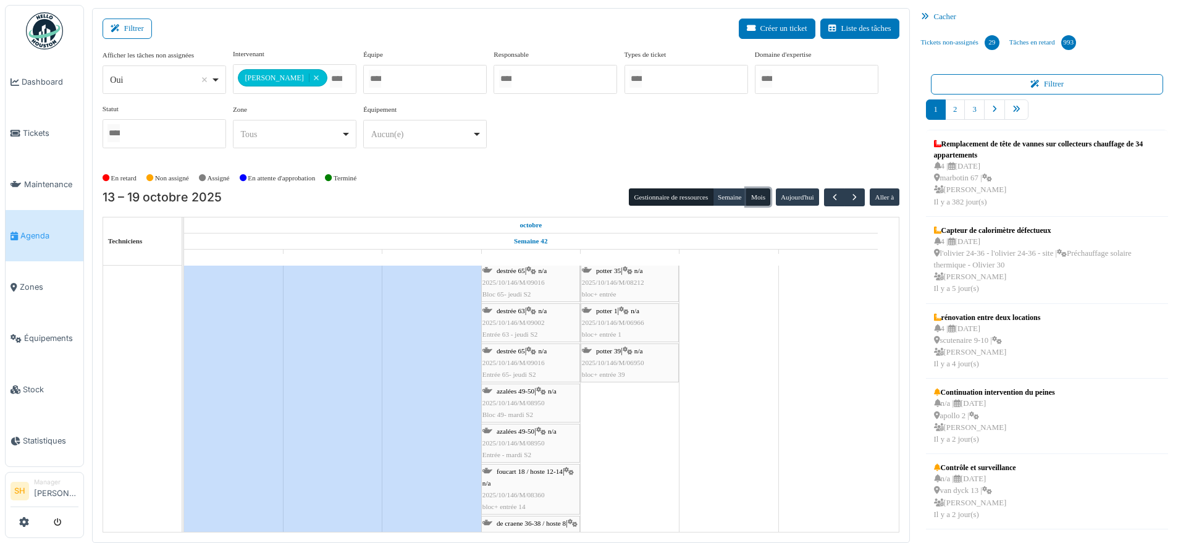
click at [753, 196] on button "Mois" at bounding box center [758, 196] width 25 height 17
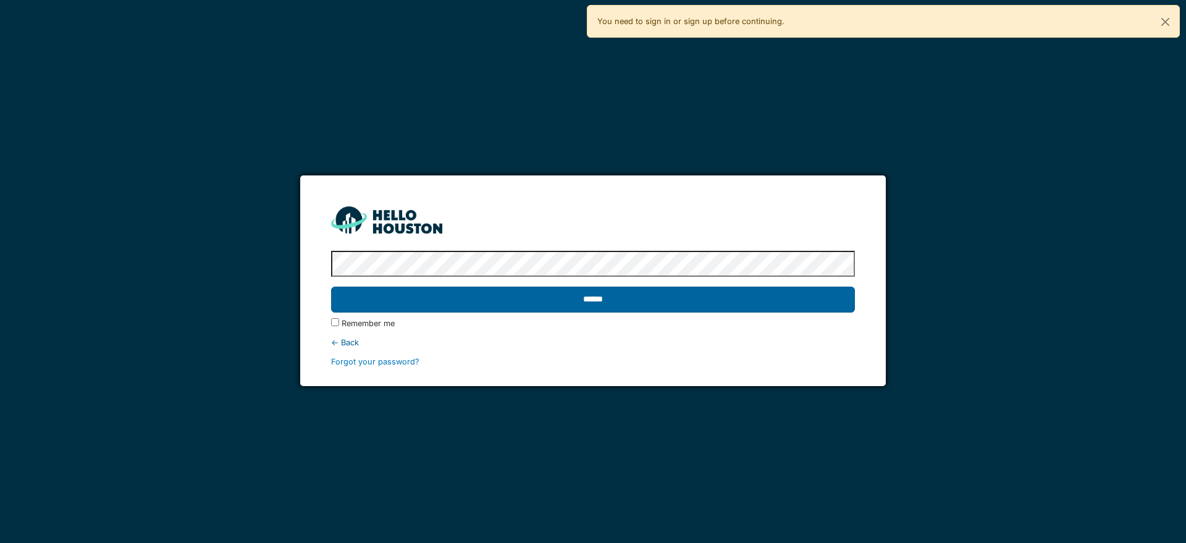
click at [637, 307] on input "******" at bounding box center [592, 300] width 523 height 26
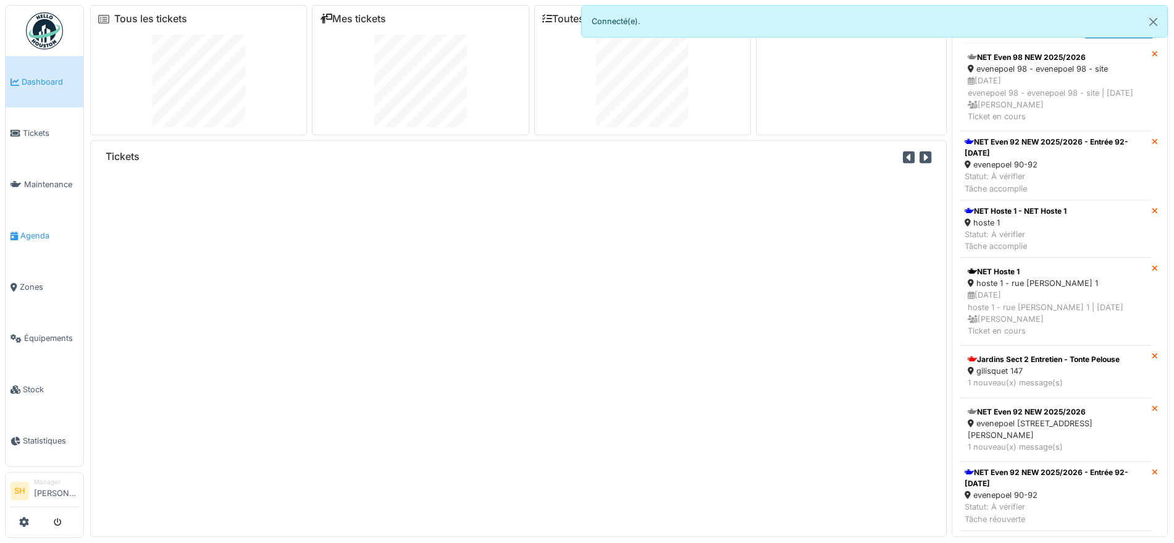
click at [41, 230] on span "Agenda" at bounding box center [49, 236] width 58 height 12
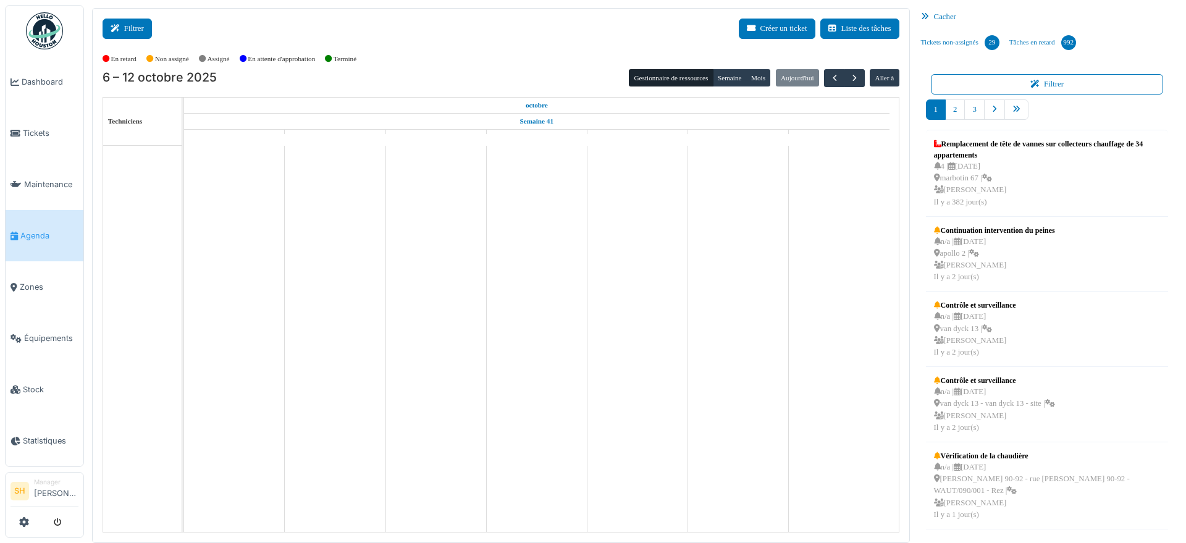
click at [112, 27] on icon at bounding box center [118, 29] width 14 height 8
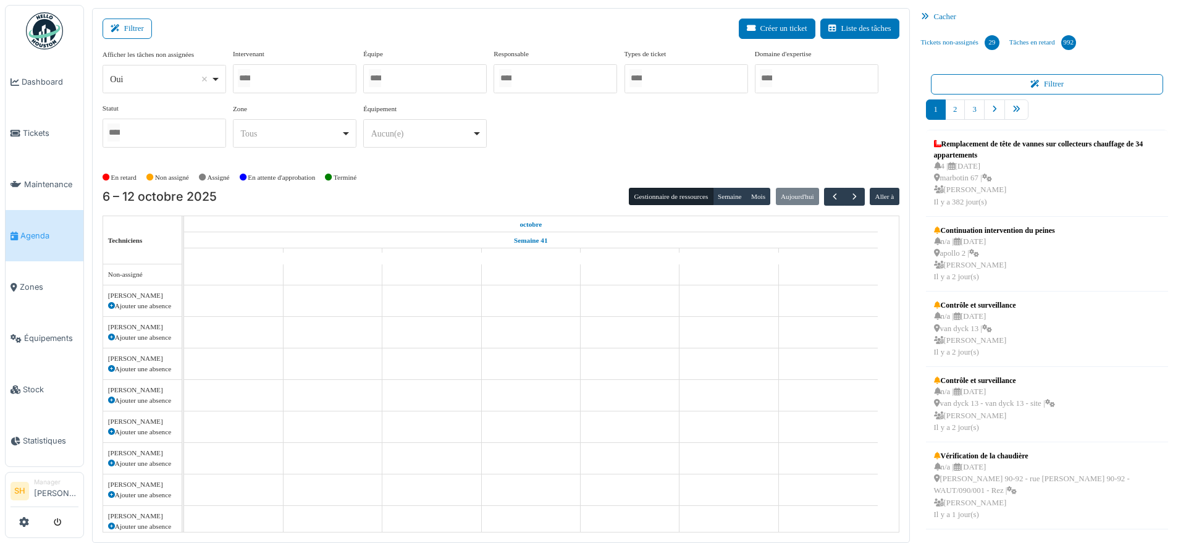
click at [250, 71] on input "Tous" at bounding box center [244, 78] width 12 height 18
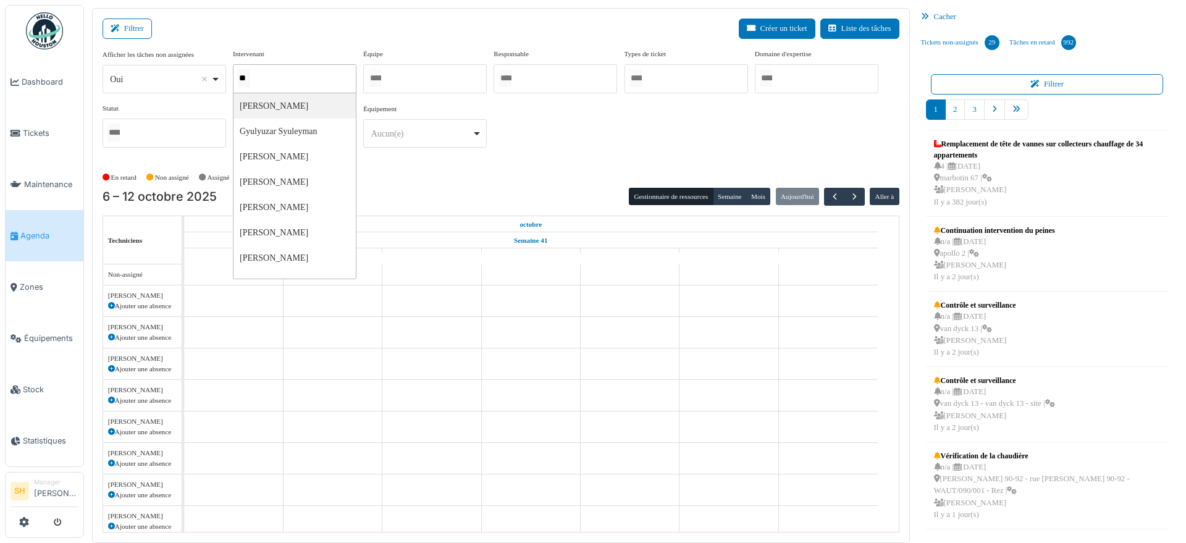
type input "***"
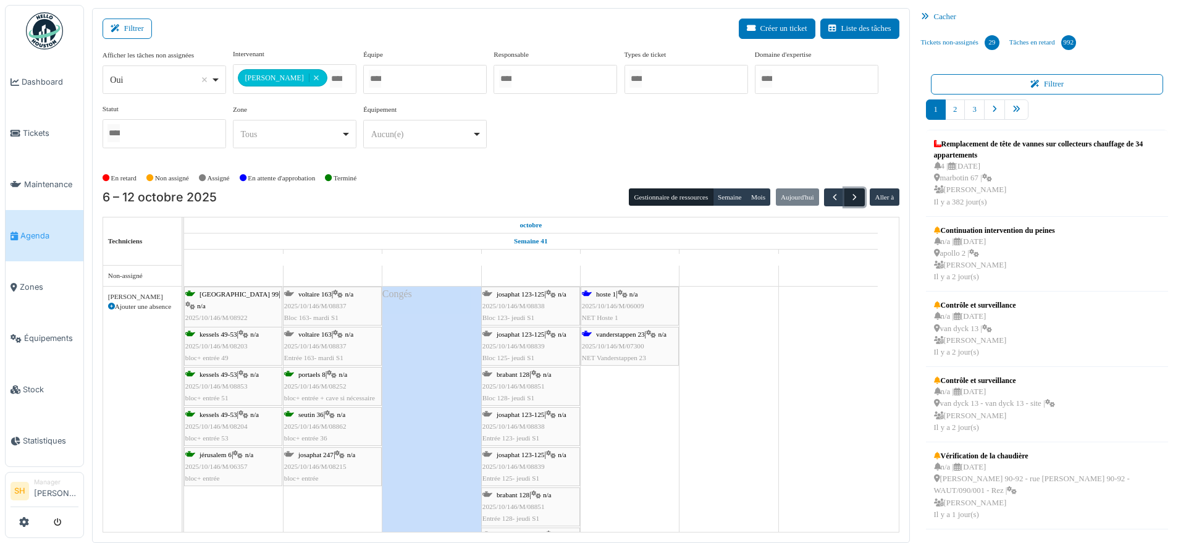
click at [849, 196] on span "button" at bounding box center [854, 197] width 11 height 11
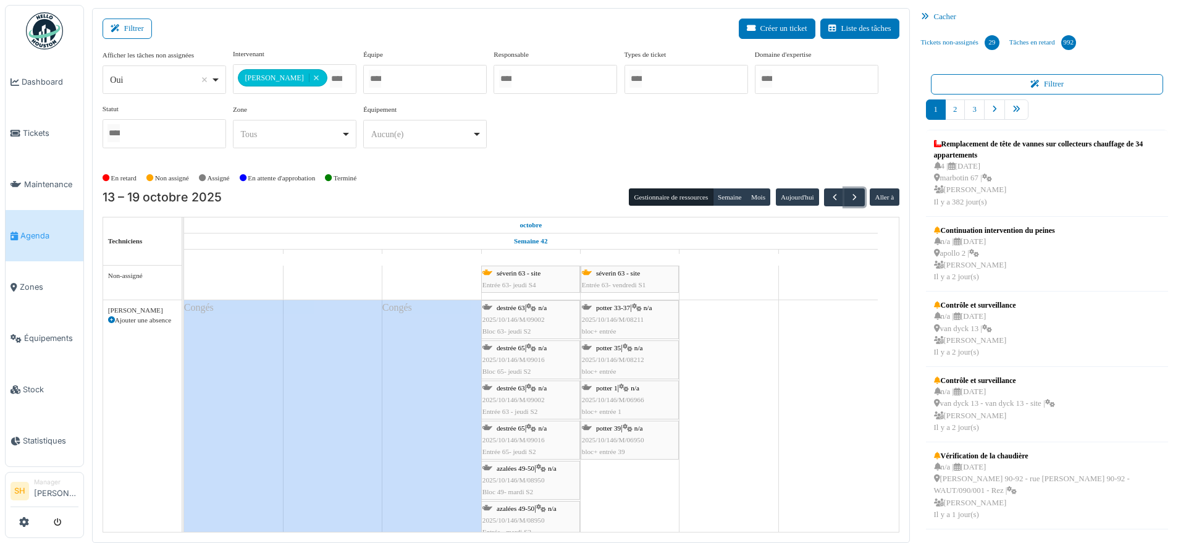
scroll to position [199, 0]
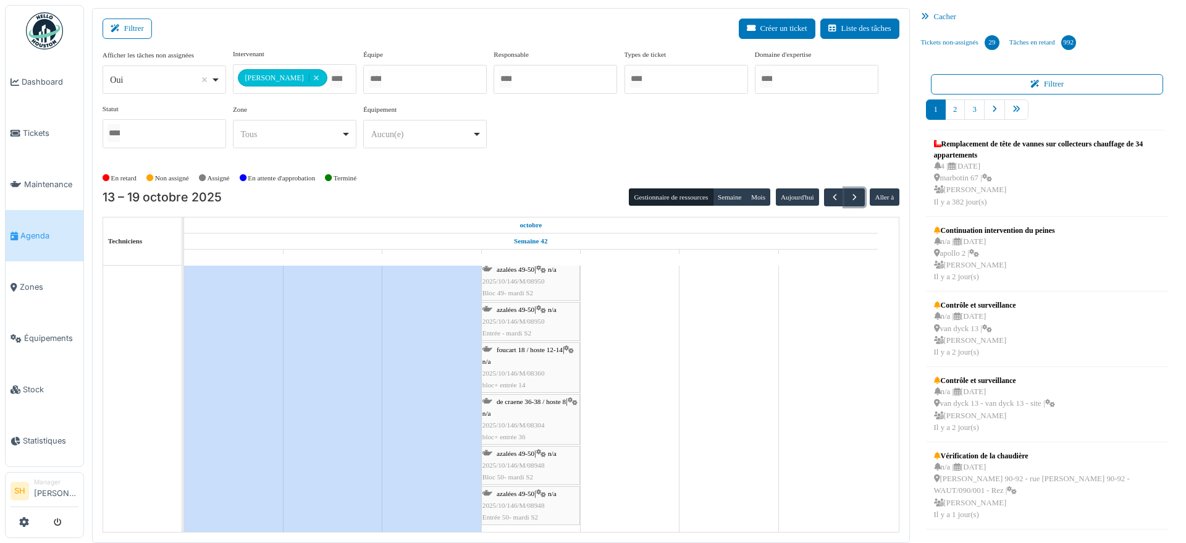
click at [520, 454] on span "azalées 49-50" at bounding box center [516, 453] width 38 height 7
click at [508, 453] on span "azalées 49-50" at bounding box center [516, 453] width 38 height 7
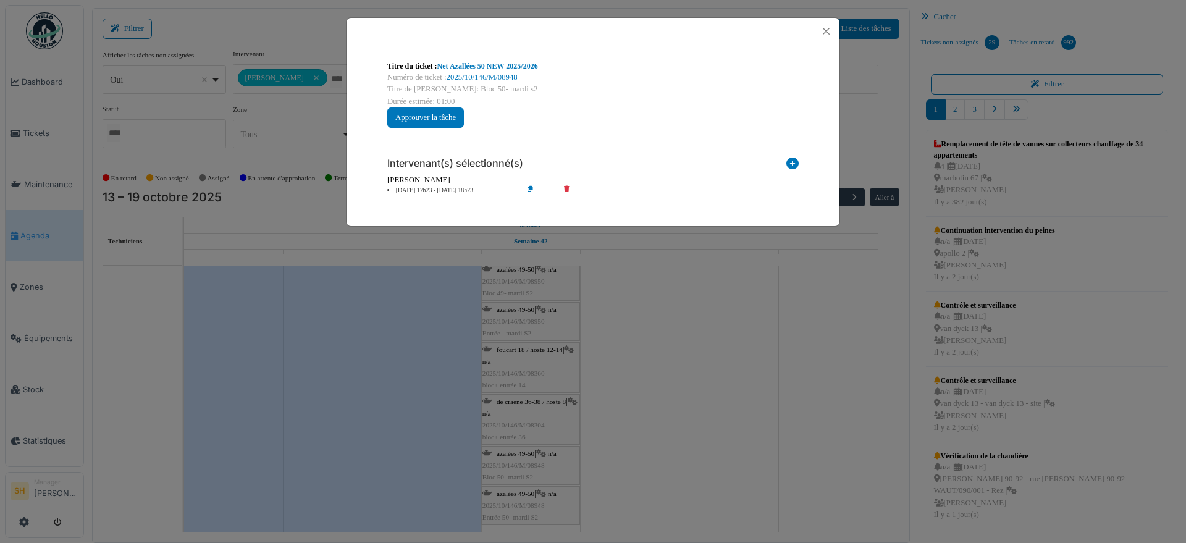
click at [410, 190] on li "[DATE] 17h23 - [DATE] 18h23" at bounding box center [451, 190] width 141 height 9
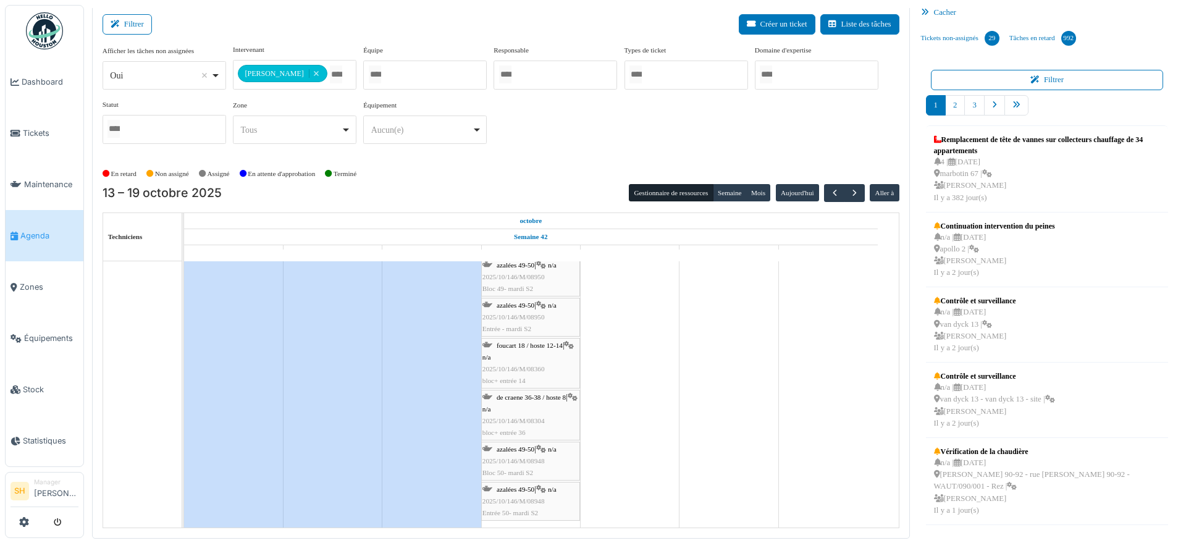
scroll to position [5, 0]
click at [517, 448] on span "azalées 49-50" at bounding box center [516, 448] width 38 height 7
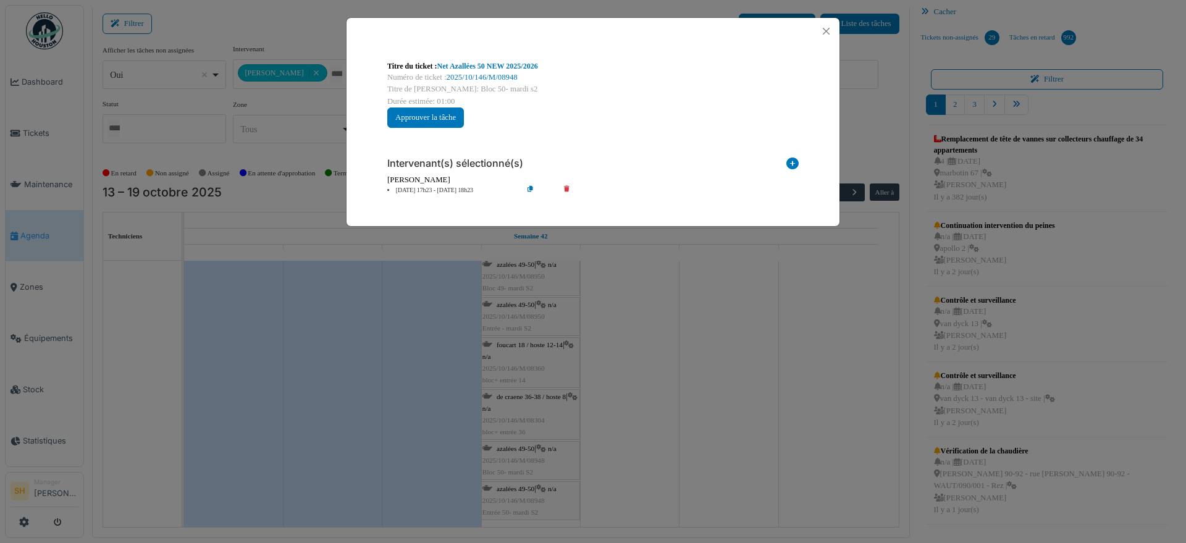
click at [435, 189] on li "[DATE] 17h23 - [DATE] 18h23" at bounding box center [451, 190] width 141 height 9
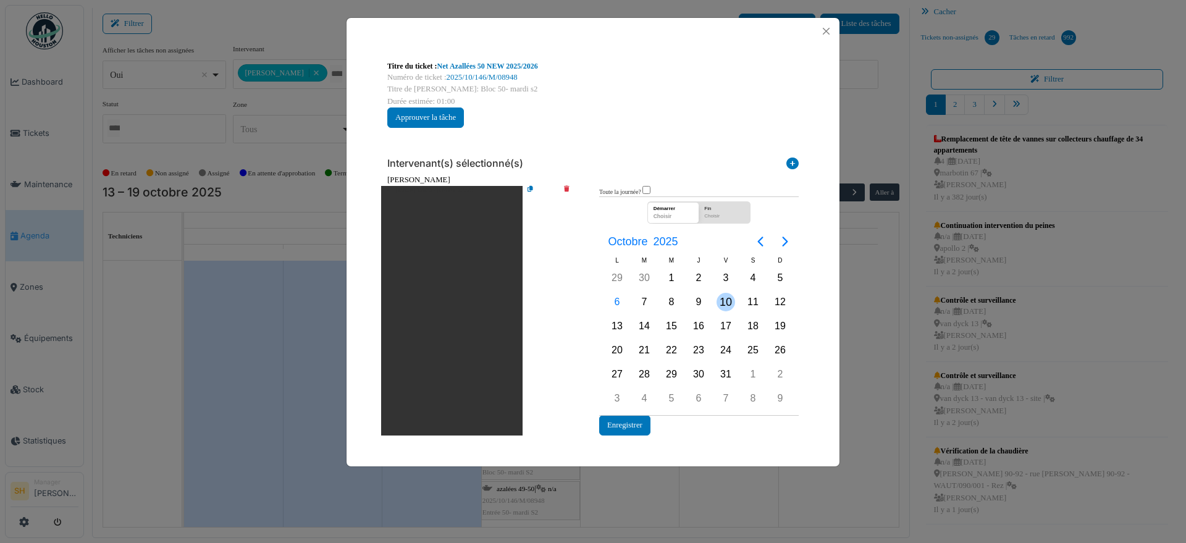
click at [728, 301] on div "10" at bounding box center [726, 302] width 19 height 19
click at [729, 301] on div "10" at bounding box center [726, 302] width 19 height 19
click at [636, 421] on button "Enregistrer" at bounding box center [624, 425] width 51 height 20
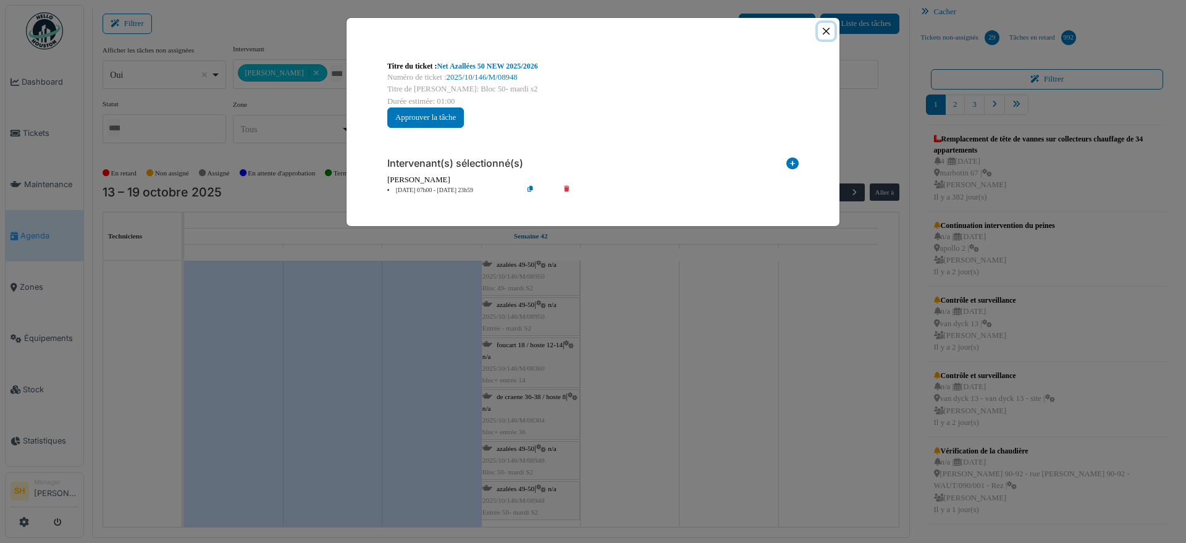
click at [824, 29] on button "Close" at bounding box center [826, 31] width 17 height 17
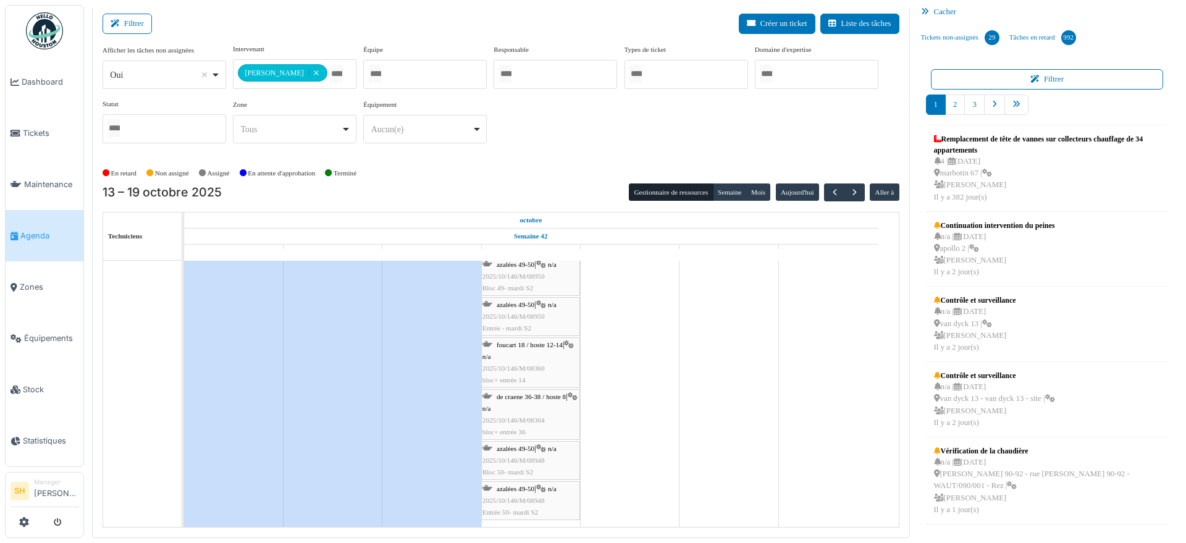
click at [526, 488] on span "azalées 49-50" at bounding box center [516, 488] width 38 height 7
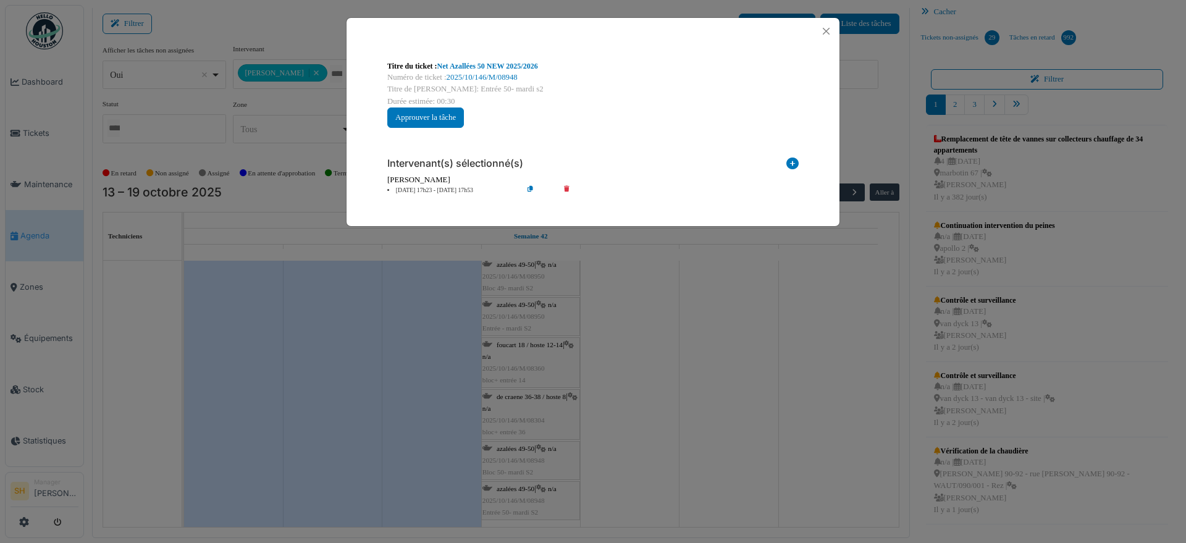
click at [424, 191] on li "[DATE] 17h23 - [DATE] 17h53" at bounding box center [451, 190] width 141 height 9
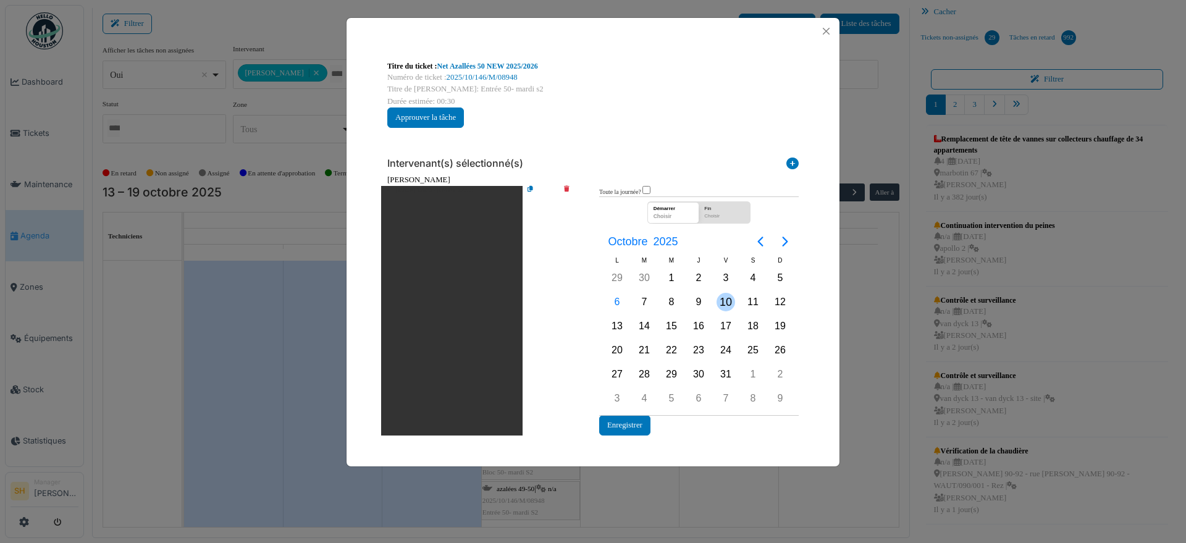
click at [721, 303] on div "10" at bounding box center [726, 302] width 19 height 19
click at [629, 425] on button "Enregistrer" at bounding box center [624, 425] width 51 height 20
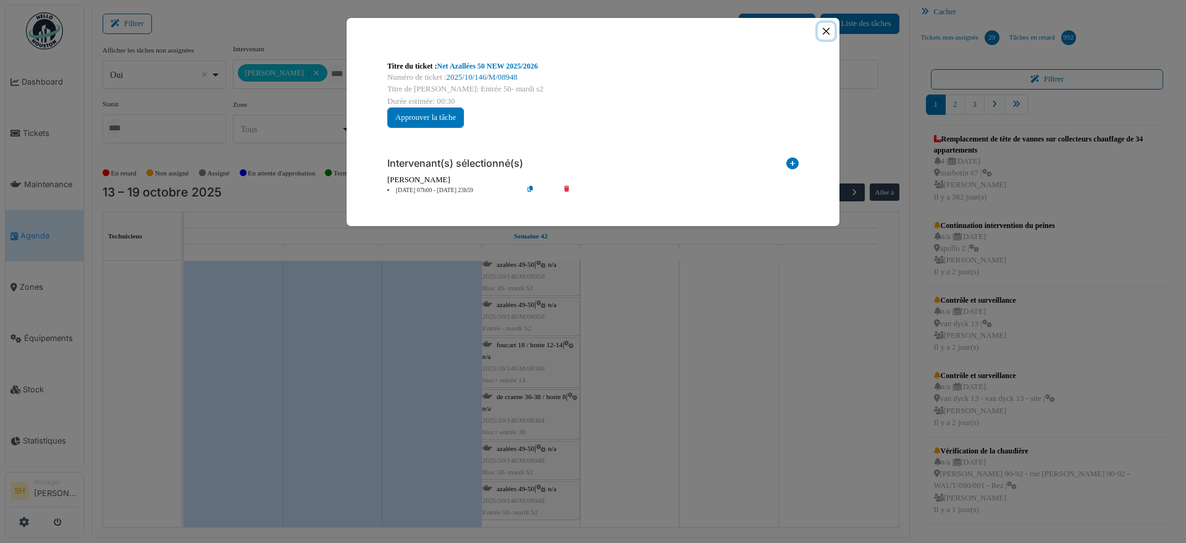
click at [825, 27] on button "Close" at bounding box center [826, 31] width 17 height 17
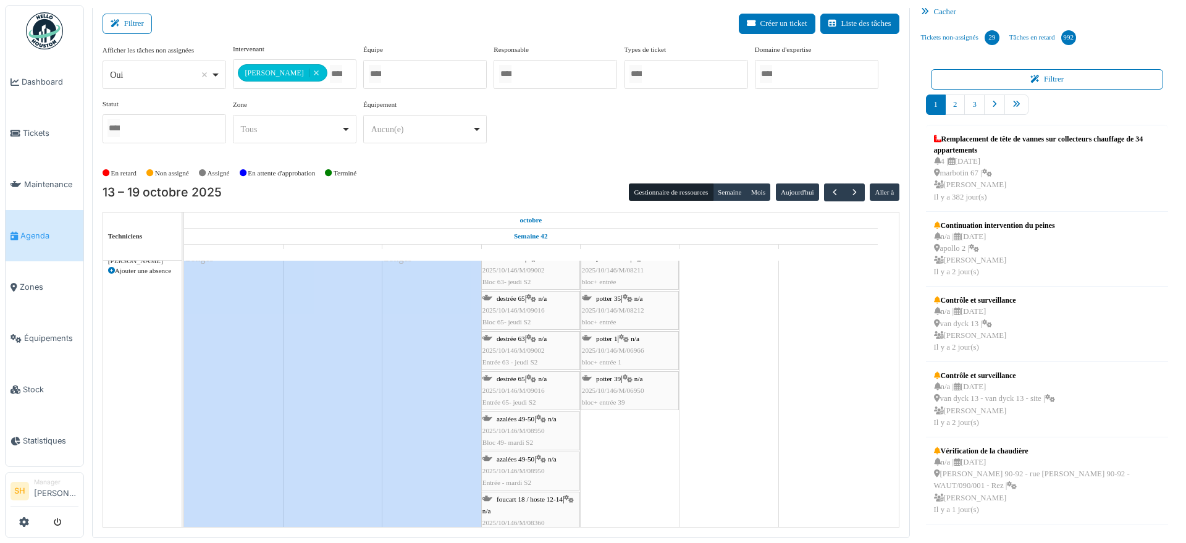
scroll to position [122, 0]
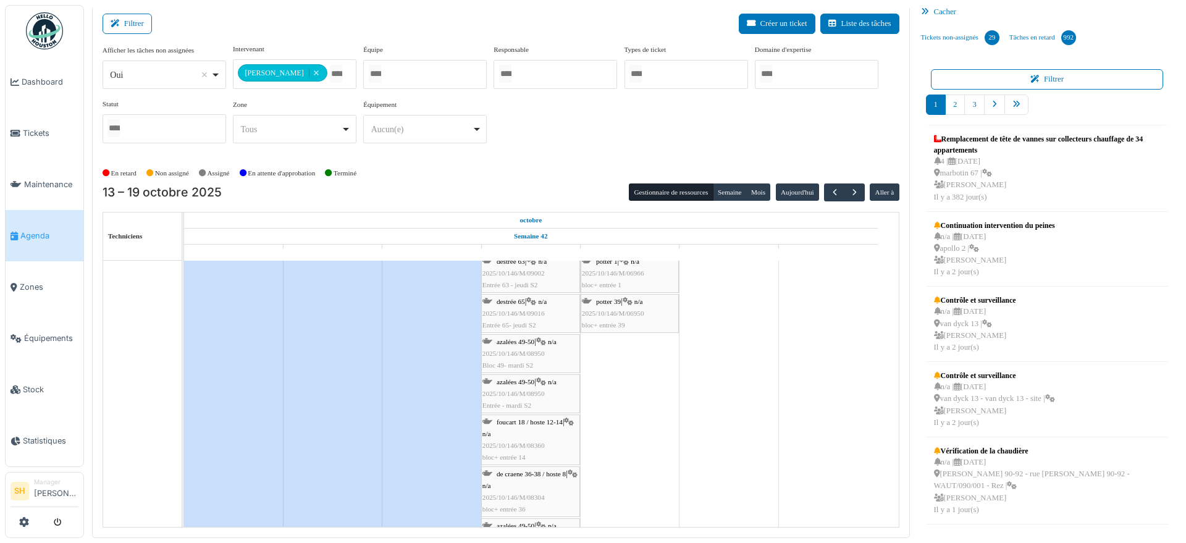
click at [521, 385] on div "azalées 49-50 | n/a 2025/10/146/M/08950 Entrée - mardi S2" at bounding box center [530, 394] width 96 height 36
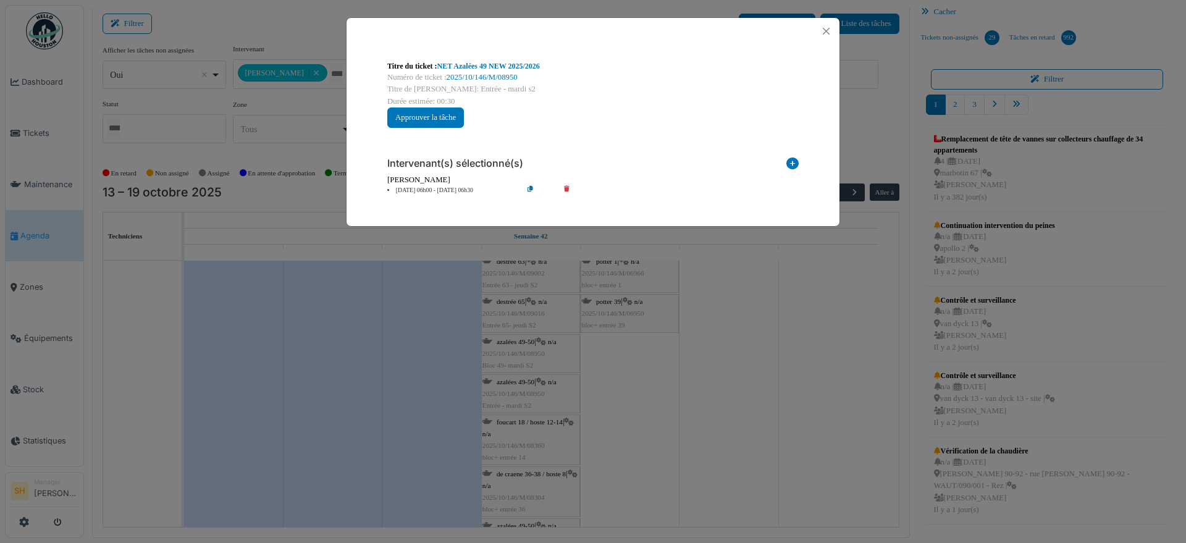
click at [431, 188] on li "[DATE] 06h00 - [DATE] 06h30" at bounding box center [451, 190] width 141 height 9
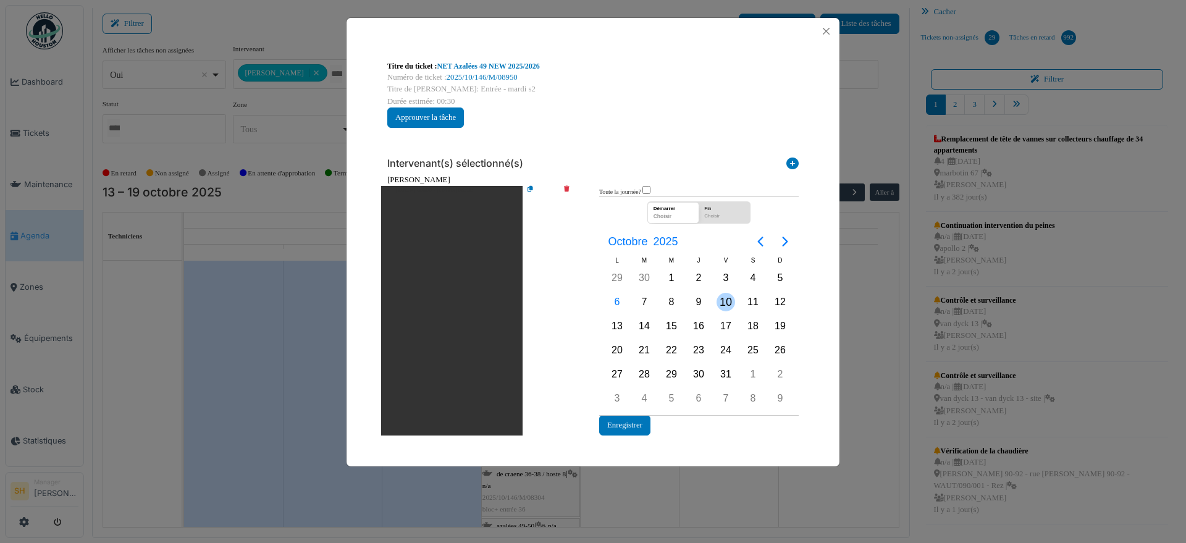
click at [730, 300] on div "10" at bounding box center [726, 302] width 19 height 19
click at [638, 423] on button "Enregistrer" at bounding box center [624, 425] width 51 height 20
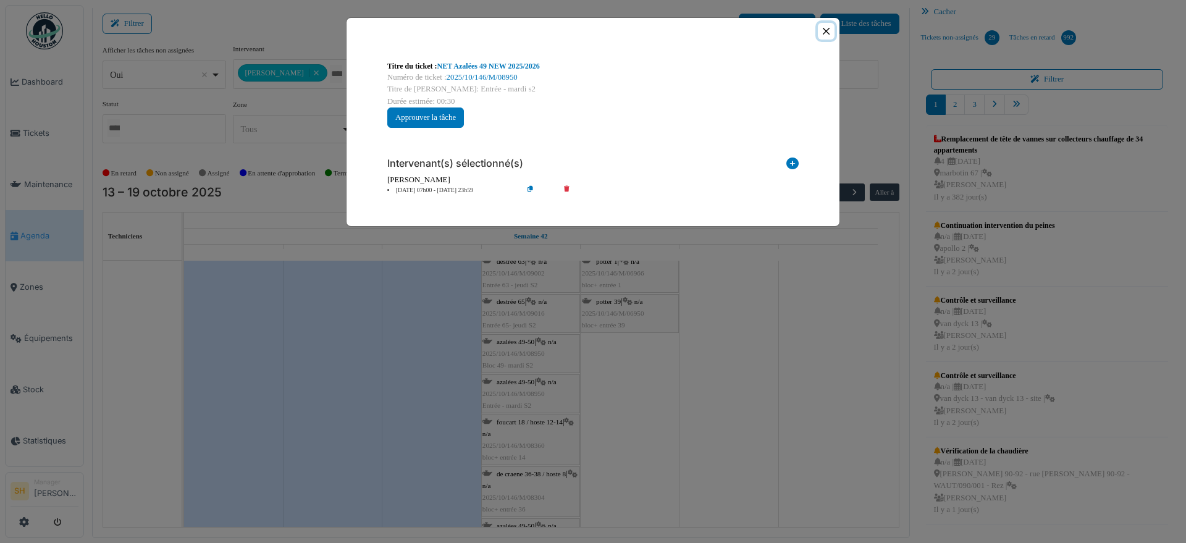
click at [826, 30] on button "Close" at bounding box center [826, 31] width 17 height 17
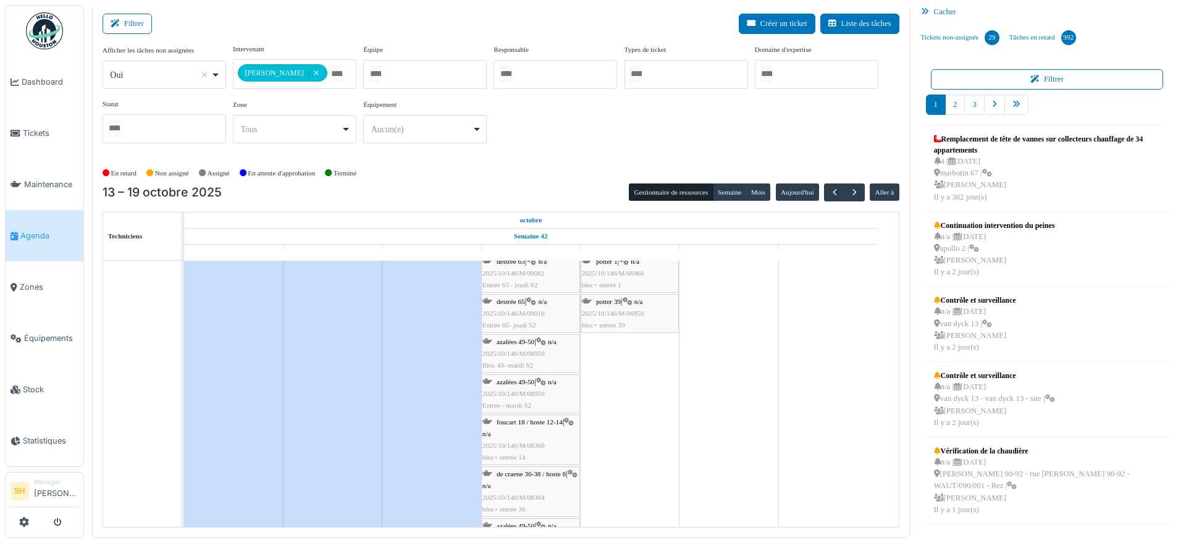
click at [515, 338] on span "azalées 49-50" at bounding box center [516, 341] width 38 height 7
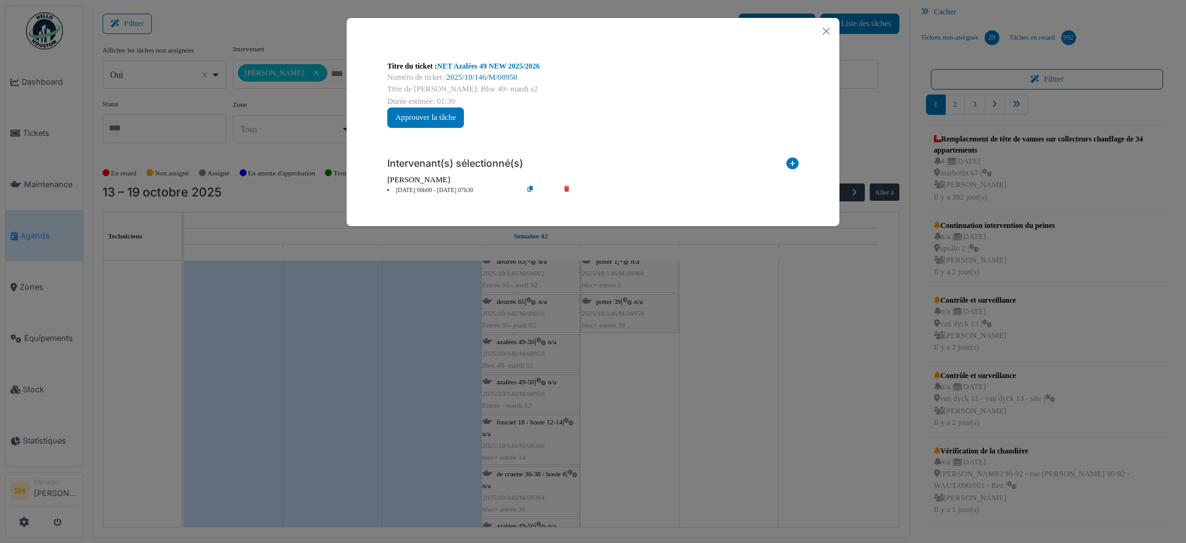
click at [413, 189] on li "16 oct 06h00 - 16 oct 07h30" at bounding box center [451, 190] width 141 height 9
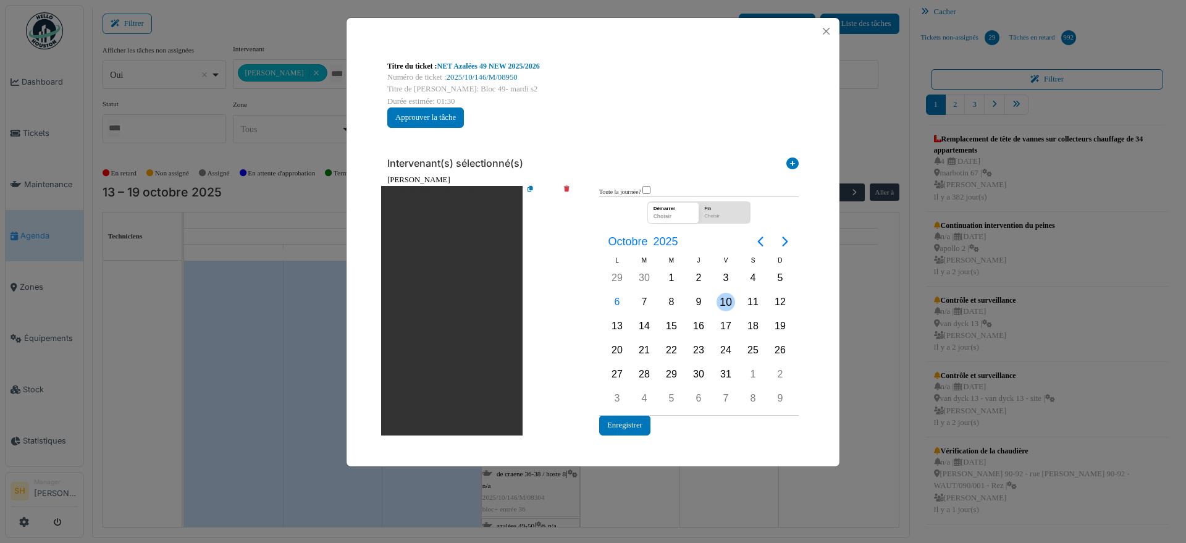
click at [731, 300] on div "10" at bounding box center [726, 302] width 19 height 19
click at [621, 426] on button "Enregistrer" at bounding box center [624, 425] width 51 height 20
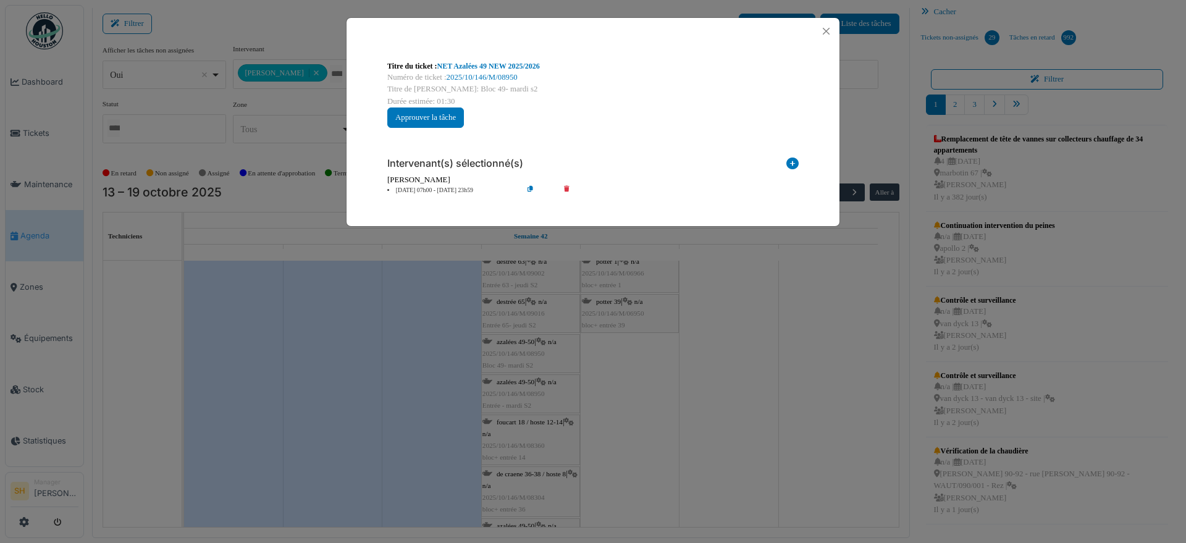
click at [663, 392] on div "Titre du ticket : NET Azalées 49 NEW 2025/2026 Numéro de ticket : 2025/10/146/M…" at bounding box center [593, 271] width 1186 height 543
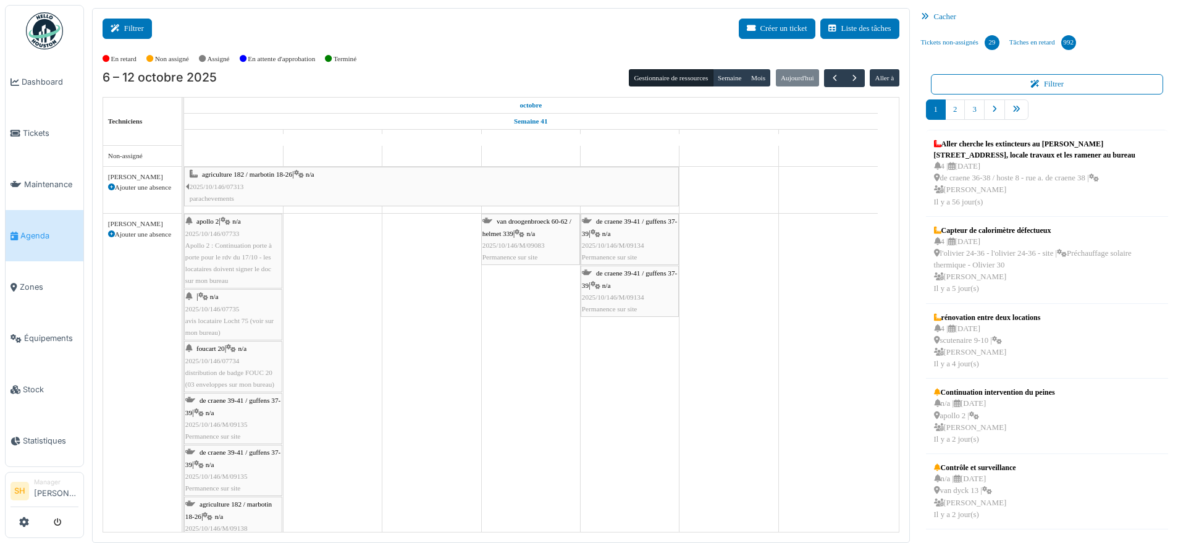
click at [133, 30] on button "Filtrer" at bounding box center [127, 29] width 49 height 20
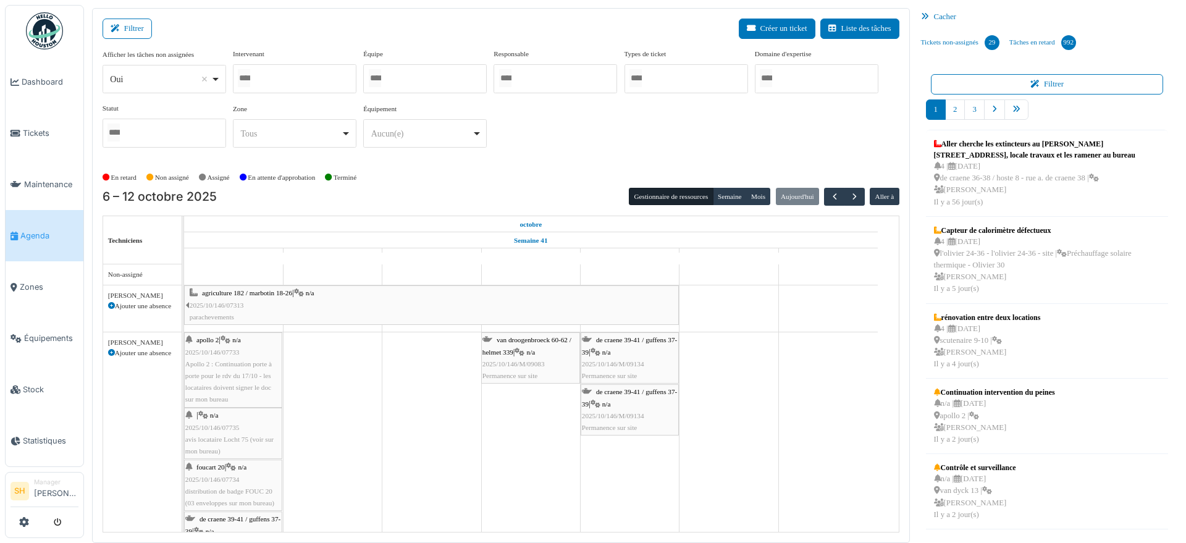
click at [318, 74] on div at bounding box center [295, 78] width 124 height 29
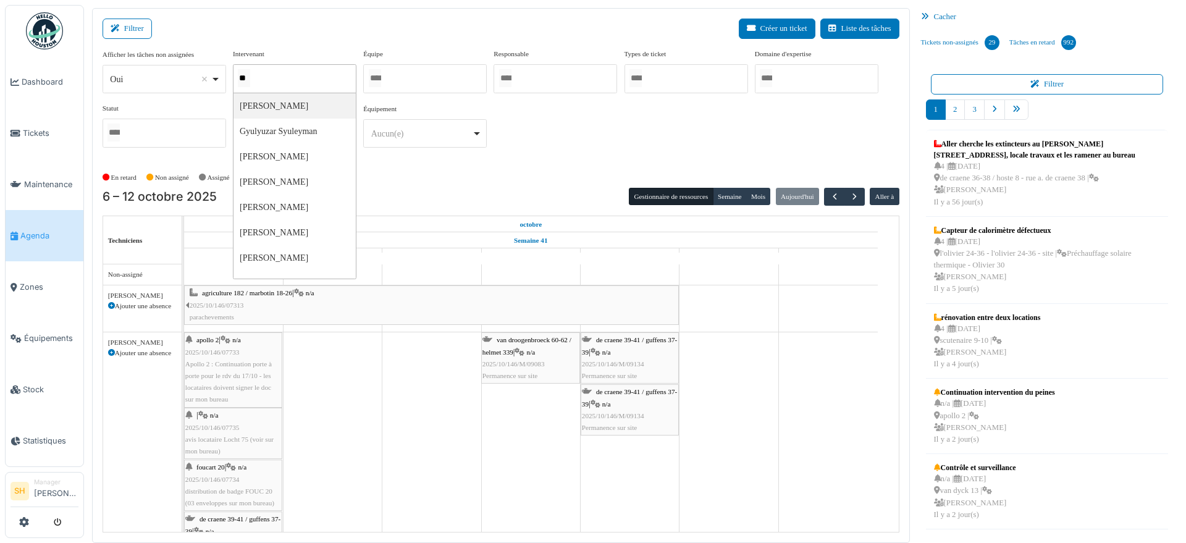
type input "***"
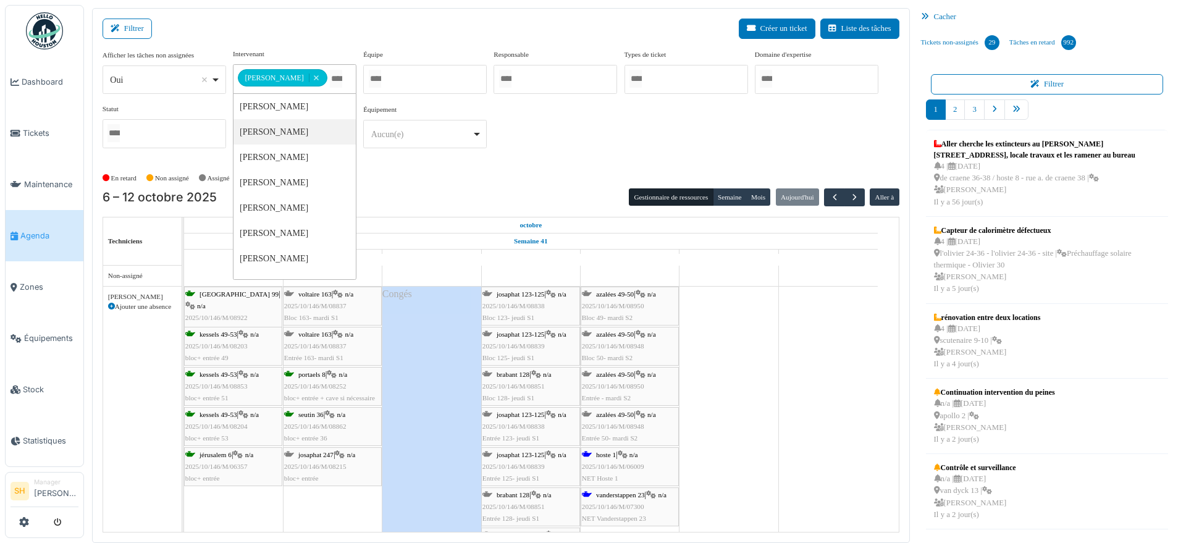
click at [435, 168] on div "En retard Non assigné Assigné En attente d'approbation Terminé" at bounding box center [501, 178] width 797 height 20
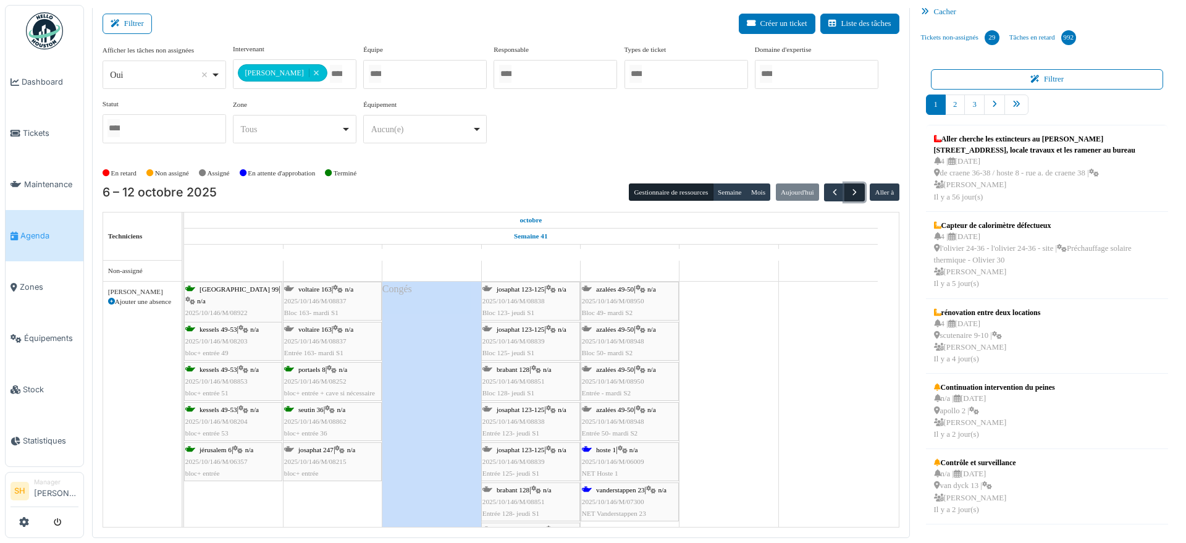
click at [849, 194] on span "button" at bounding box center [854, 192] width 11 height 11
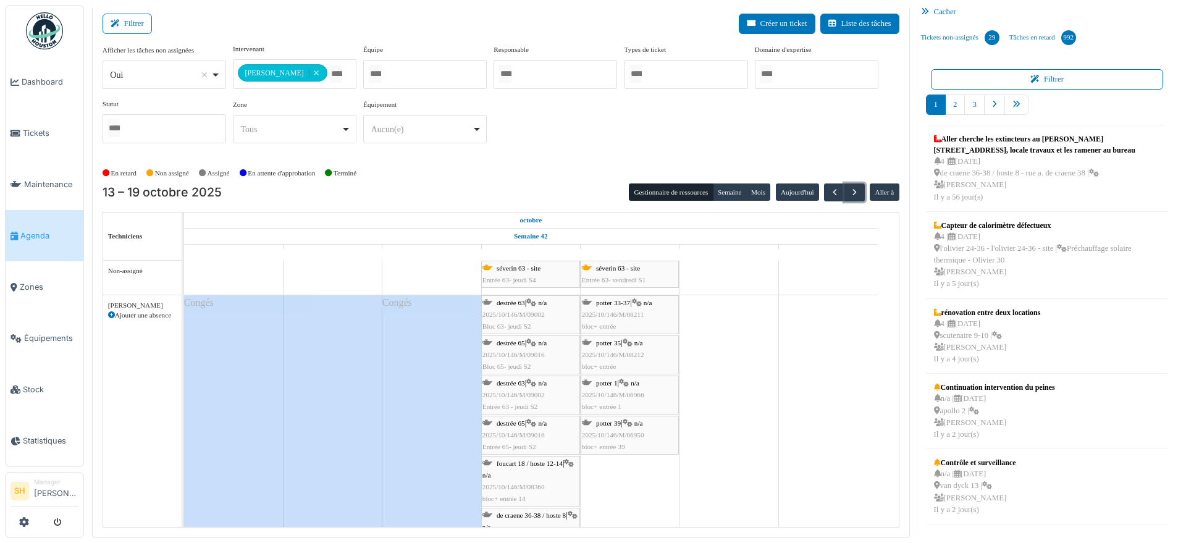
scroll to position [38, 0]
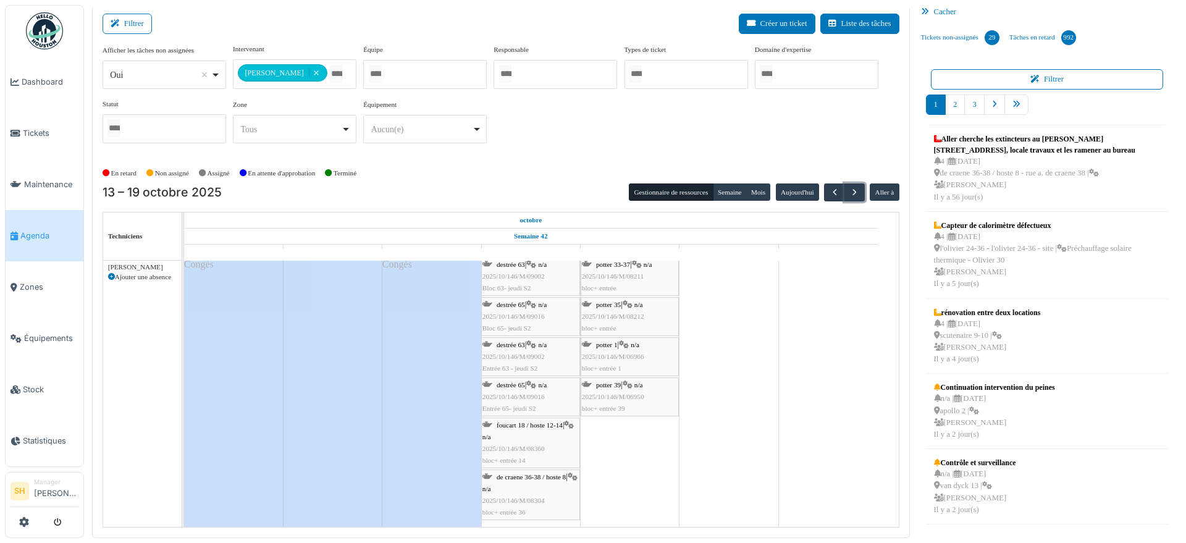
click at [502, 426] on span "foucart 18 / hoste 12-14" at bounding box center [530, 424] width 66 height 7
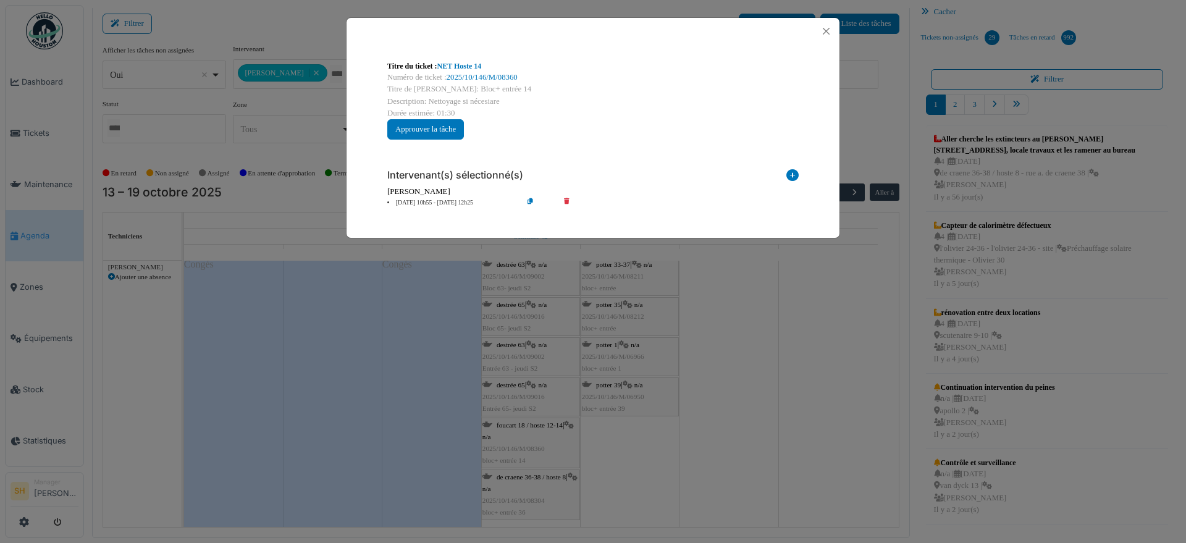
click at [419, 204] on li "16 oct 10h55 - 16 oct 12h25" at bounding box center [451, 202] width 141 height 9
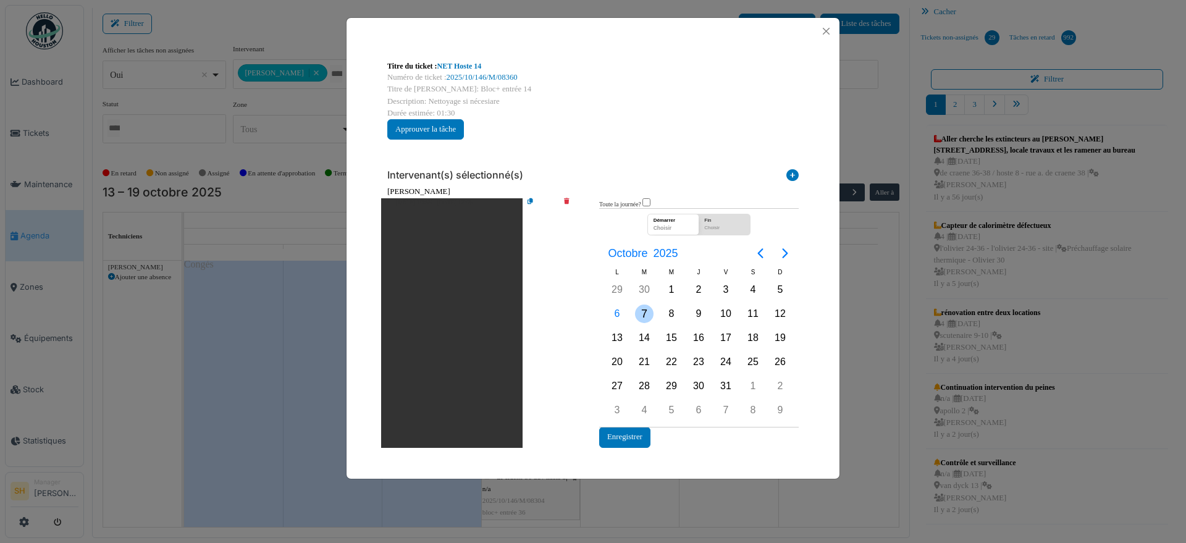
click at [650, 312] on div "7" at bounding box center [644, 314] width 19 height 19
click at [634, 437] on button "Enregistrer" at bounding box center [624, 437] width 51 height 20
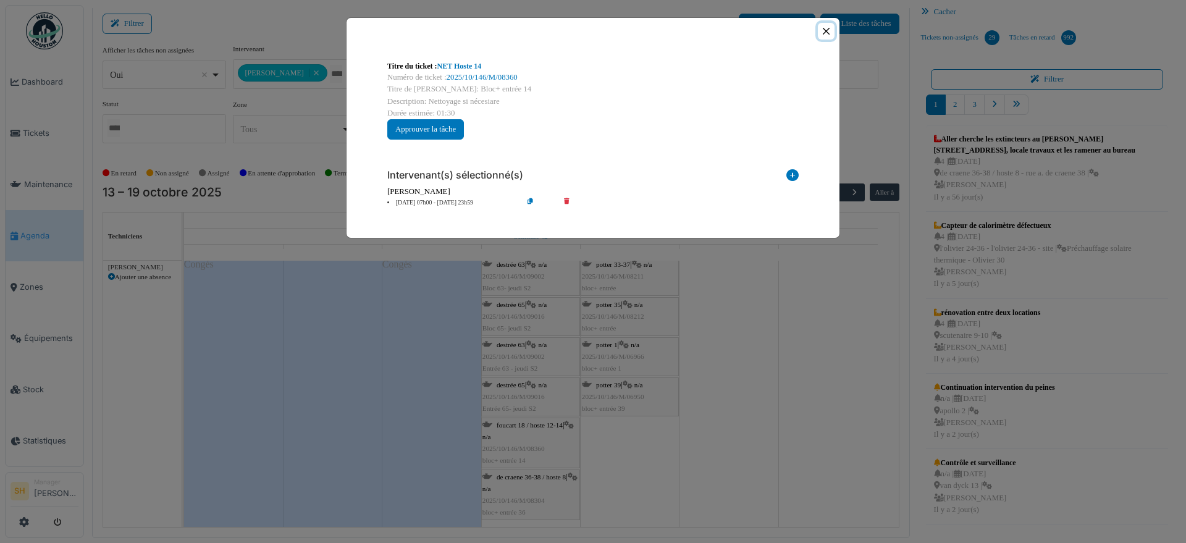
click at [826, 32] on button "Close" at bounding box center [826, 31] width 17 height 17
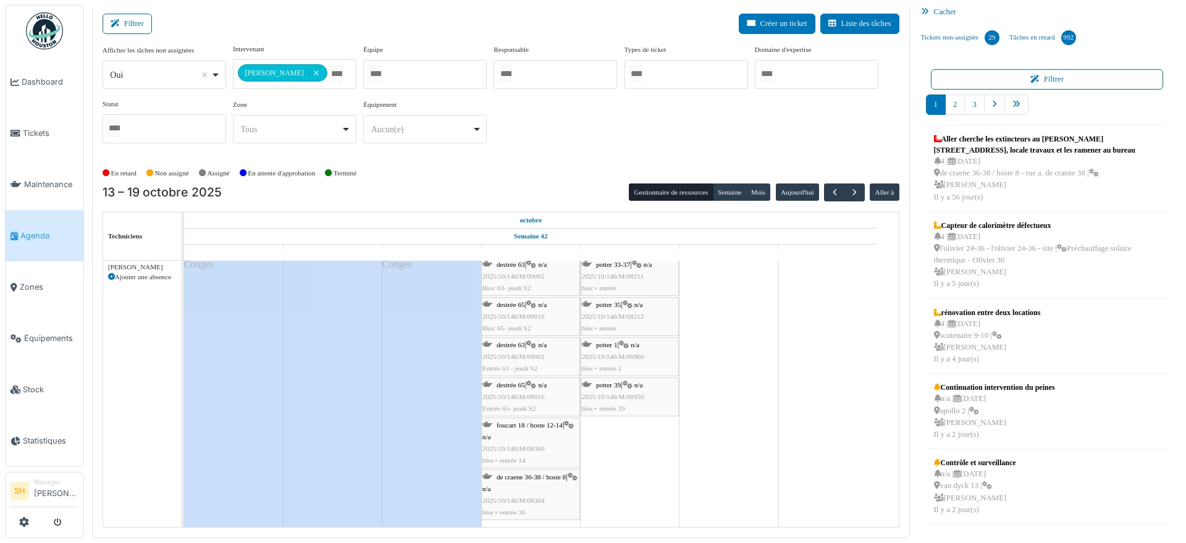
click at [516, 476] on span "de craene 36-38 / hoste 8" at bounding box center [531, 476] width 69 height 7
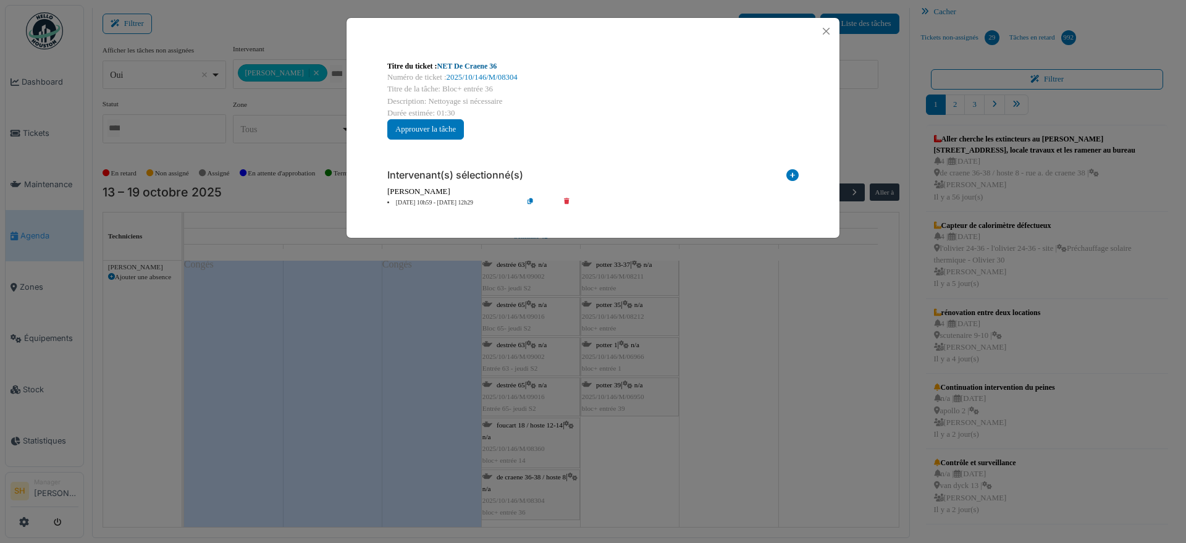
click at [471, 64] on link "NET De Craene 36" at bounding box center [467, 66] width 60 height 9
click at [408, 201] on li "16 oct 10h59 - 16 oct 12h29" at bounding box center [451, 202] width 141 height 9
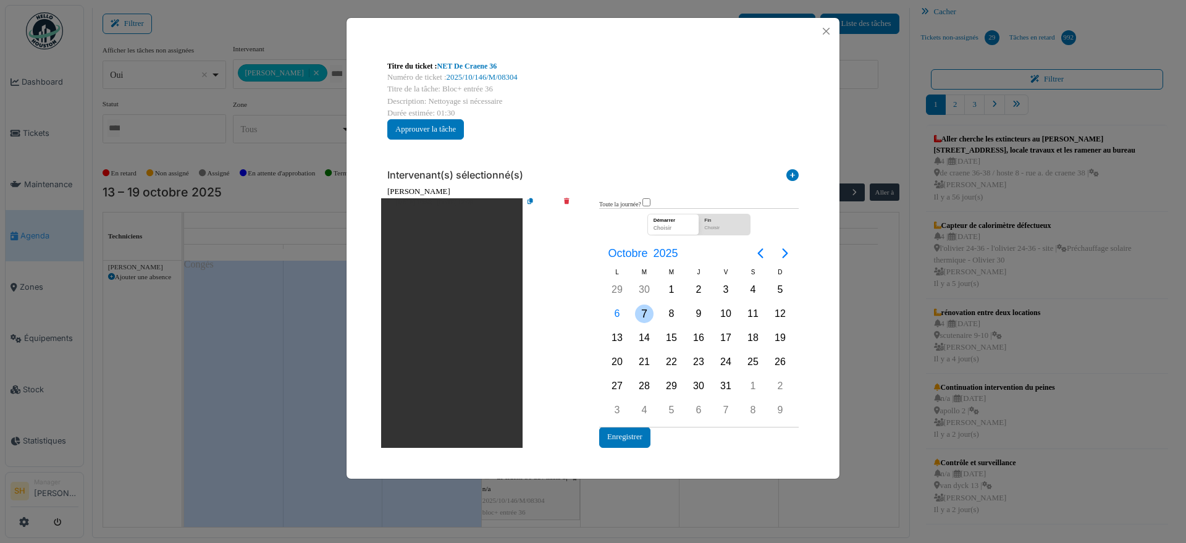
click at [645, 312] on div "7" at bounding box center [644, 314] width 19 height 19
click at [621, 436] on button "Enregistrer" at bounding box center [624, 437] width 51 height 20
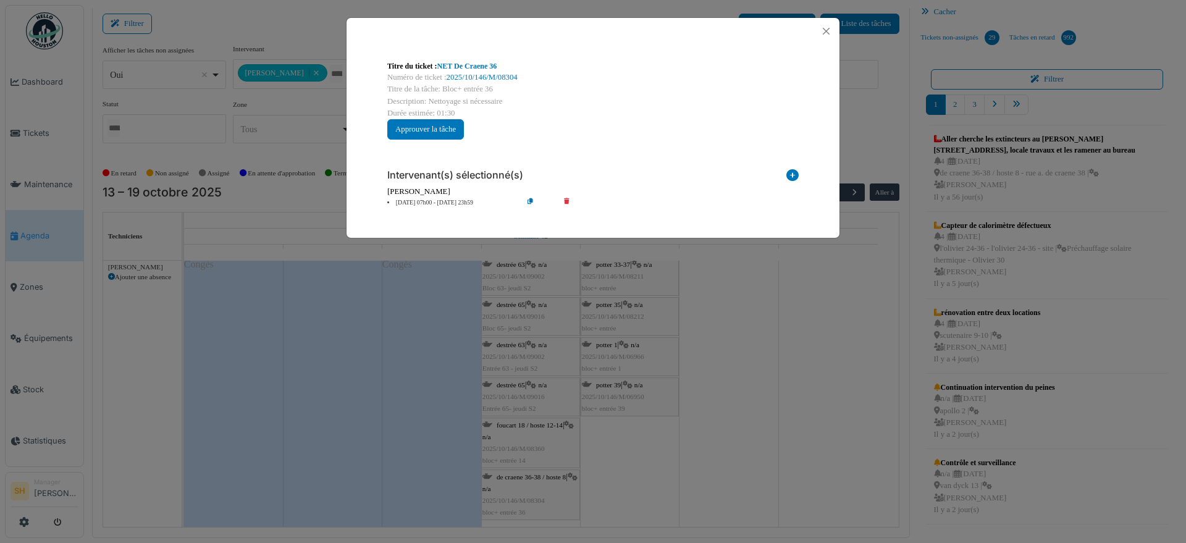
click at [721, 461] on div "Titre du ticket : NET De Craene 36 Numéro de ticket : 2025/10/146/M/08304 Titre…" at bounding box center [593, 271] width 1186 height 543
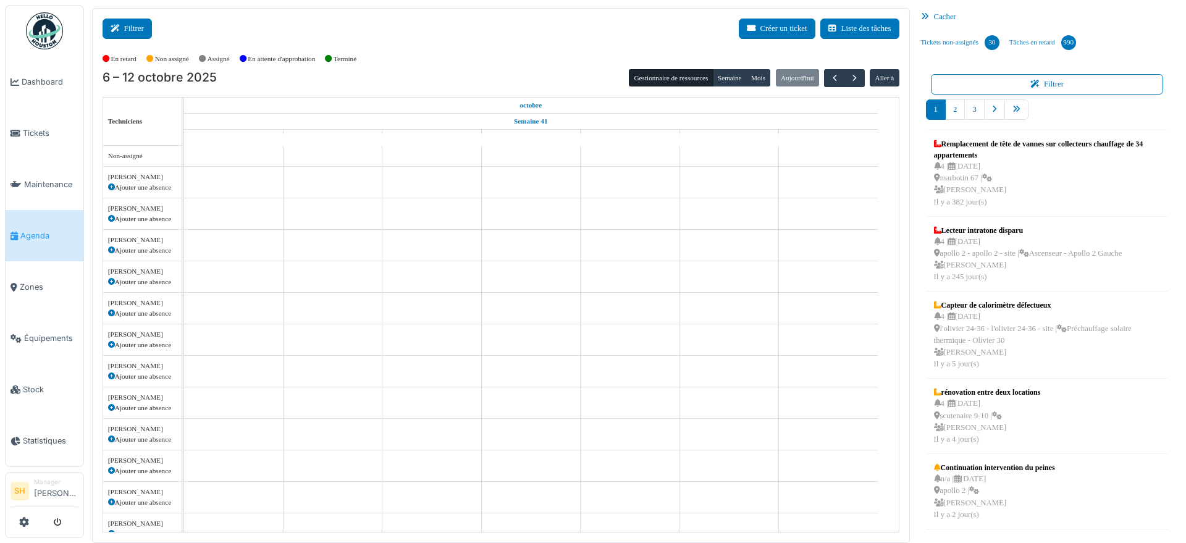
click at [124, 28] on icon at bounding box center [118, 29] width 14 height 8
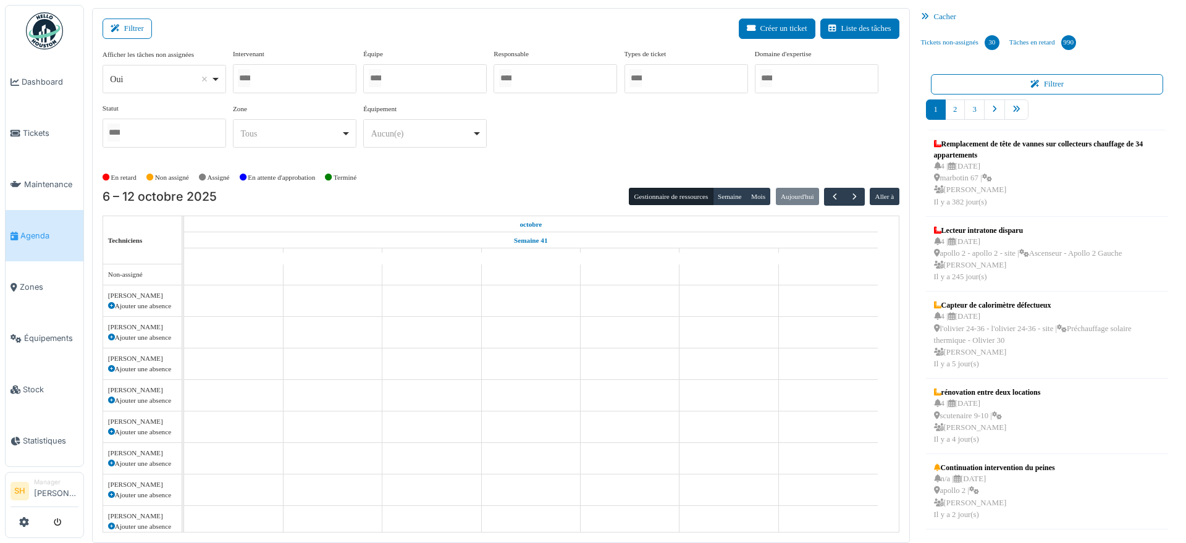
click at [290, 83] on div at bounding box center [295, 78] width 124 height 29
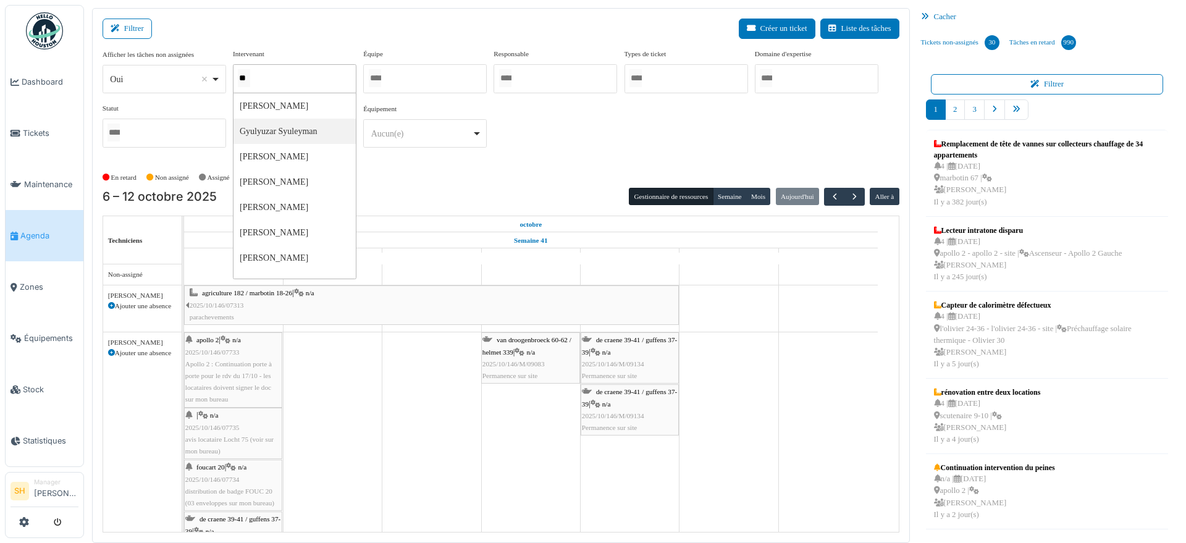
type input "***"
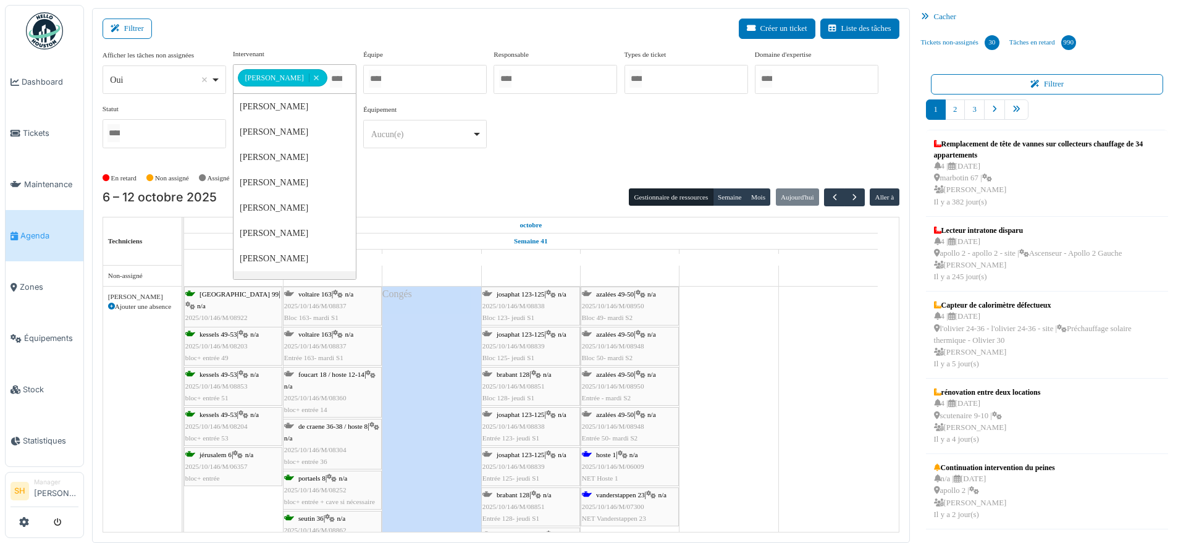
click at [510, 163] on div "**********" at bounding box center [501, 108] width 797 height 119
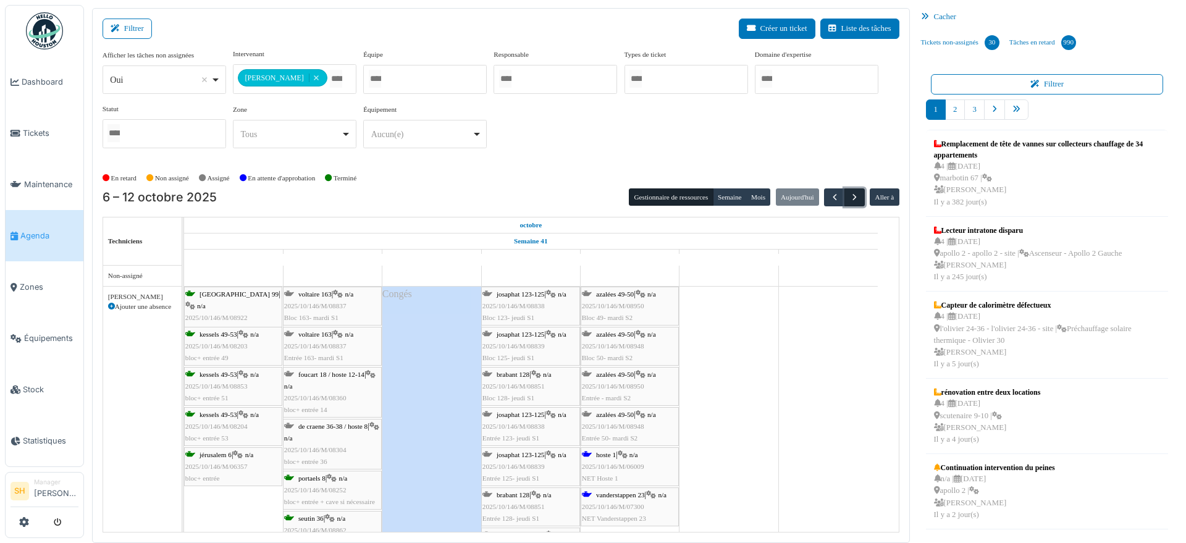
click at [849, 197] on span "button" at bounding box center [854, 197] width 11 height 11
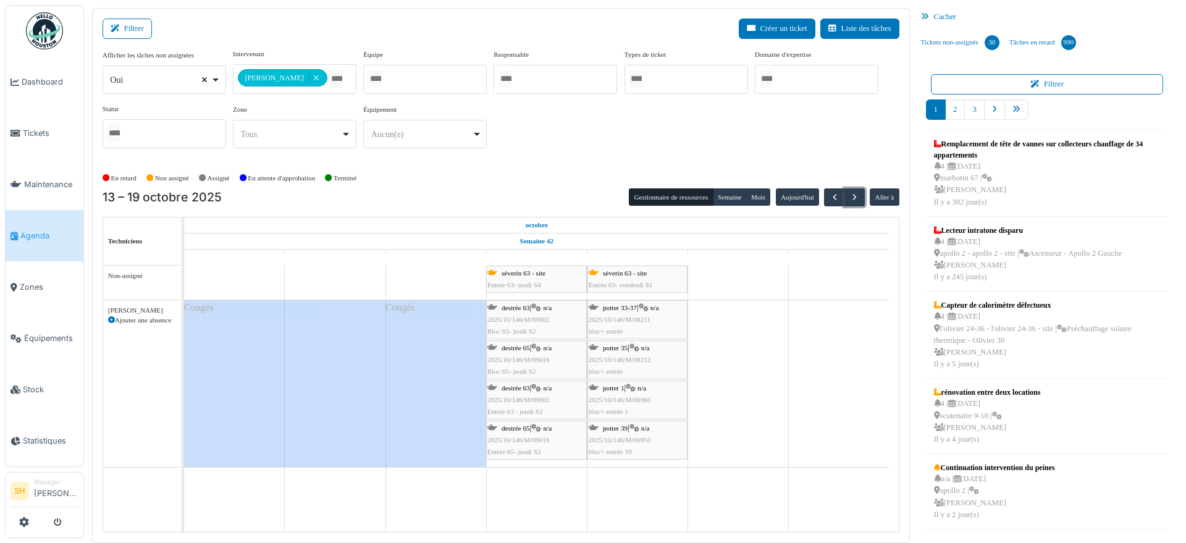
select select
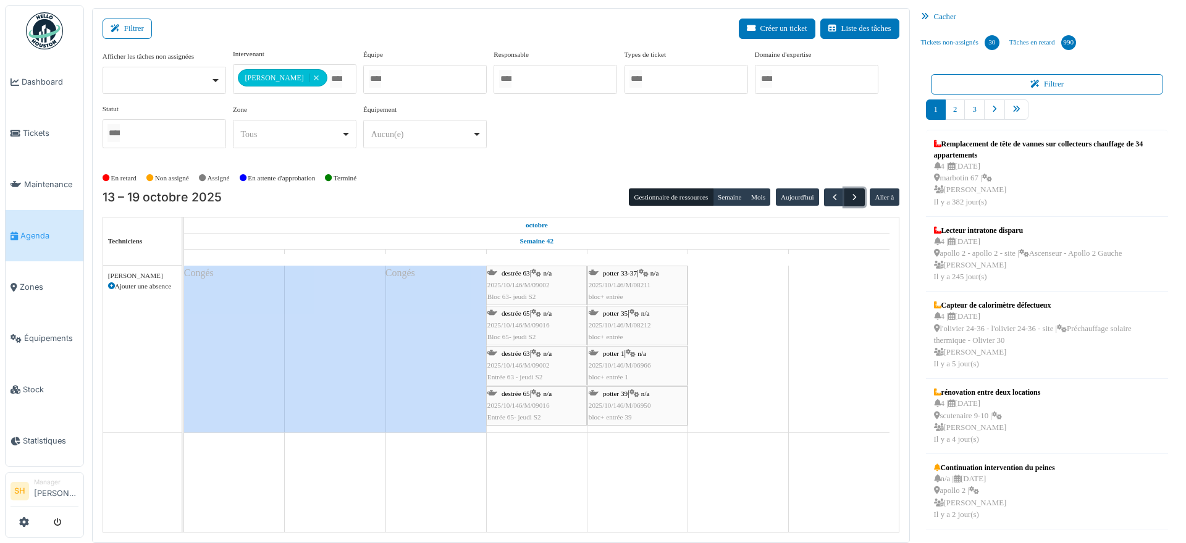
click at [849, 192] on span "button" at bounding box center [854, 197] width 11 height 11
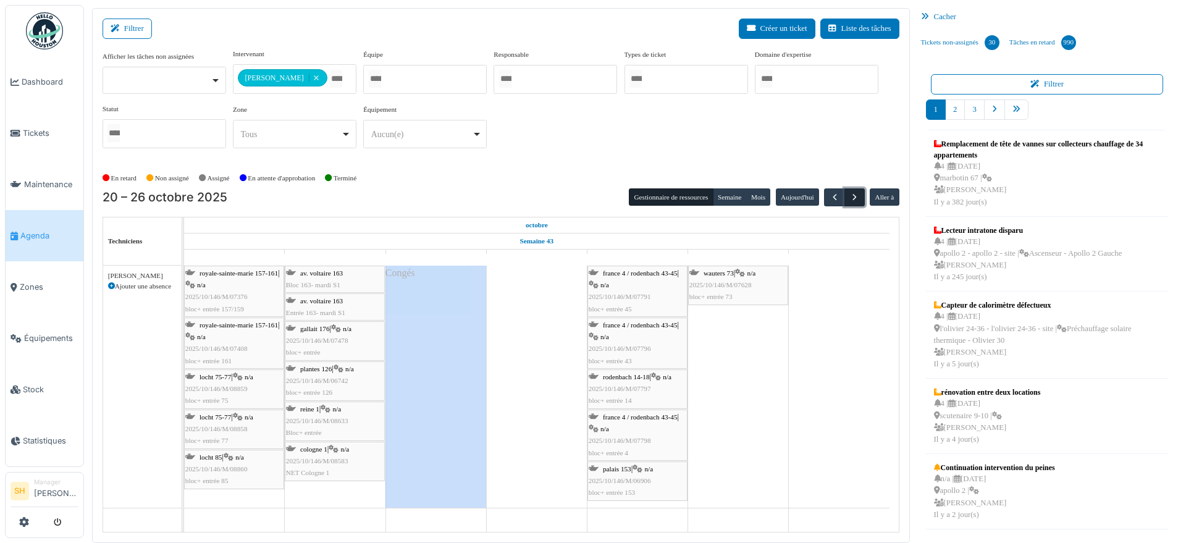
click at [849, 195] on span "button" at bounding box center [854, 197] width 11 height 11
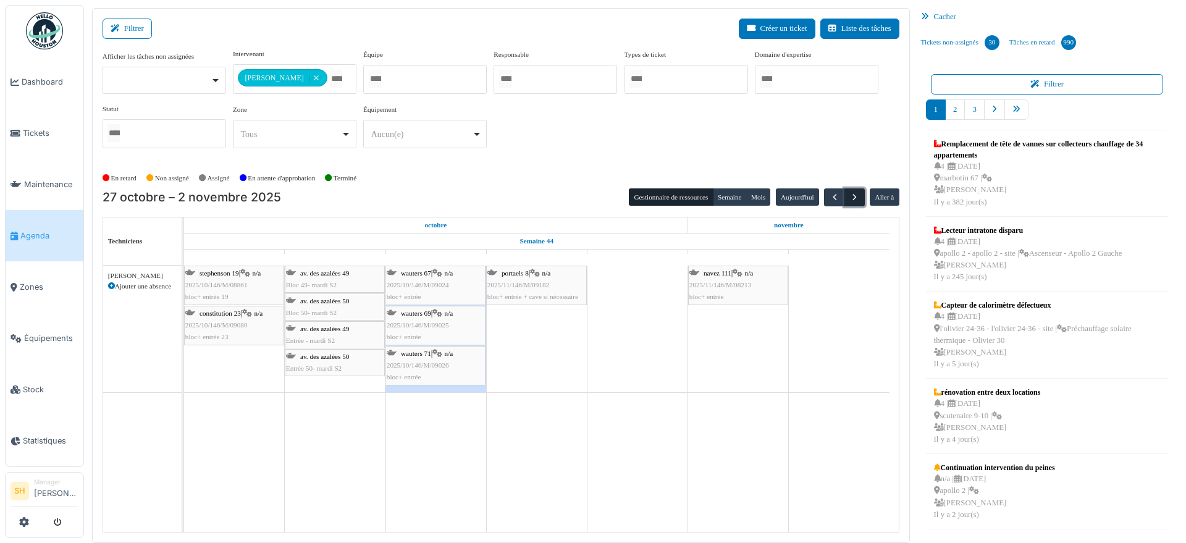
click at [849, 196] on span "button" at bounding box center [854, 197] width 11 height 11
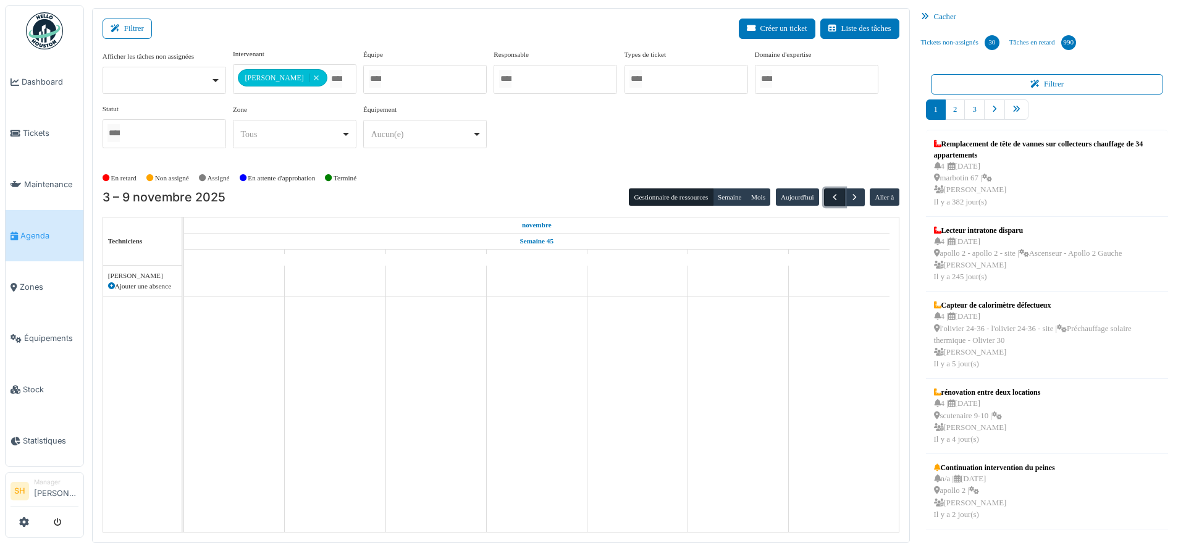
click at [830, 197] on span "button" at bounding box center [835, 197] width 11 height 11
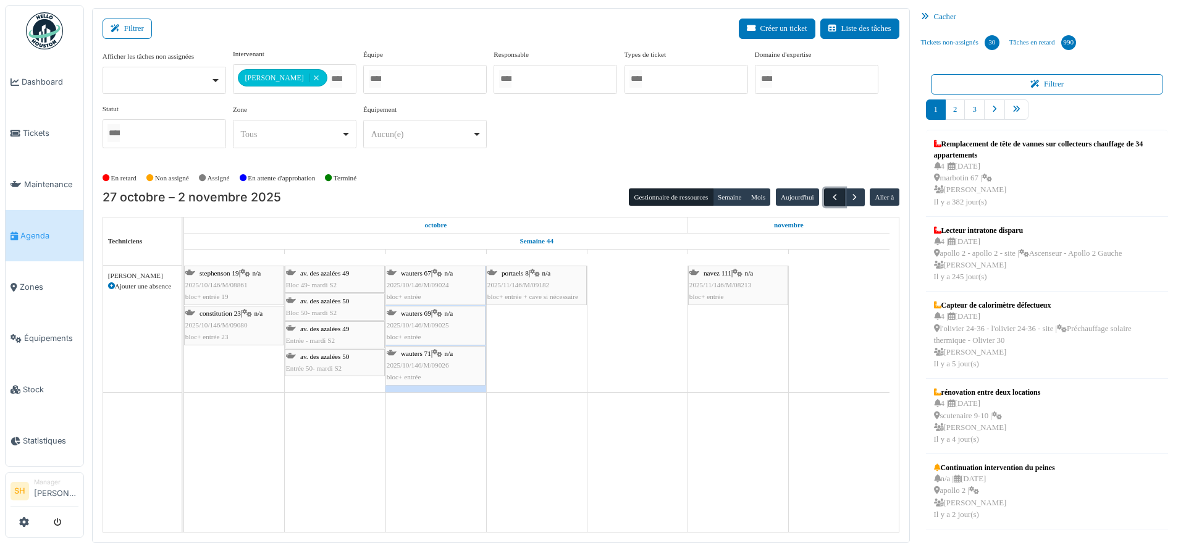
click at [830, 196] on span "button" at bounding box center [835, 197] width 11 height 11
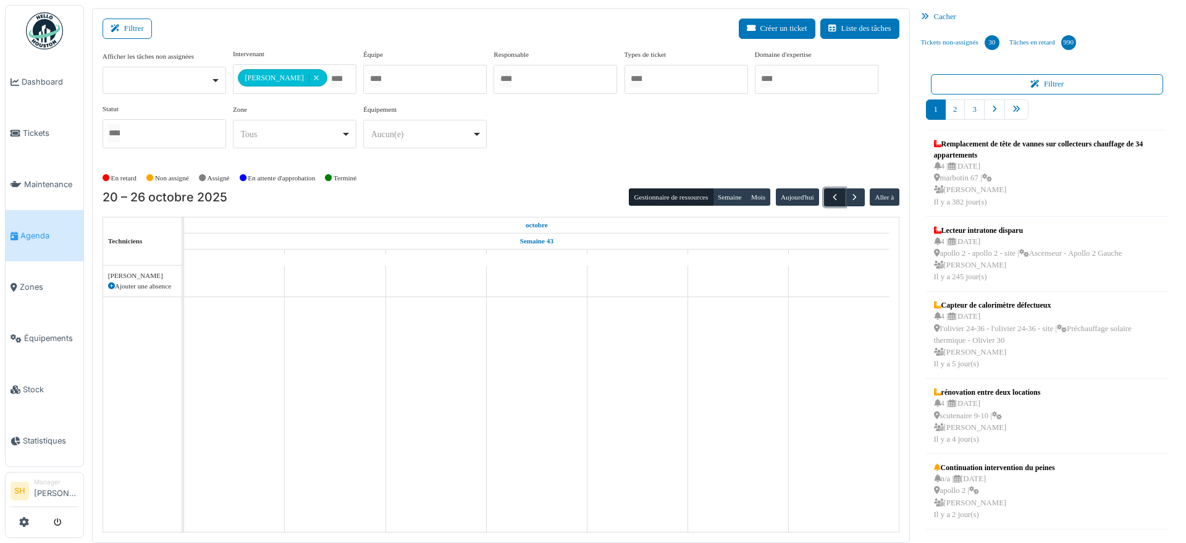
click at [830, 196] on span "button" at bounding box center [835, 197] width 11 height 11
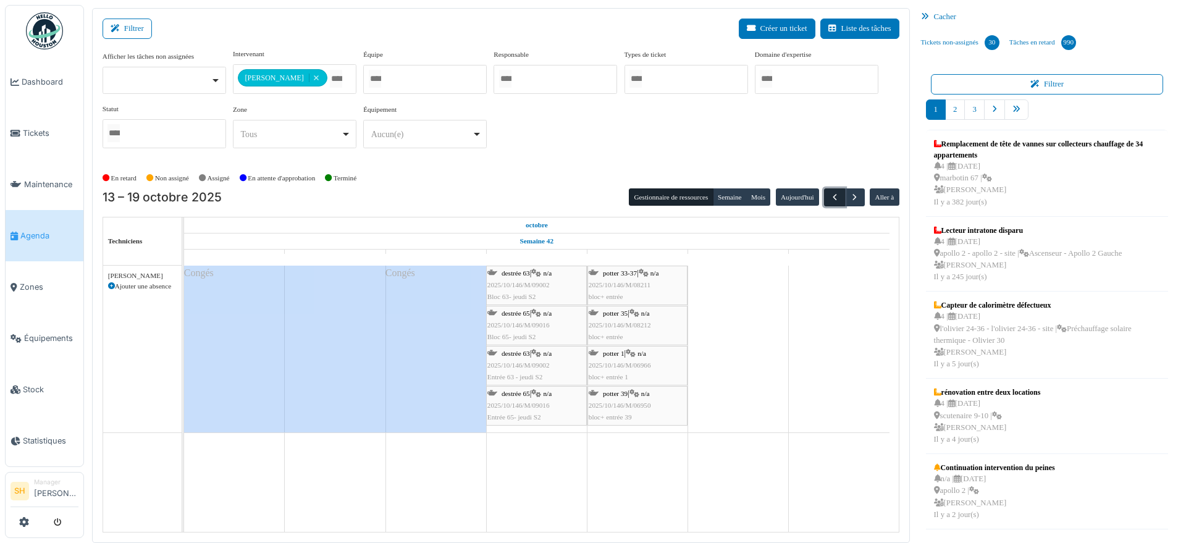
click at [830, 200] on span "button" at bounding box center [835, 197] width 11 height 11
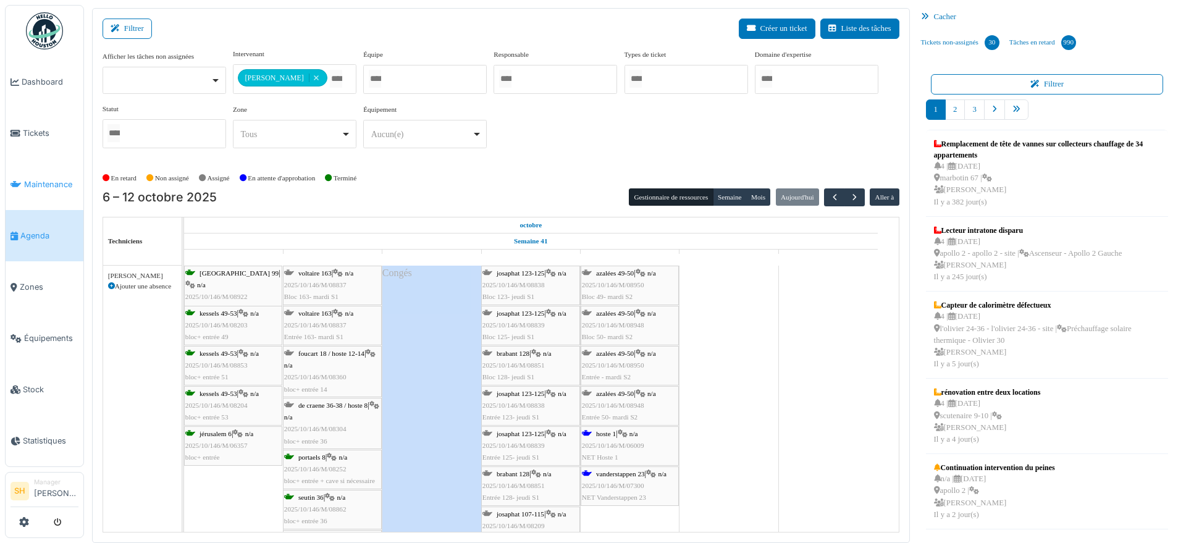
click at [38, 184] on span "Maintenance" at bounding box center [51, 185] width 54 height 12
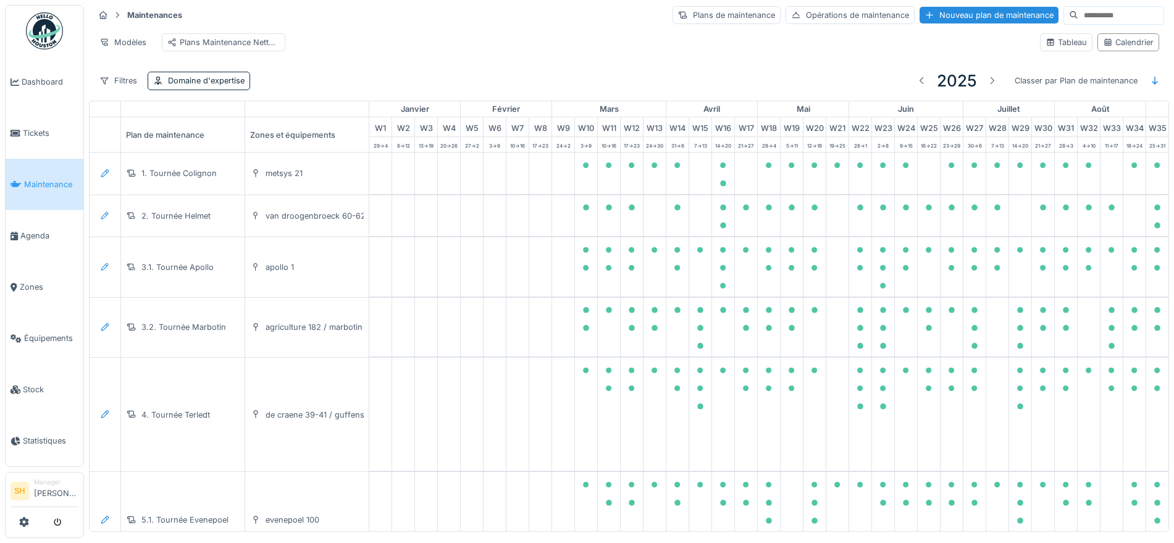
click at [1079, 15] on input at bounding box center [1121, 15] width 85 height 17
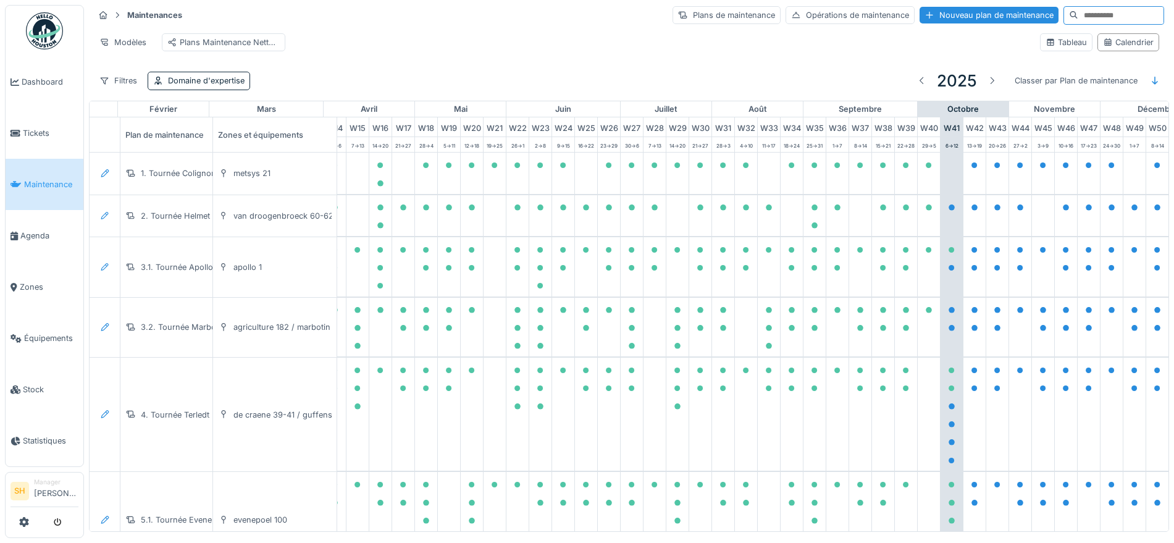
scroll to position [0, 412]
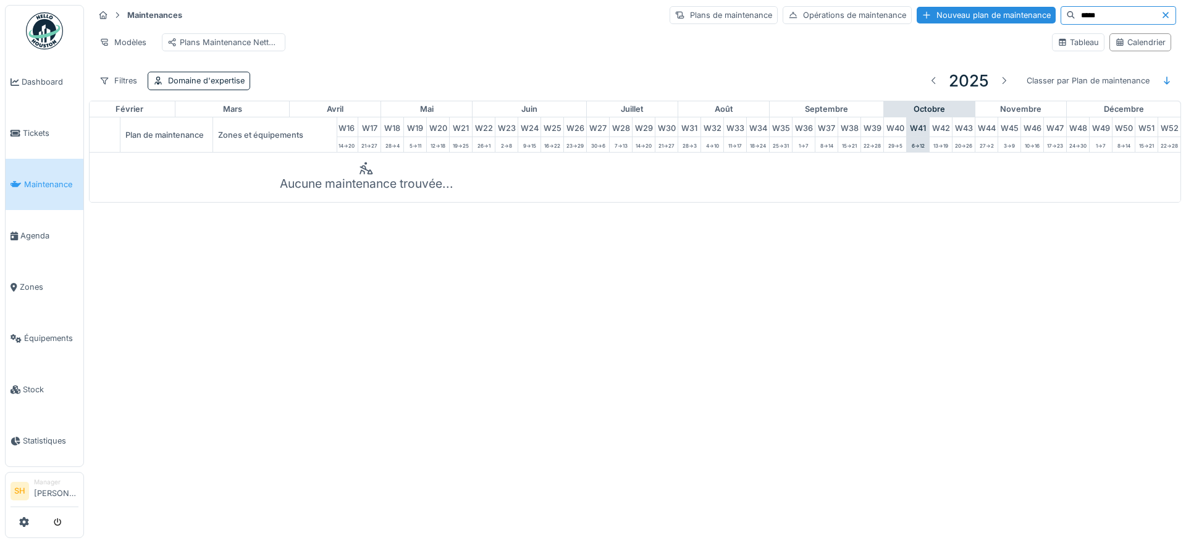
drag, startPoint x: 1068, startPoint y: 9, endPoint x: 1027, endPoint y: 16, distance: 41.9
click at [1075, 16] on input "*****" at bounding box center [1117, 15] width 85 height 17
type input "*"
type input "******"
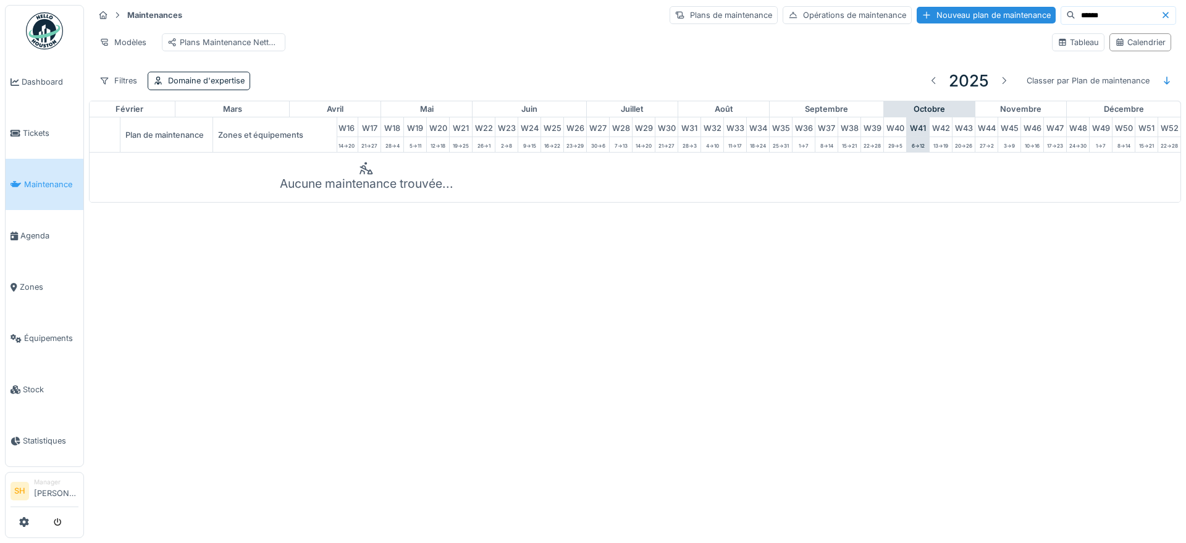
click at [1161, 16] on icon at bounding box center [1166, 15] width 10 height 8
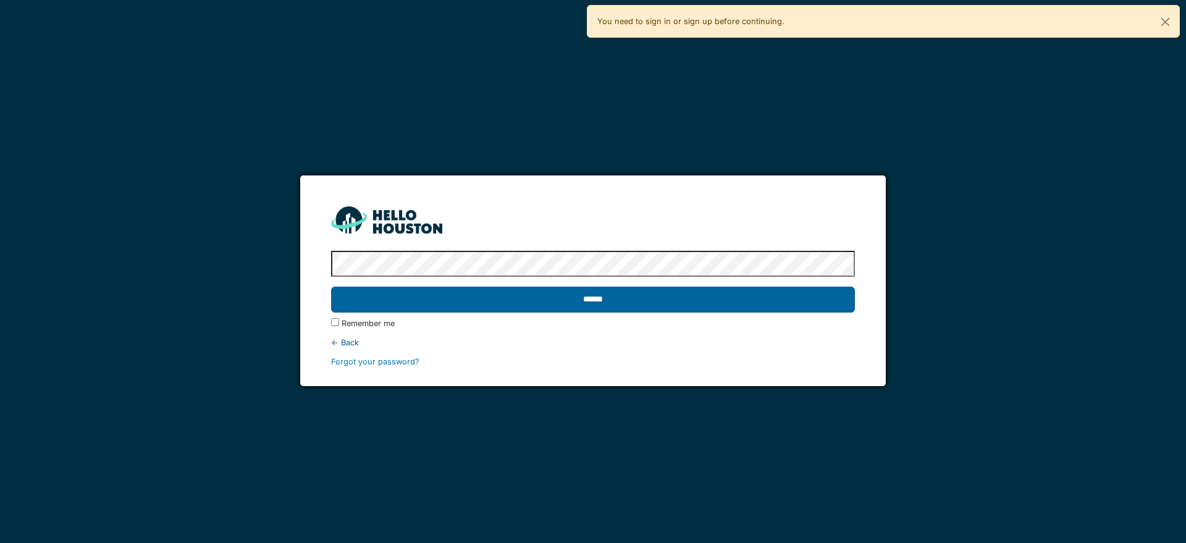
click at [618, 301] on input "******" at bounding box center [592, 300] width 523 height 26
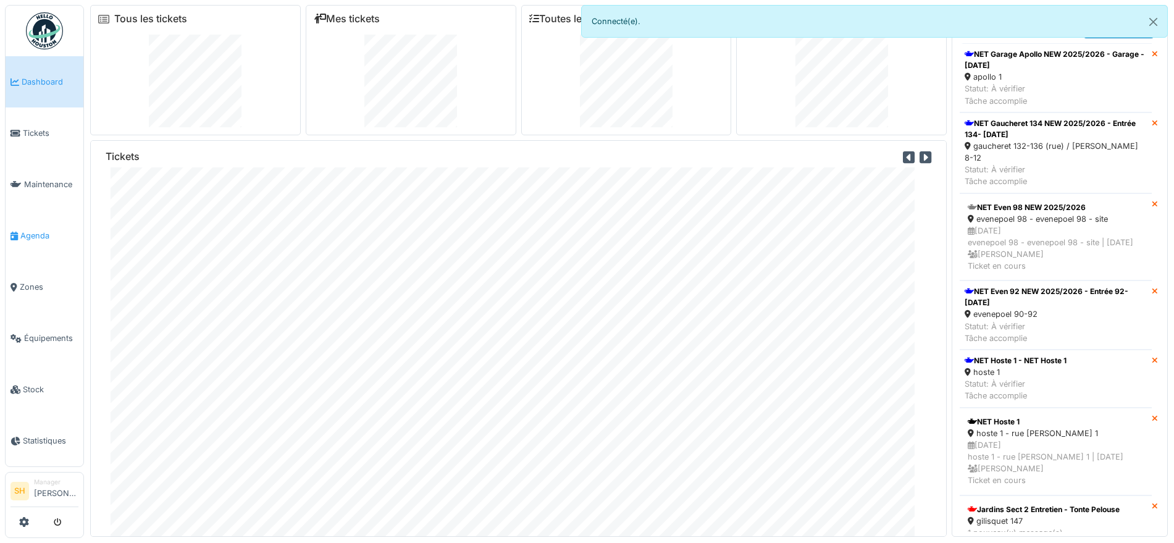
click at [32, 234] on span "Agenda" at bounding box center [49, 236] width 58 height 12
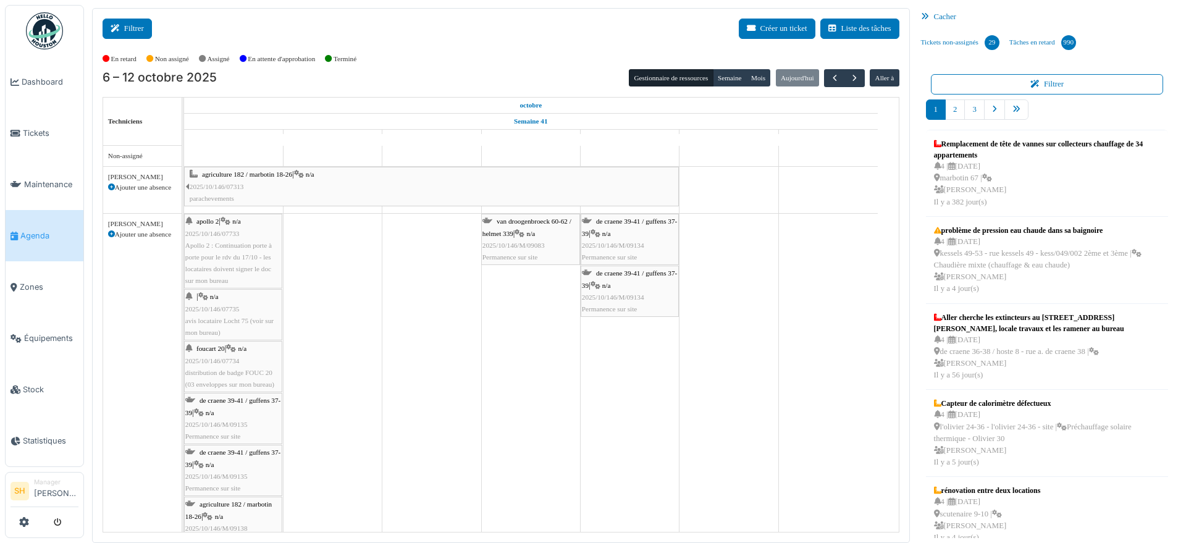
click at [143, 27] on button "Filtrer" at bounding box center [127, 29] width 49 height 20
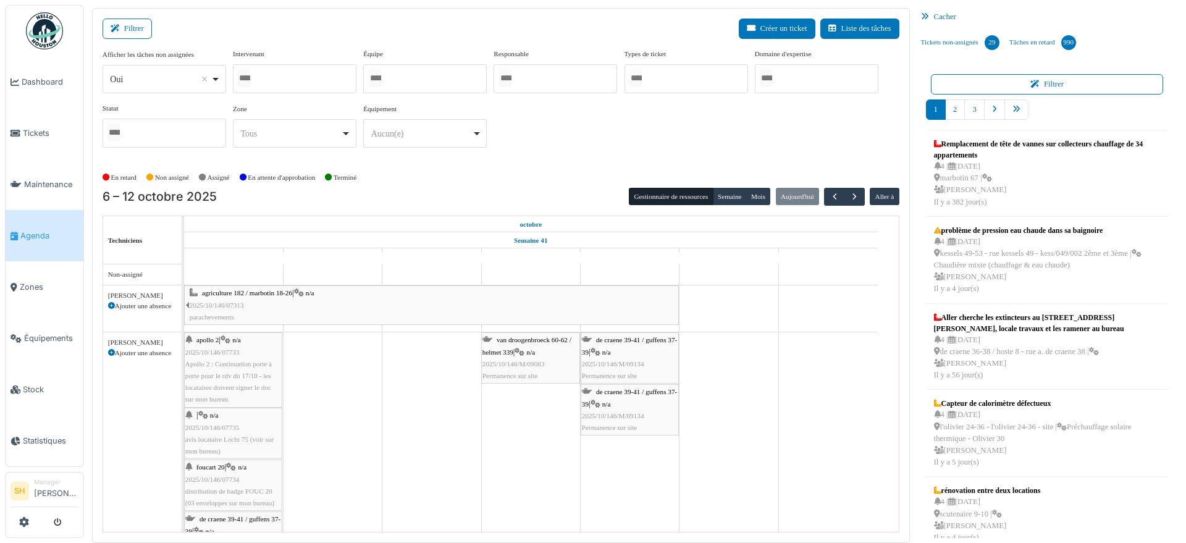
click at [410, 77] on div at bounding box center [425, 78] width 124 height 29
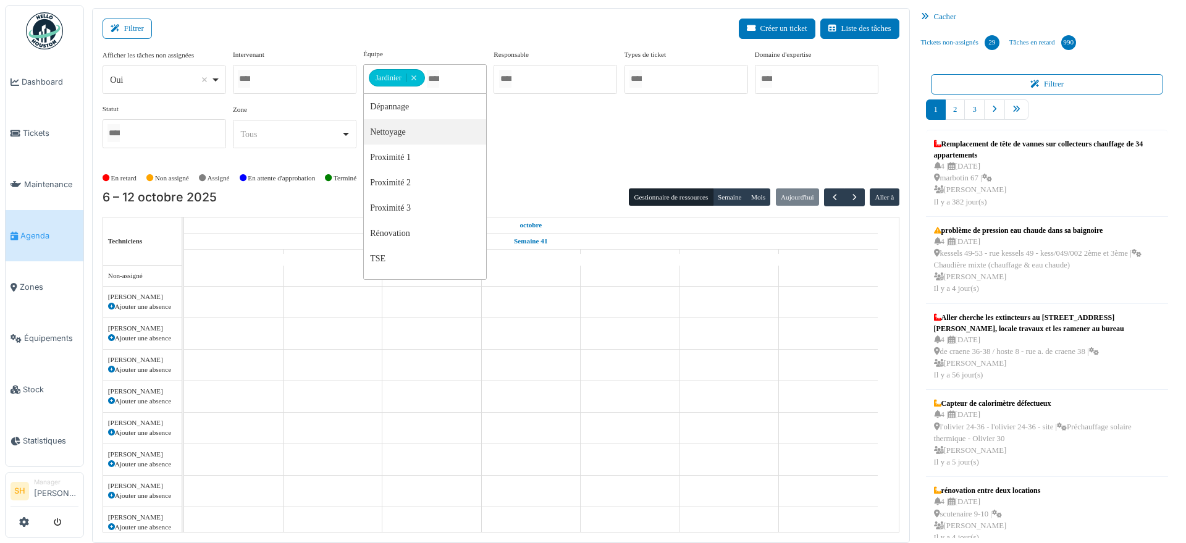
click at [550, 154] on div "Afficher les tâches non assignées *** Oui Remove item Oui Non Intervenant Abdel…" at bounding box center [501, 103] width 797 height 109
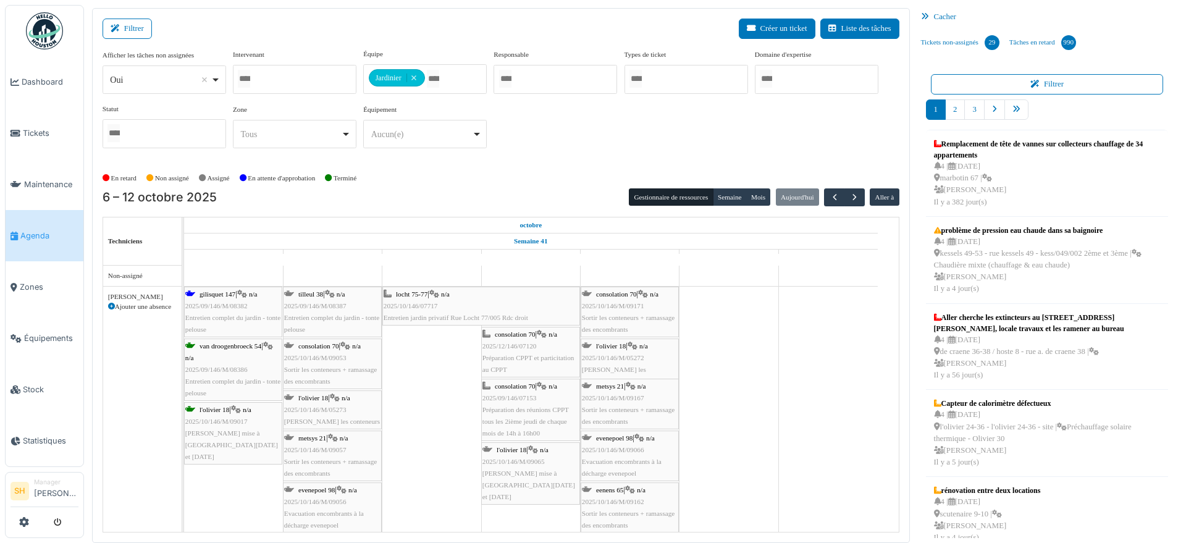
click at [219, 292] on span "gilisquet 147" at bounding box center [218, 293] width 36 height 7
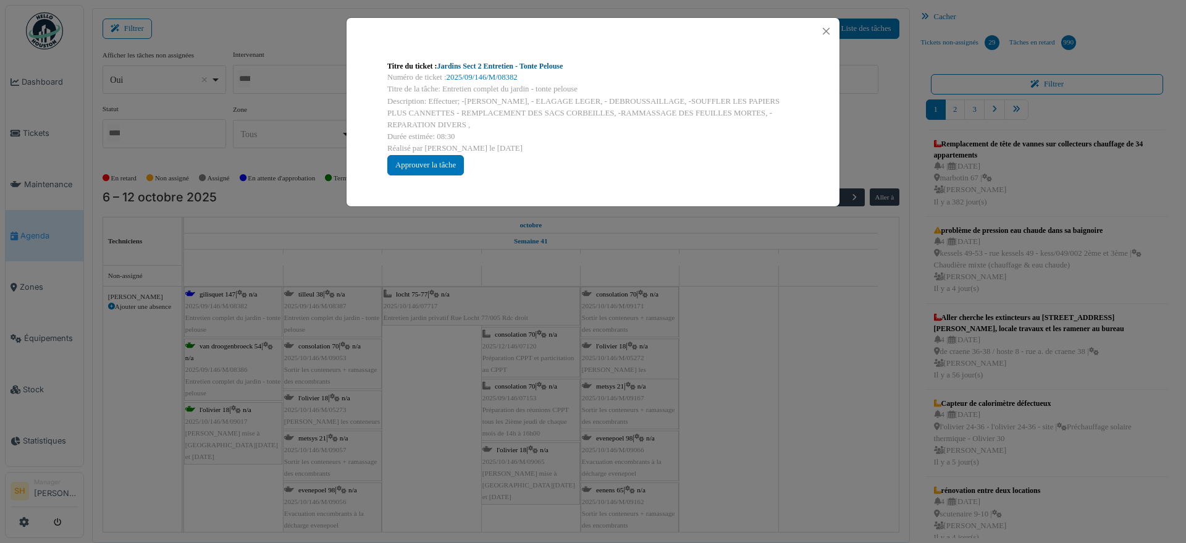
click at [510, 65] on link "Jardins Sect 2 Entretien - Tonte Pelouse" at bounding box center [500, 66] width 126 height 9
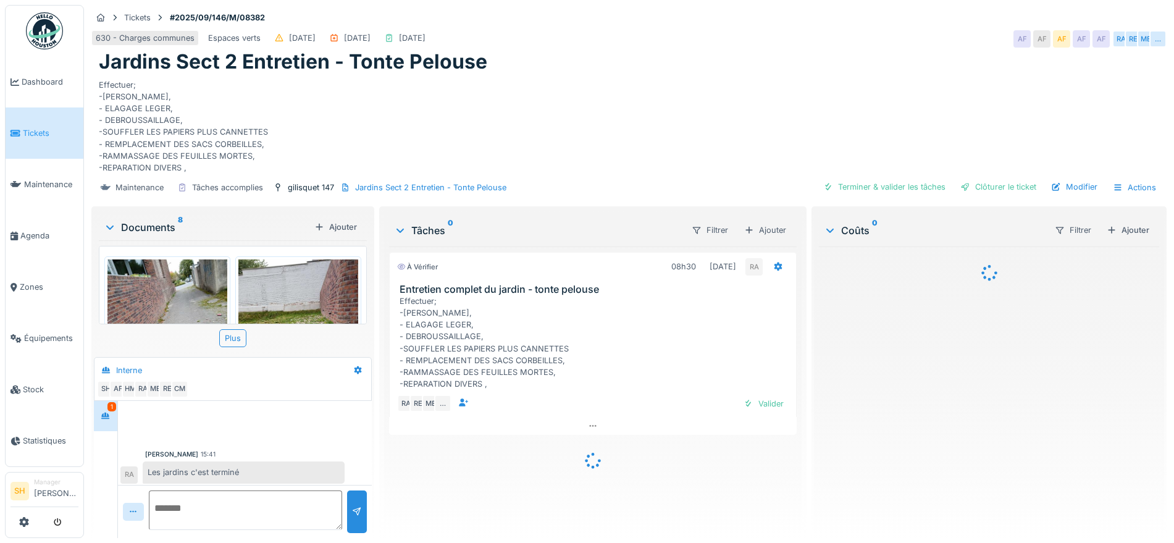
scroll to position [4, 0]
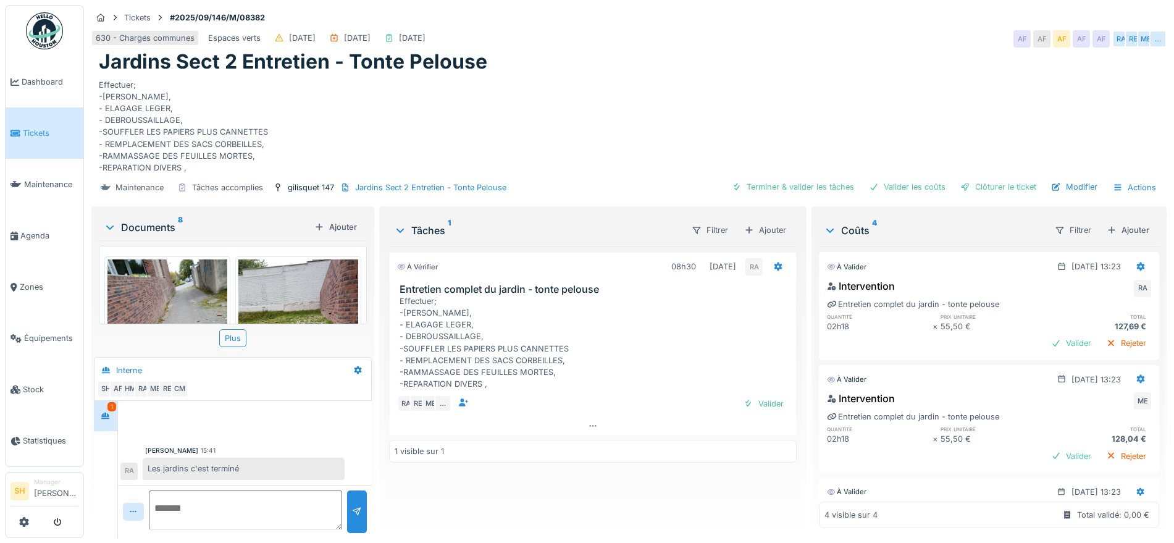
click at [196, 318] on img at bounding box center [167, 339] width 120 height 160
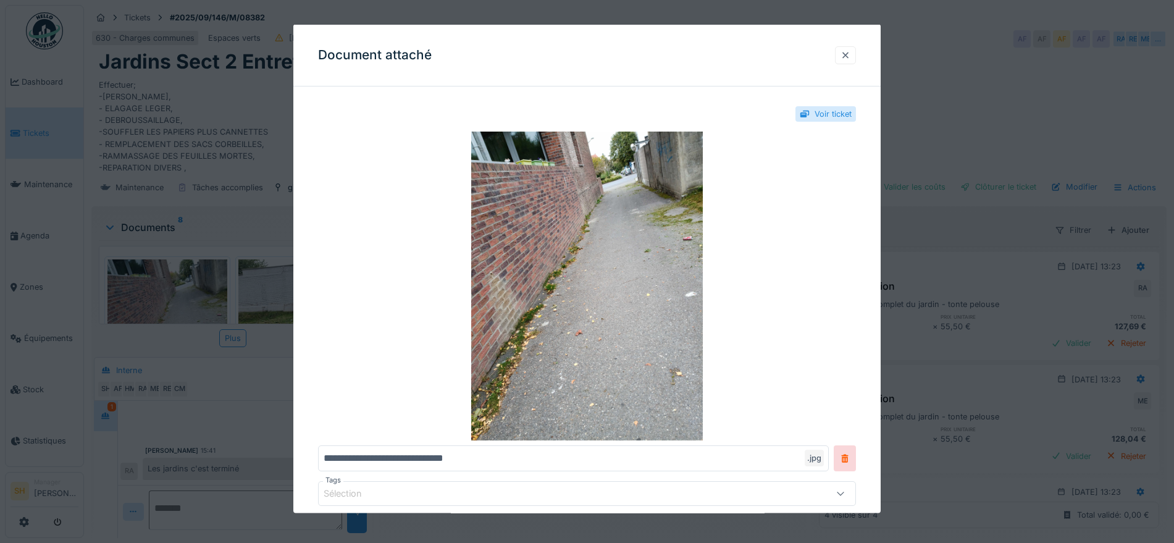
click at [851, 53] on div at bounding box center [846, 55] width 10 height 12
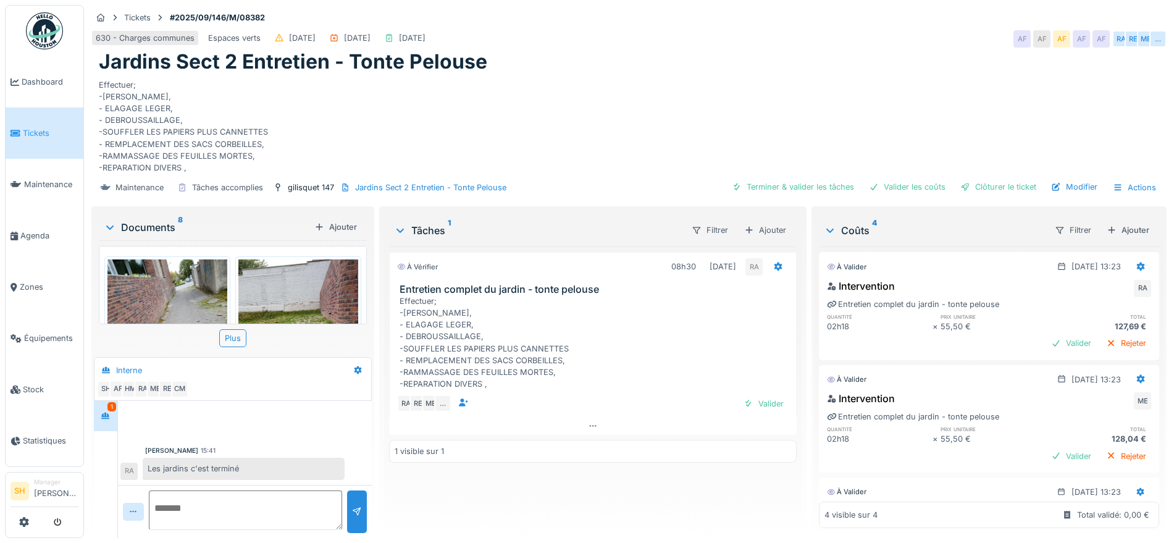
click at [317, 287] on img at bounding box center [298, 339] width 120 height 160
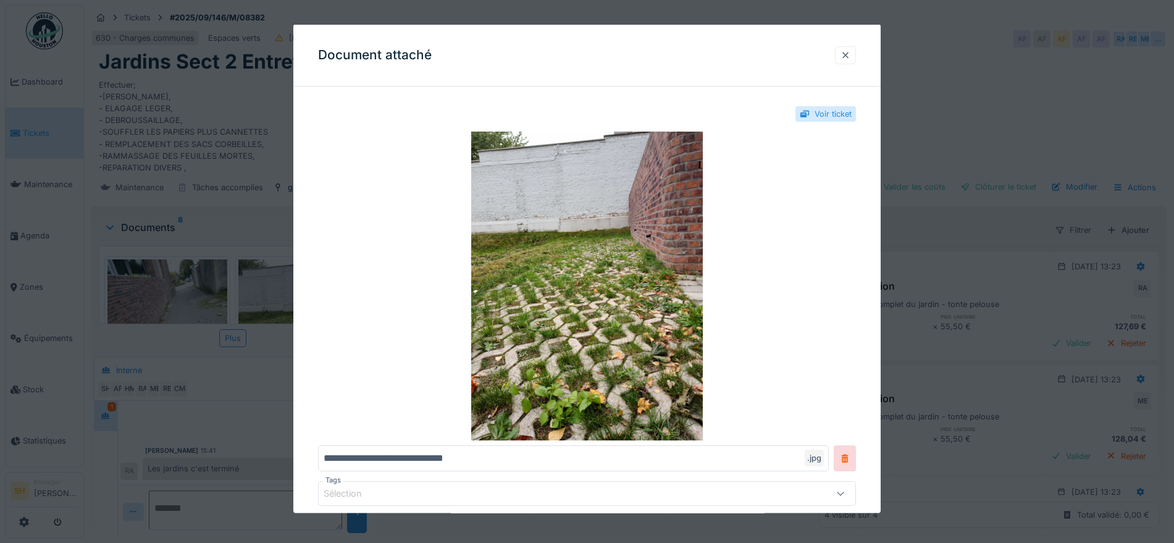
click at [851, 56] on div at bounding box center [846, 55] width 10 height 12
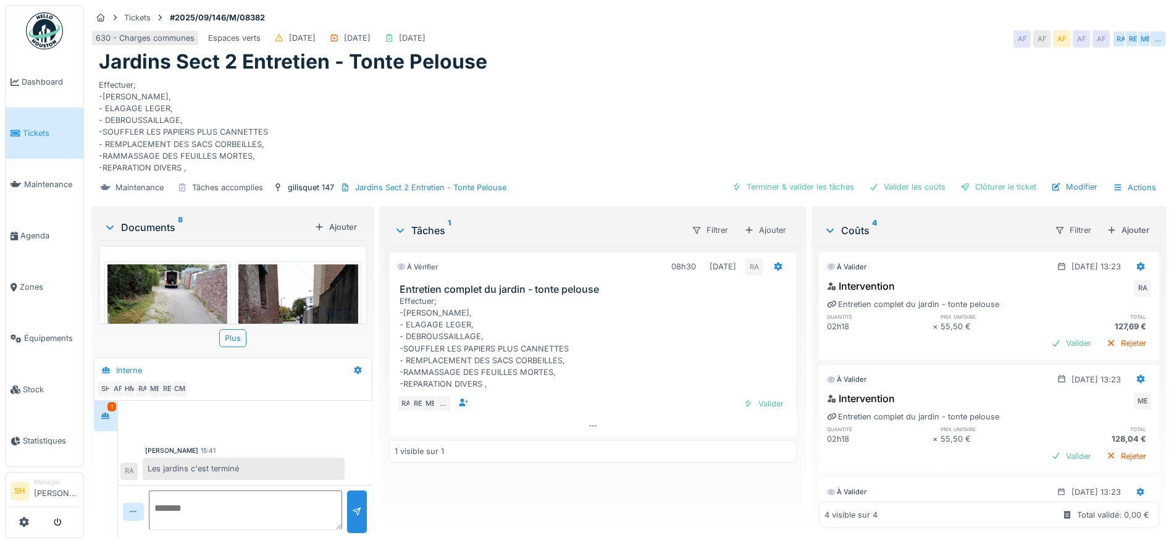
scroll to position [587, 0]
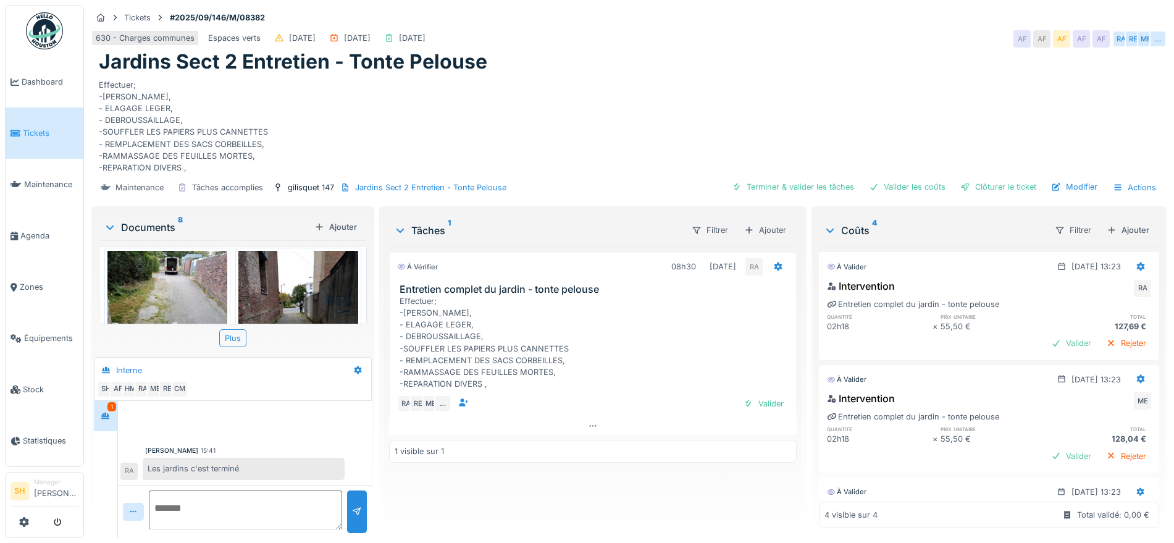
click at [172, 285] on img at bounding box center [167, 296] width 120 height 90
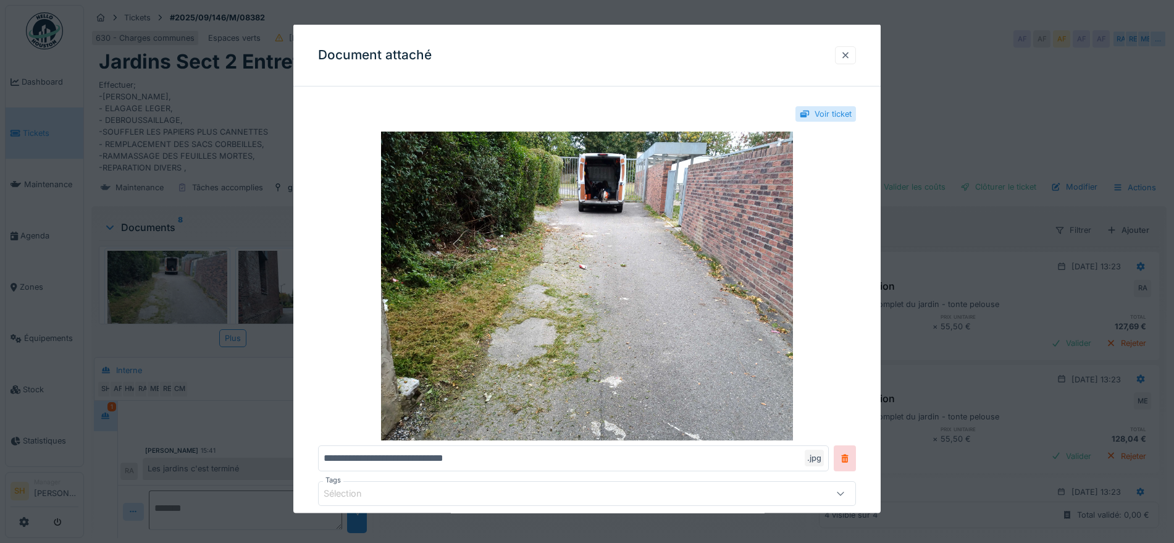
click at [849, 52] on div at bounding box center [846, 55] width 10 height 12
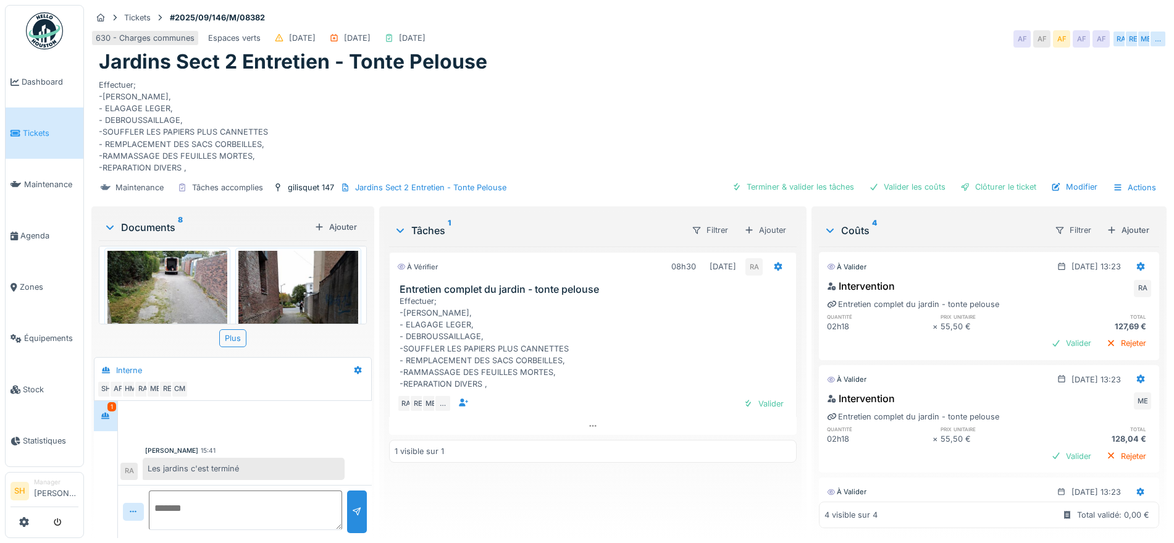
click at [291, 272] on img at bounding box center [298, 331] width 120 height 160
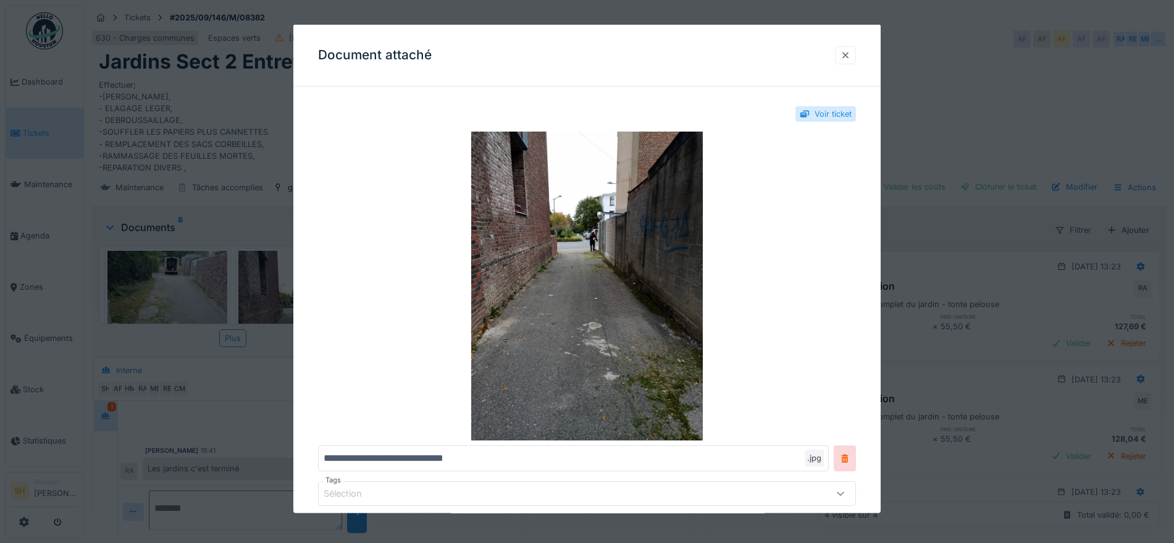
click at [851, 53] on div at bounding box center [846, 55] width 10 height 12
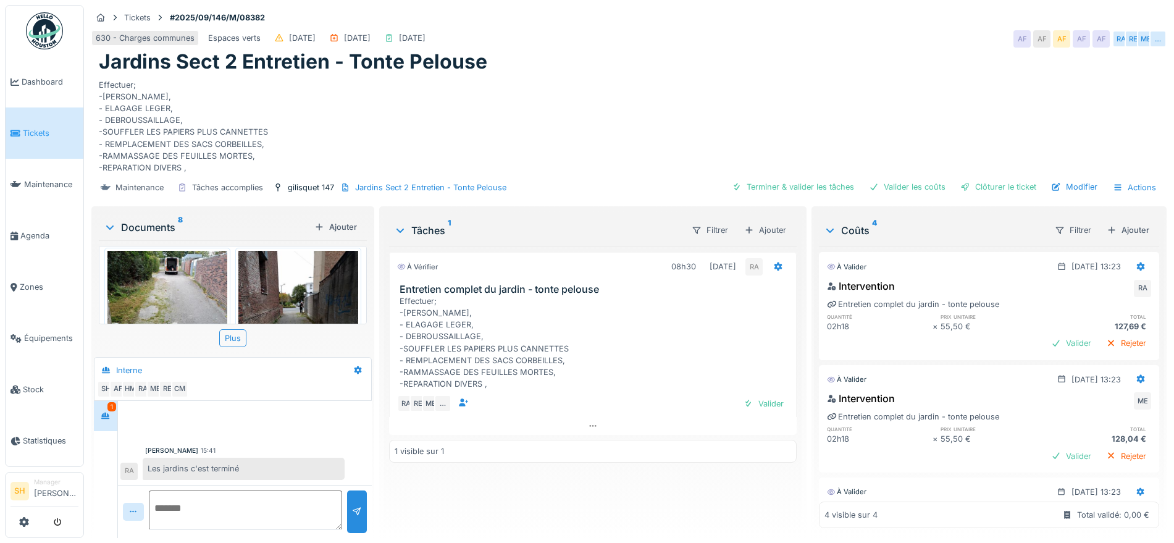
click at [316, 267] on img at bounding box center [298, 331] width 120 height 160
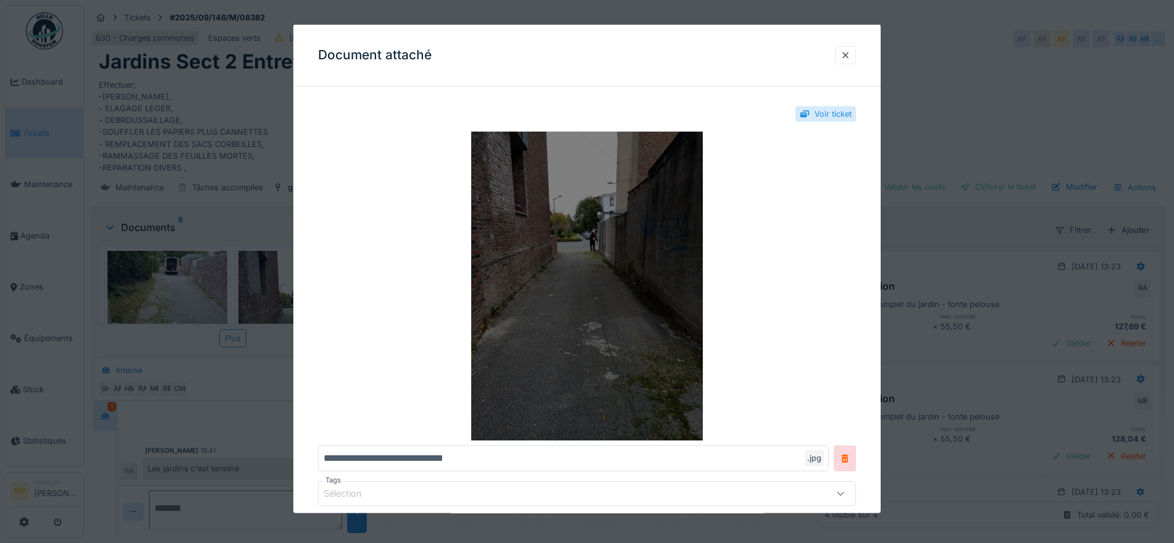
click at [604, 264] on img at bounding box center [587, 286] width 538 height 309
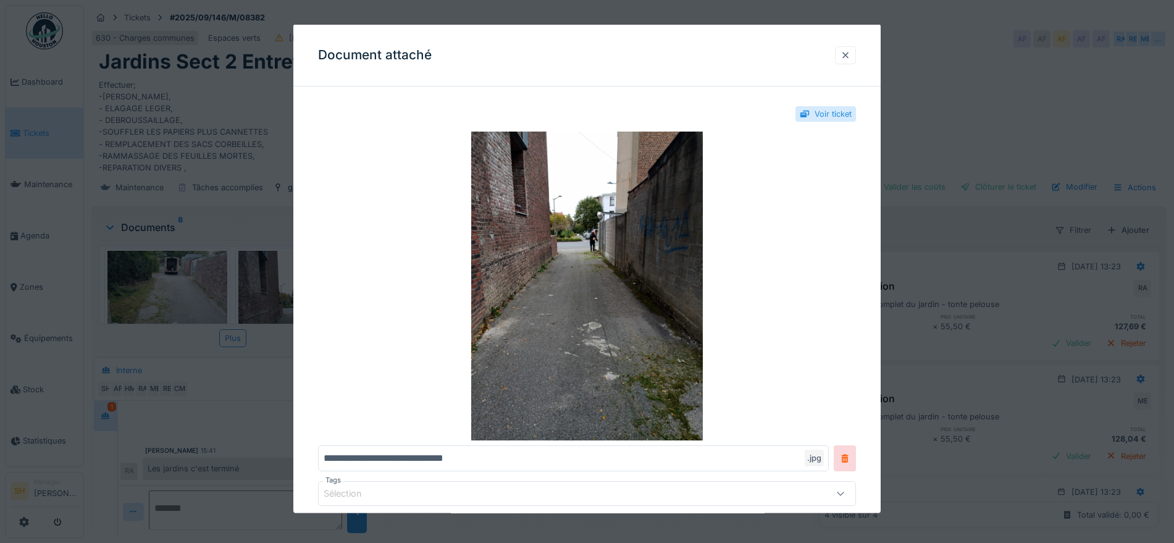
click at [849, 49] on div at bounding box center [846, 55] width 10 height 12
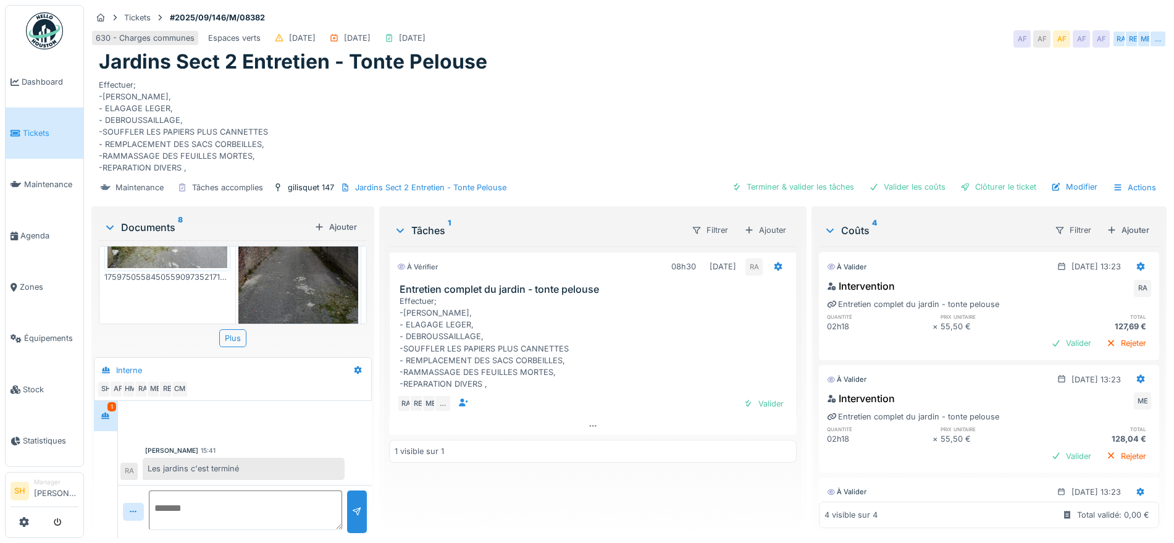
scroll to position [12, 0]
click at [240, 497] on textarea at bounding box center [245, 510] width 193 height 40
type textarea "********"
click at [352, 506] on div at bounding box center [357, 512] width 10 height 12
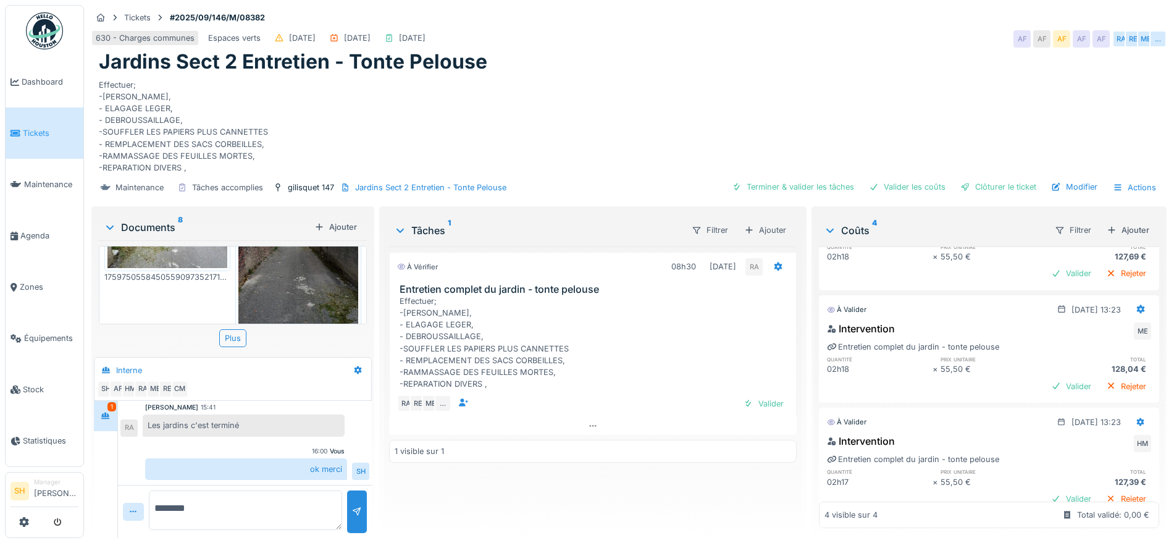
scroll to position [0, 0]
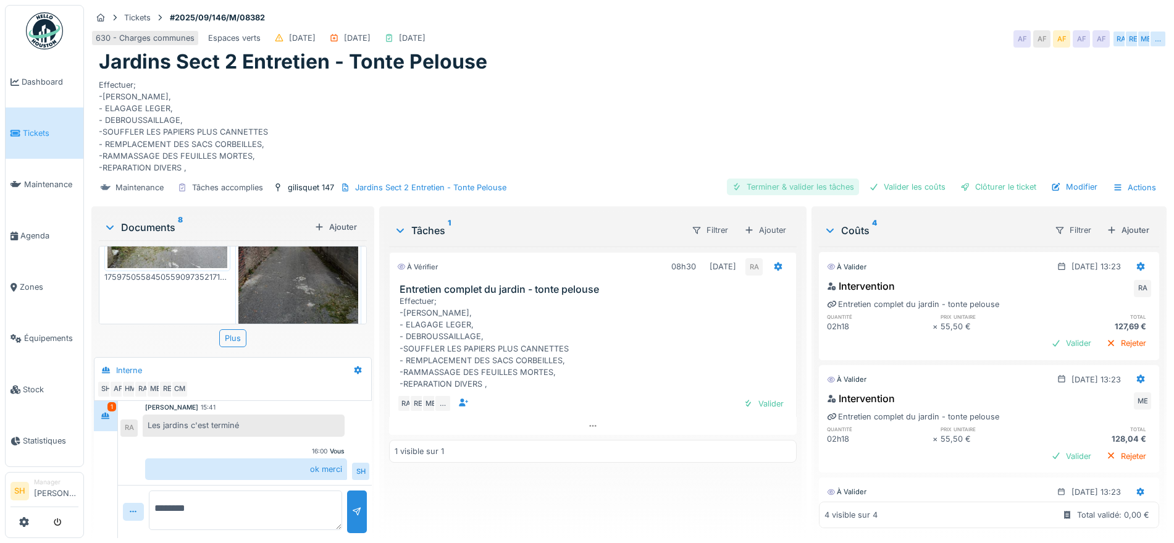
click at [771, 179] on div "Terminer & valider les tâches" at bounding box center [793, 187] width 132 height 17
click at [893, 179] on div "Valider les coûts" at bounding box center [907, 187] width 86 height 17
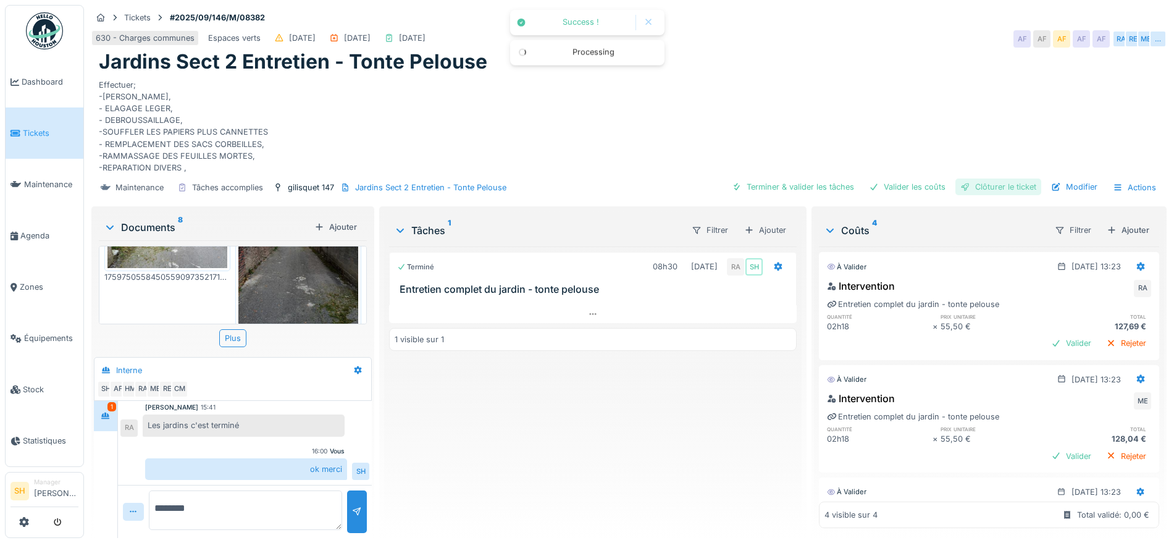
click at [971, 179] on div "Clôturer le ticket" at bounding box center [999, 187] width 86 height 17
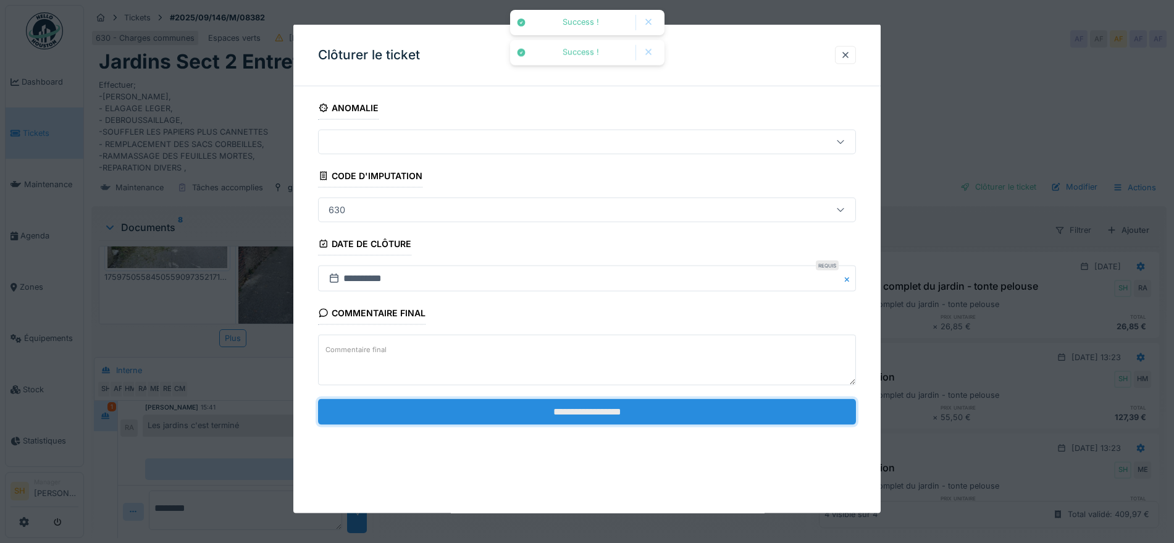
click at [577, 413] on input "**********" at bounding box center [587, 411] width 538 height 26
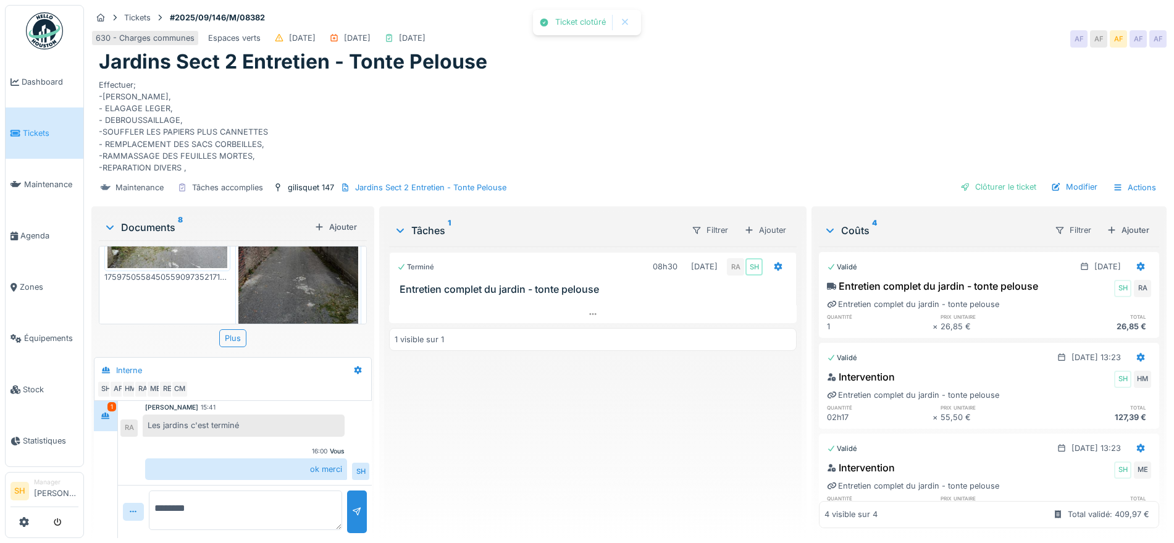
scroll to position [68, 0]
